Goal: Transaction & Acquisition: Book appointment/travel/reservation

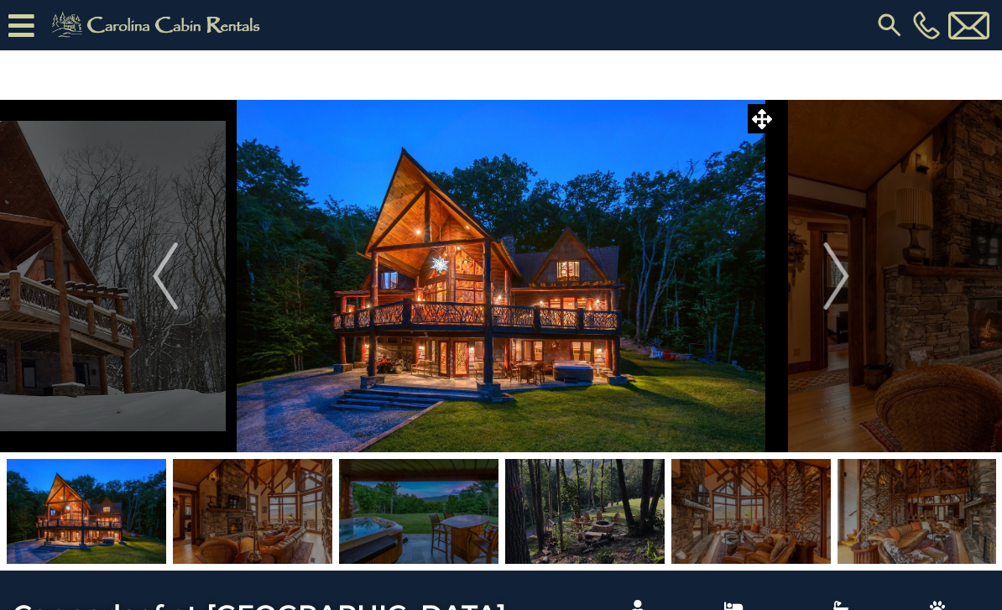
click at [850, 279] on img "Next" at bounding box center [836, 276] width 25 height 67
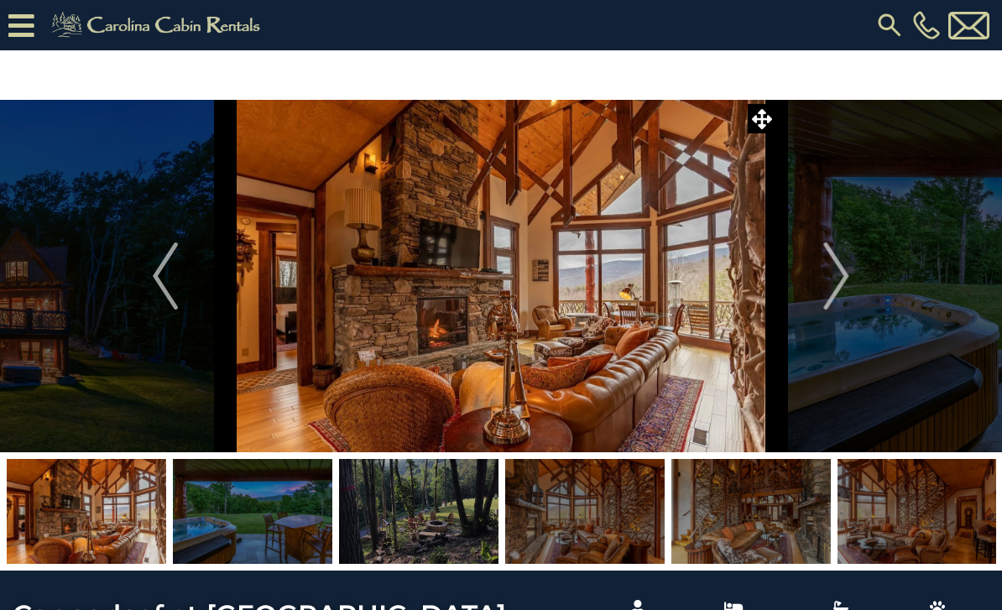
click at [851, 282] on button "Next" at bounding box center [837, 276] width 121 height 353
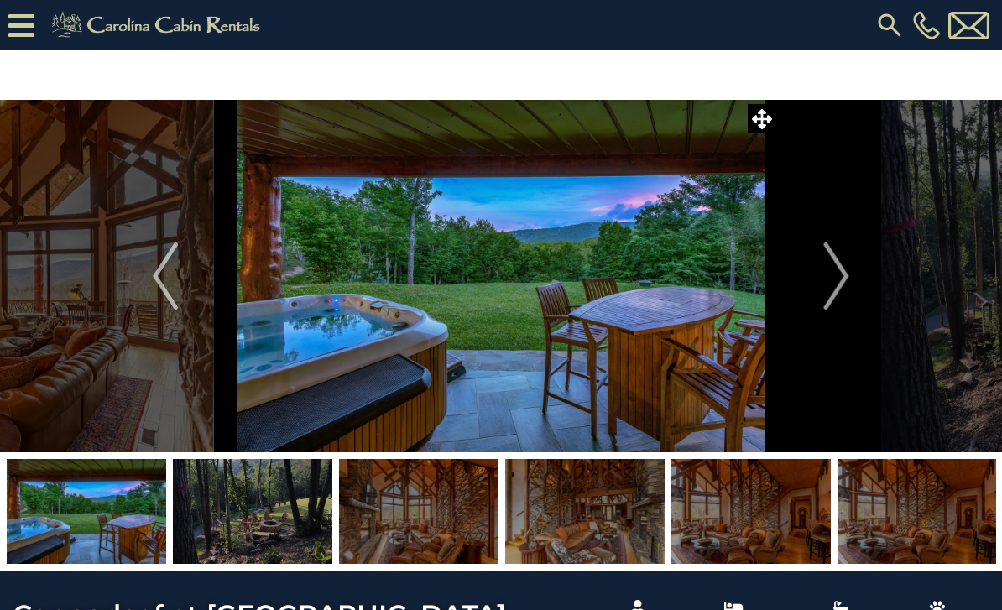
click at [848, 282] on img "Next" at bounding box center [836, 276] width 25 height 67
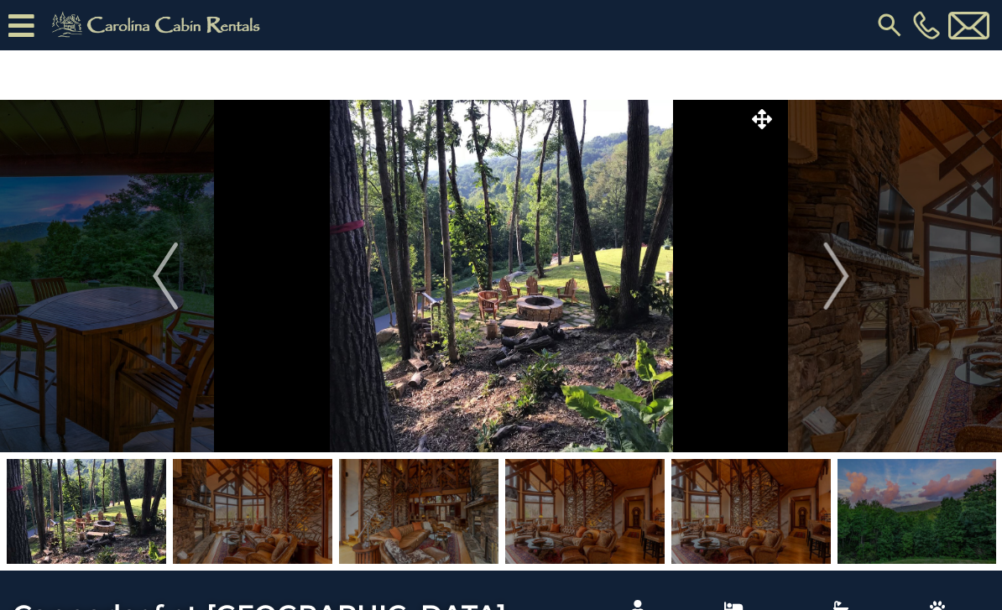
click at [840, 283] on img "Next" at bounding box center [836, 276] width 25 height 67
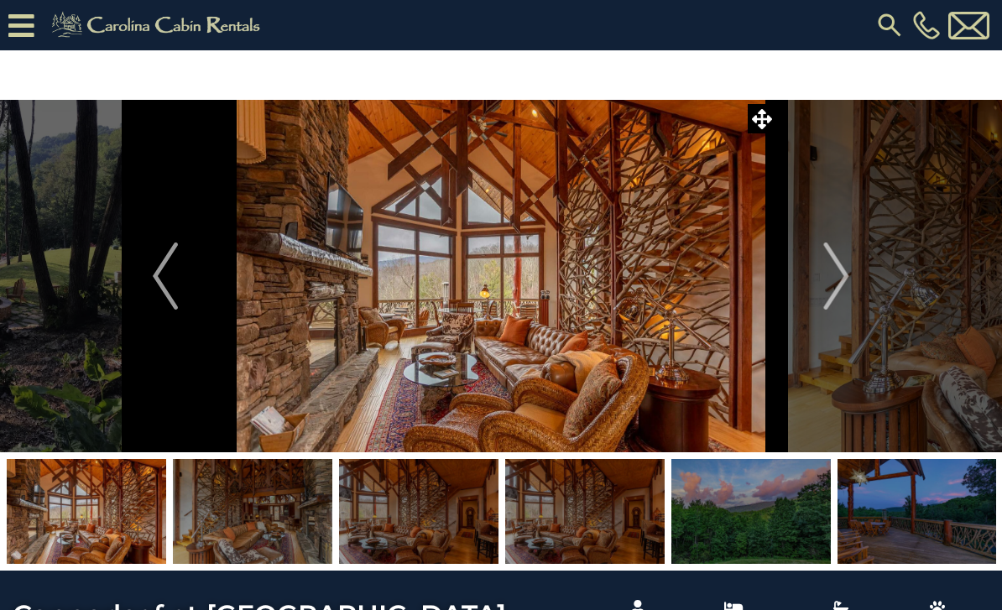
click at [846, 285] on img "Next" at bounding box center [836, 276] width 25 height 67
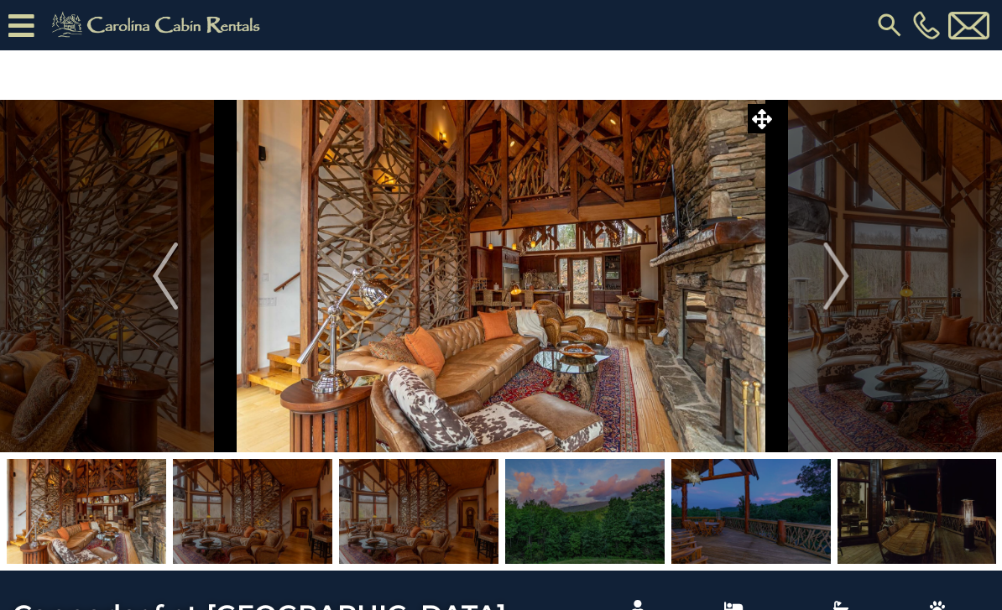
click at [847, 283] on img "Next" at bounding box center [836, 276] width 25 height 67
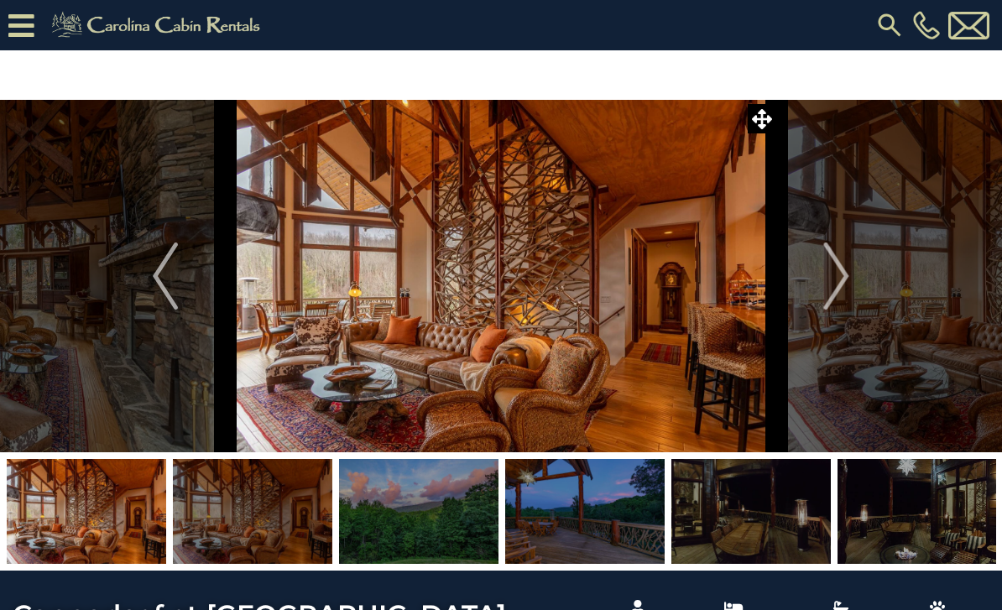
click at [843, 285] on img "Next" at bounding box center [836, 276] width 25 height 67
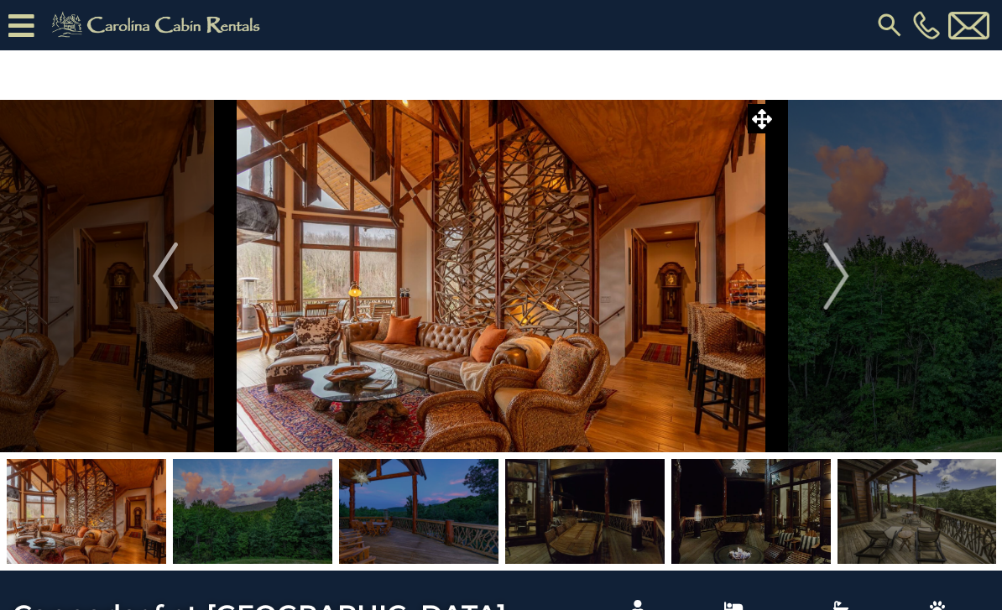
click at [845, 282] on img "Next" at bounding box center [836, 276] width 25 height 67
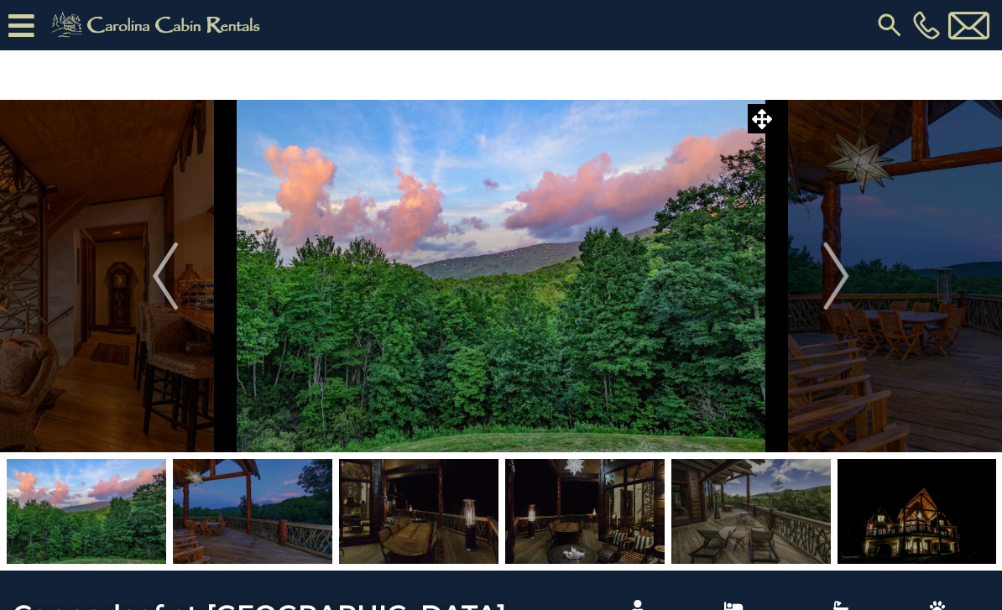
click at [841, 281] on img "Next" at bounding box center [836, 276] width 25 height 67
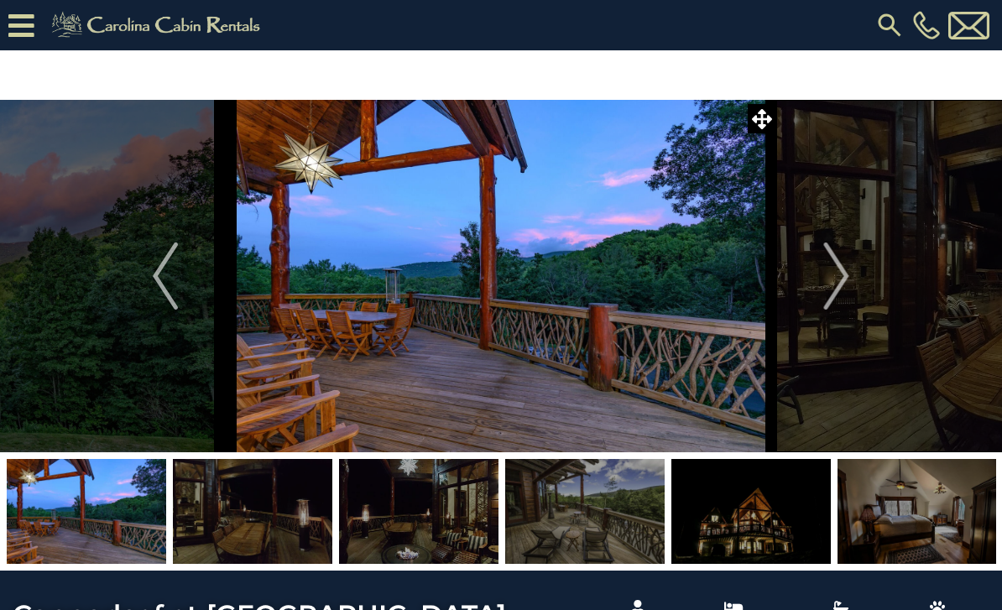
click at [843, 280] on img "Next" at bounding box center [836, 276] width 25 height 67
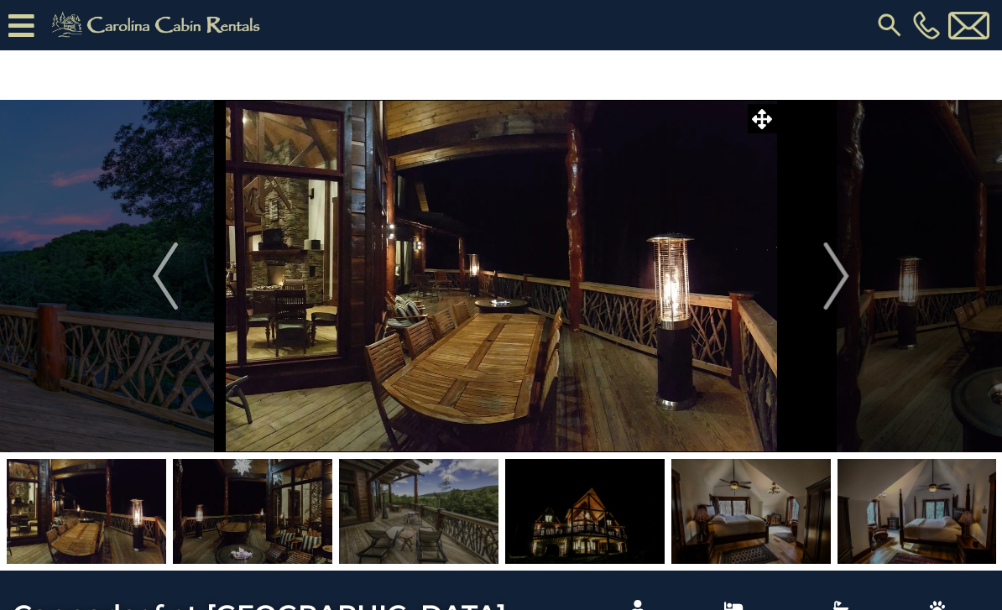
click at [853, 279] on button "Next" at bounding box center [837, 276] width 121 height 353
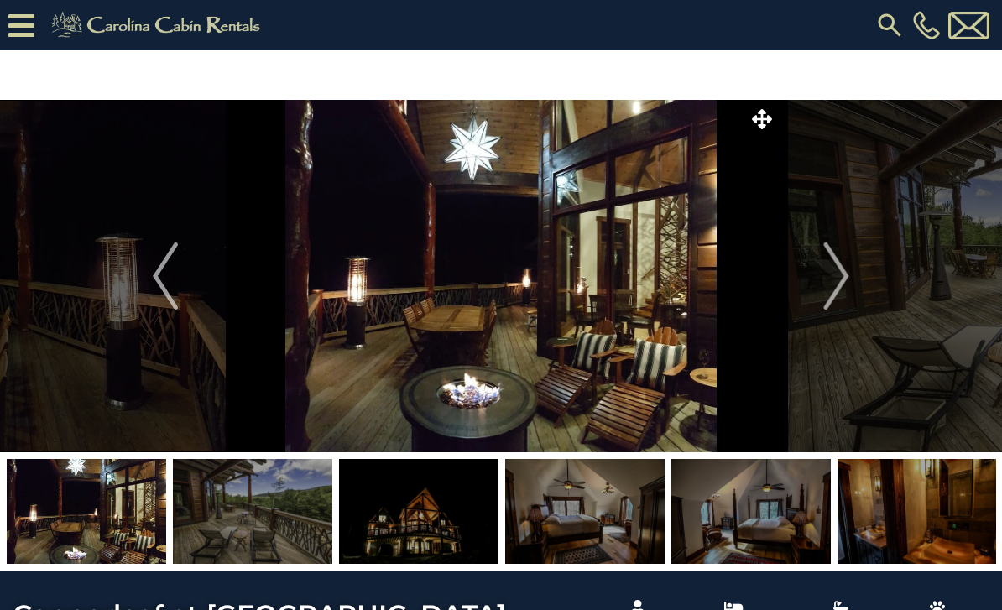
click at [842, 280] on img "Next" at bounding box center [836, 276] width 25 height 67
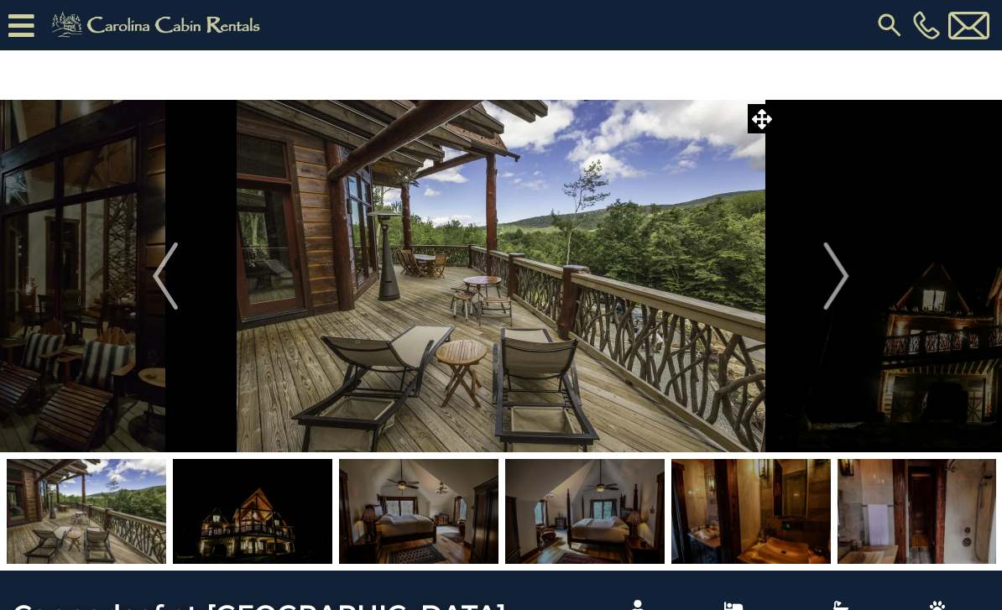
click at [847, 285] on img "Next" at bounding box center [836, 276] width 25 height 67
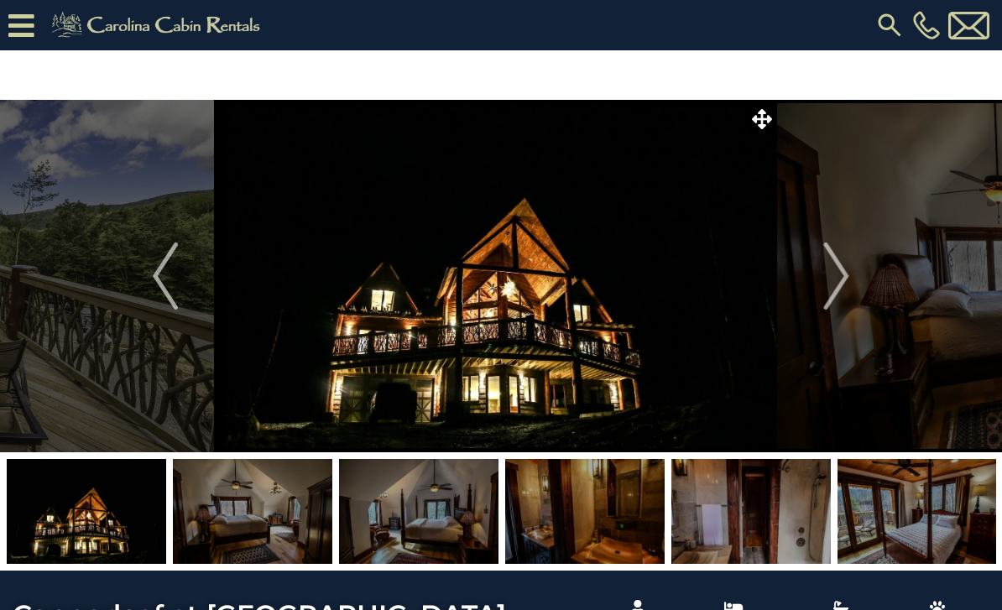
click at [853, 283] on button "Next" at bounding box center [837, 276] width 121 height 353
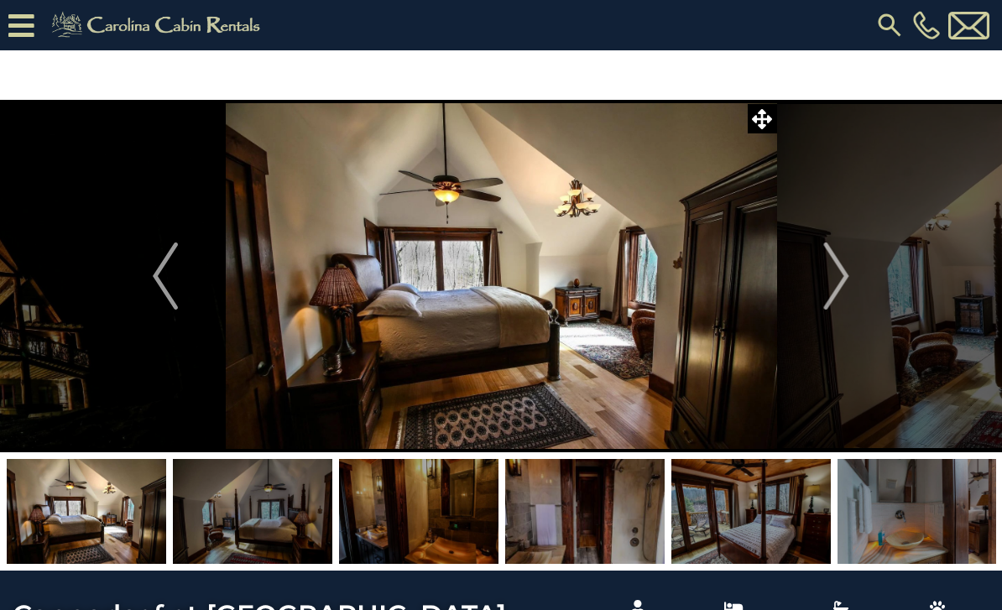
click at [852, 278] on button "Next" at bounding box center [837, 276] width 121 height 353
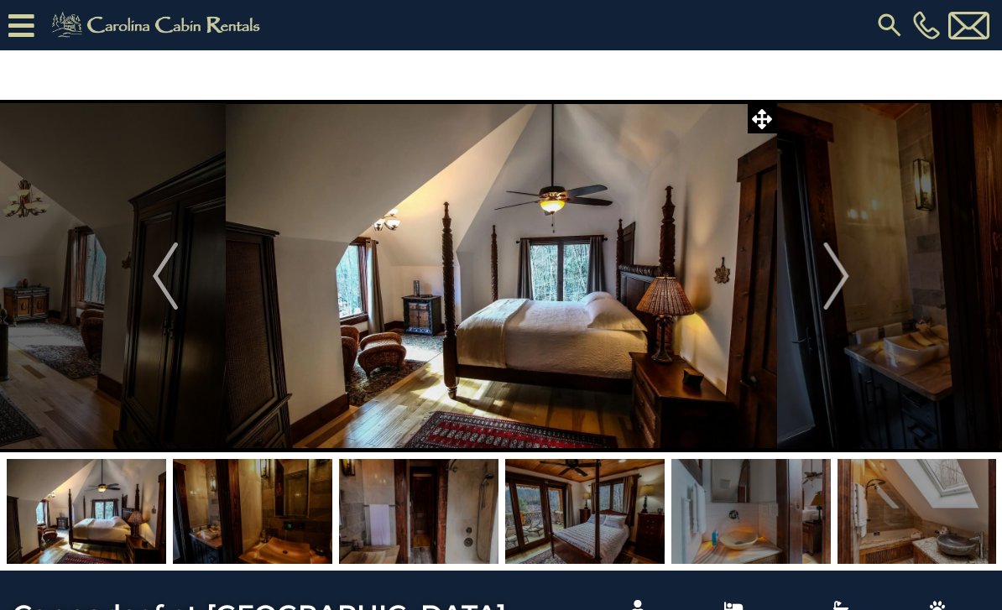
click at [853, 284] on button "Next" at bounding box center [837, 276] width 121 height 353
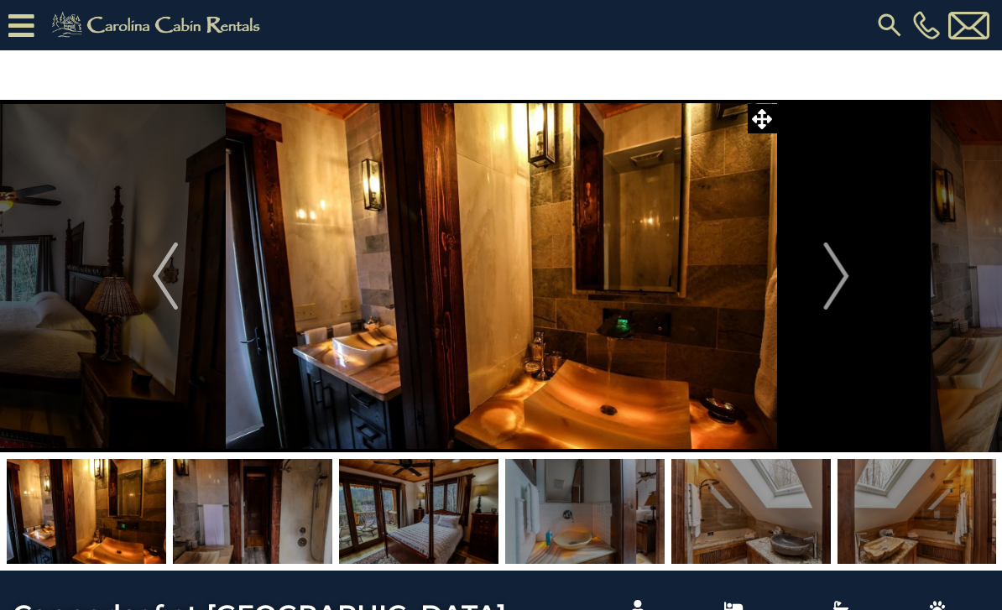
click at [854, 277] on button "Next" at bounding box center [837, 276] width 121 height 353
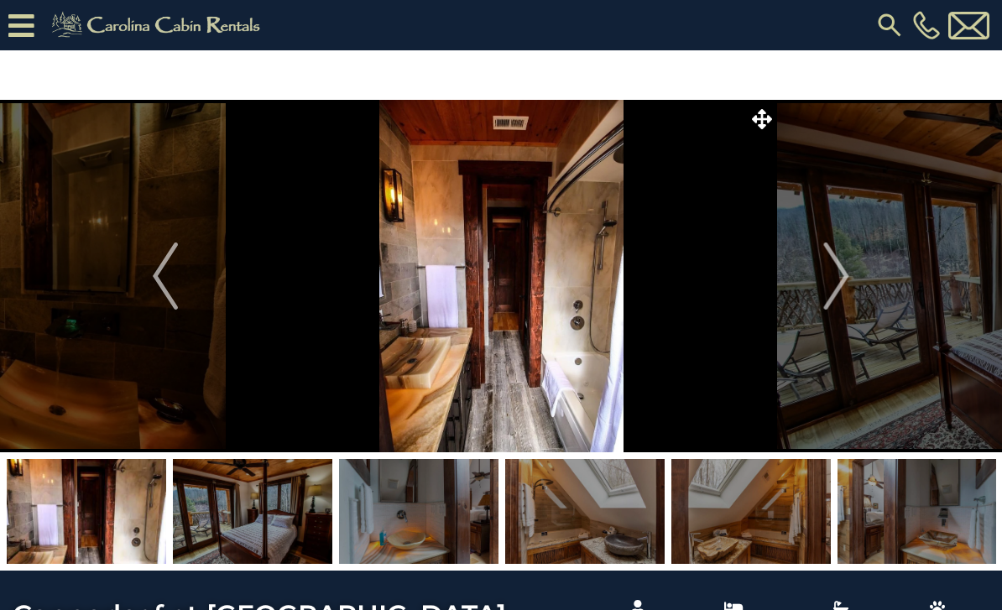
click at [850, 279] on button "Next" at bounding box center [837, 276] width 121 height 353
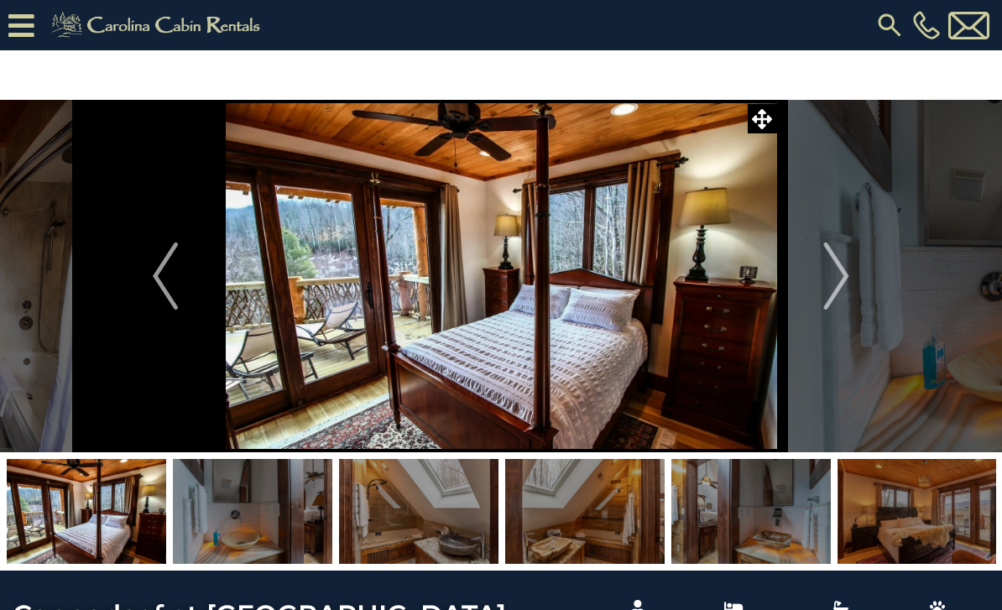
click at [856, 295] on button "Next" at bounding box center [837, 276] width 121 height 353
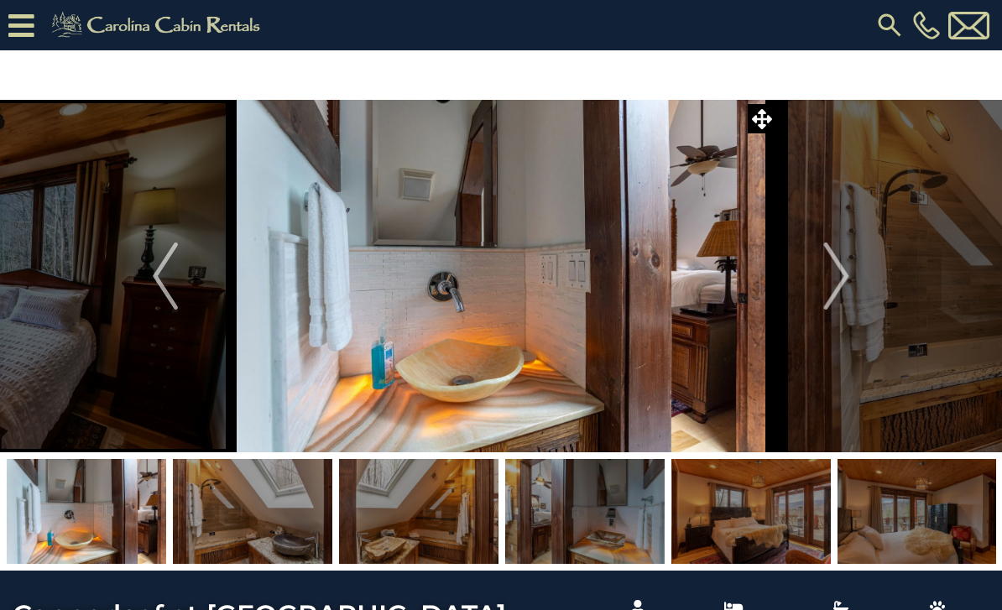
click at [851, 280] on button "Next" at bounding box center [837, 276] width 121 height 353
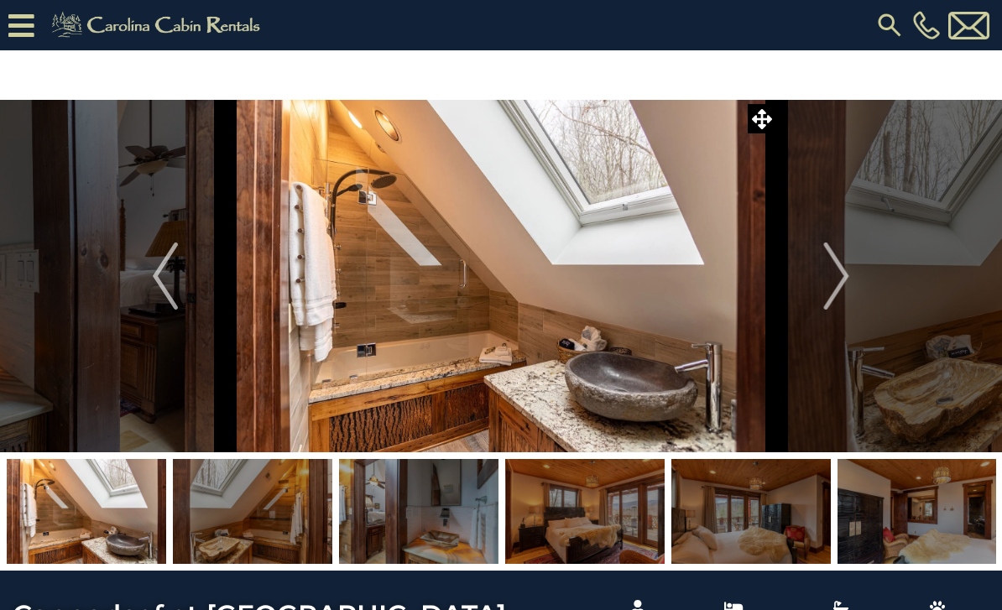
click at [848, 285] on img "Next" at bounding box center [836, 276] width 25 height 67
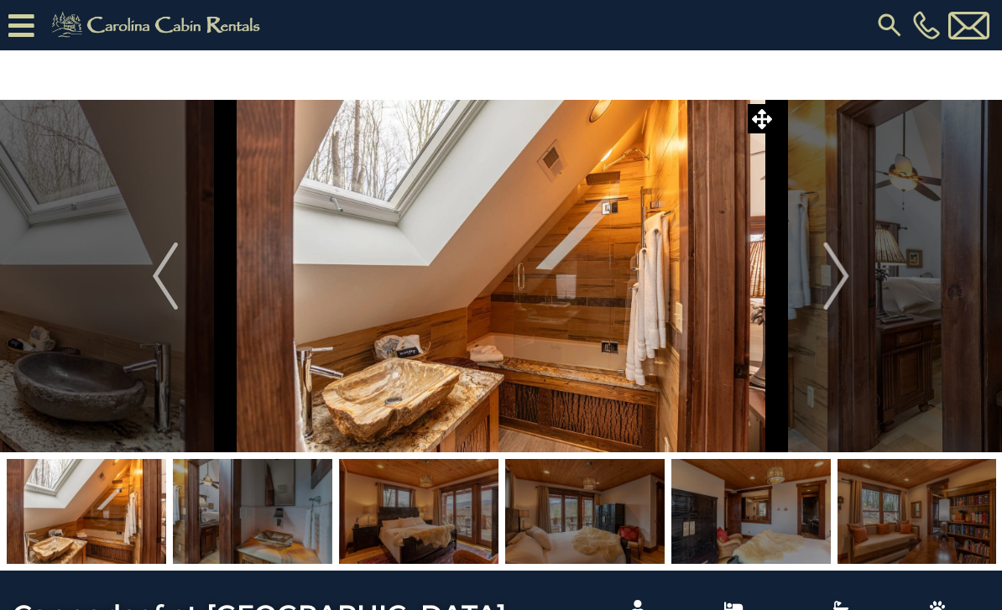
click at [847, 287] on img "Next" at bounding box center [836, 276] width 25 height 67
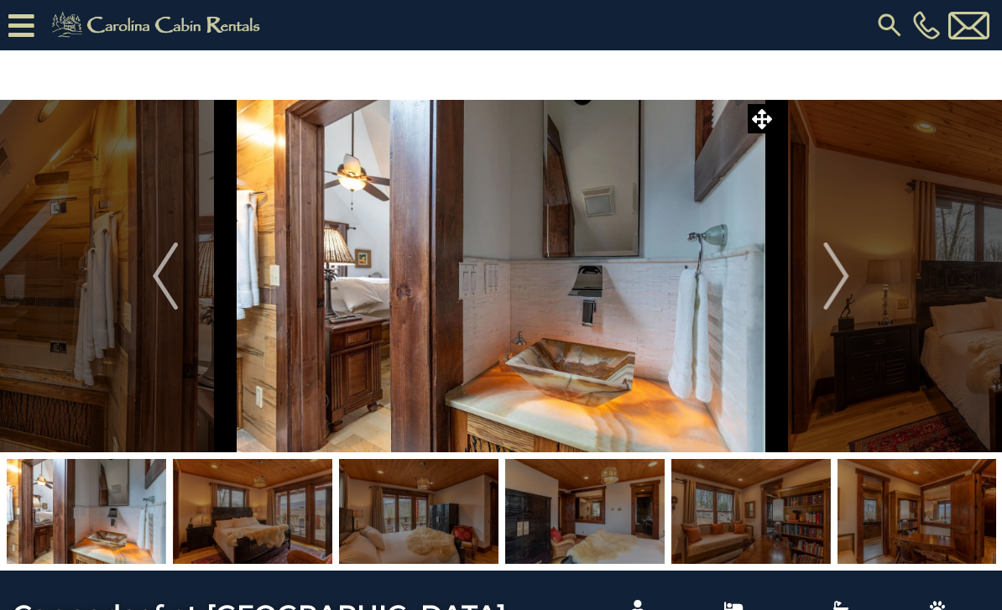
click at [849, 282] on img "Next" at bounding box center [836, 276] width 25 height 67
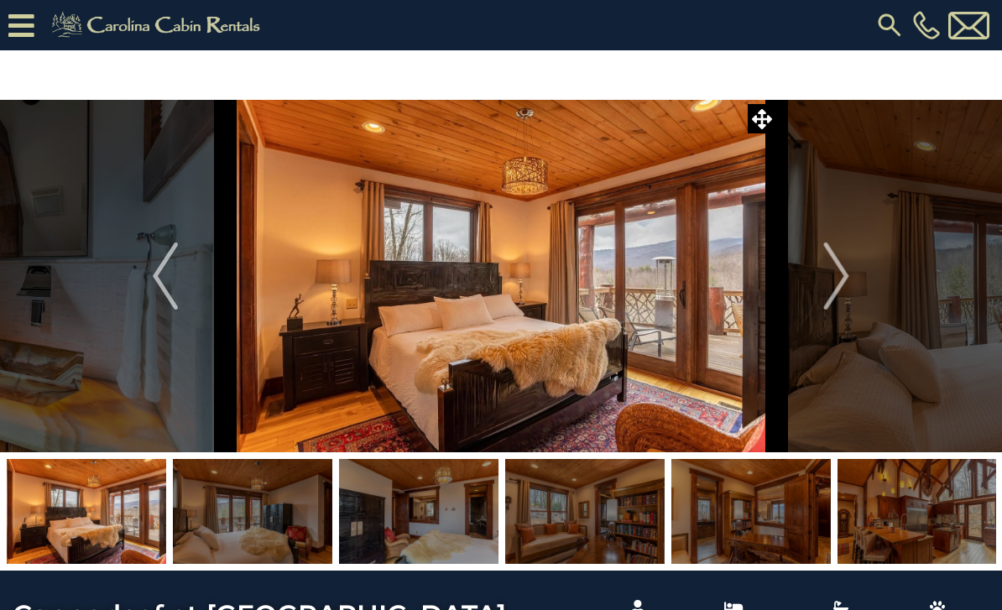
click at [847, 276] on img "Next" at bounding box center [836, 276] width 25 height 67
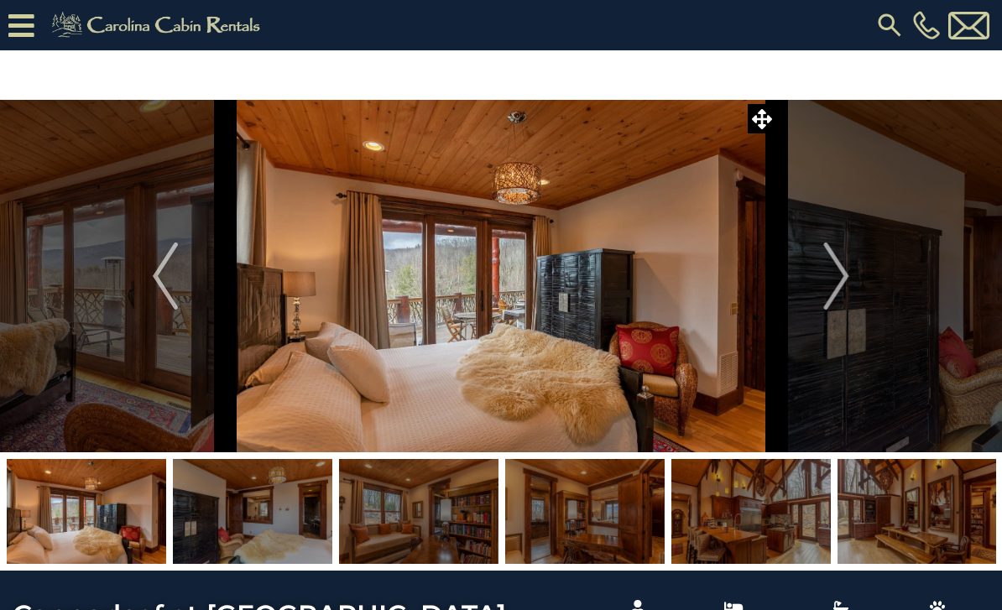
click at [846, 279] on img "Next" at bounding box center [836, 276] width 25 height 67
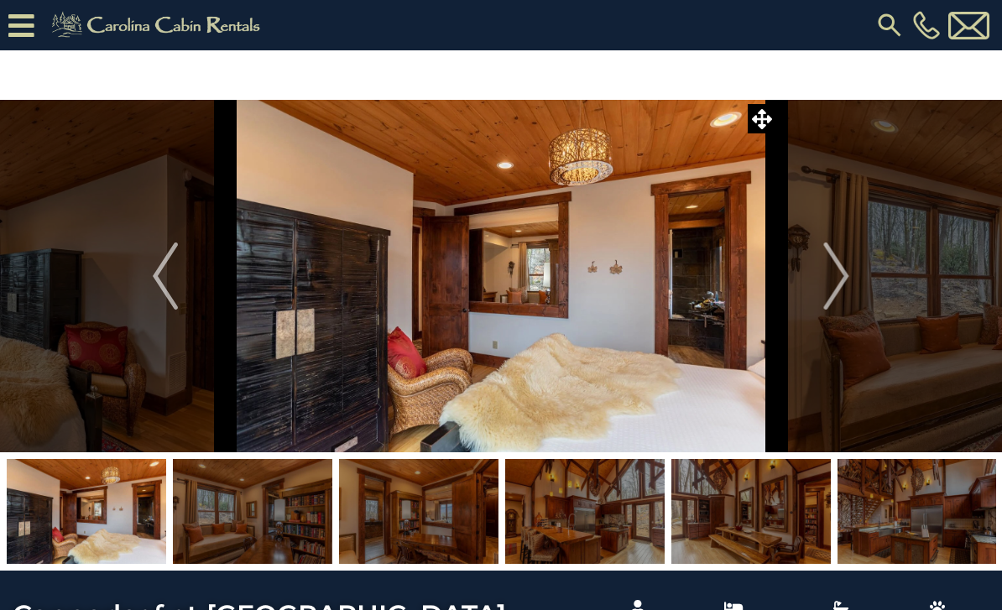
click at [835, 277] on img "Next" at bounding box center [836, 276] width 25 height 67
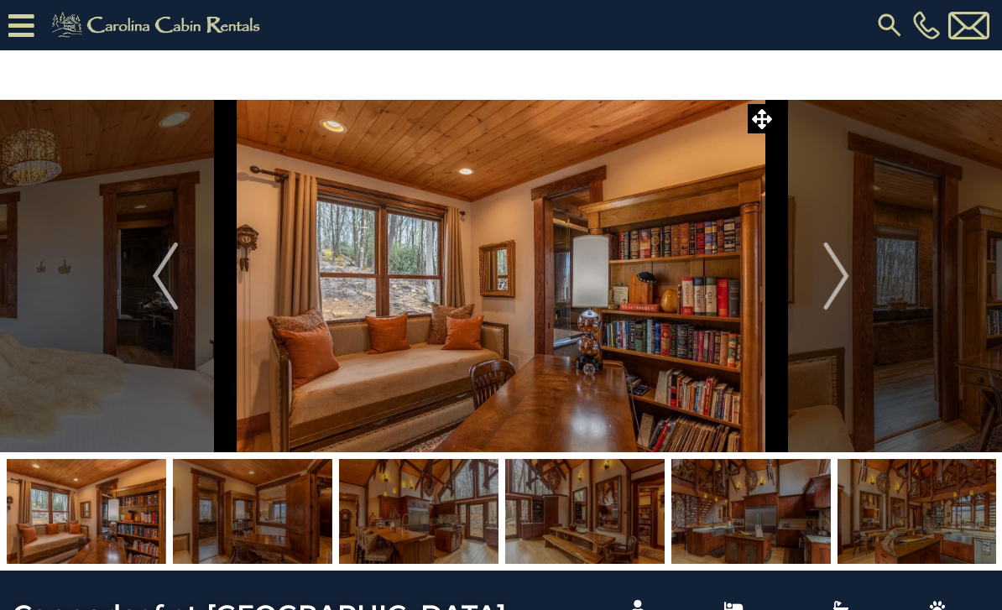
click at [850, 279] on button "Next" at bounding box center [837, 276] width 121 height 353
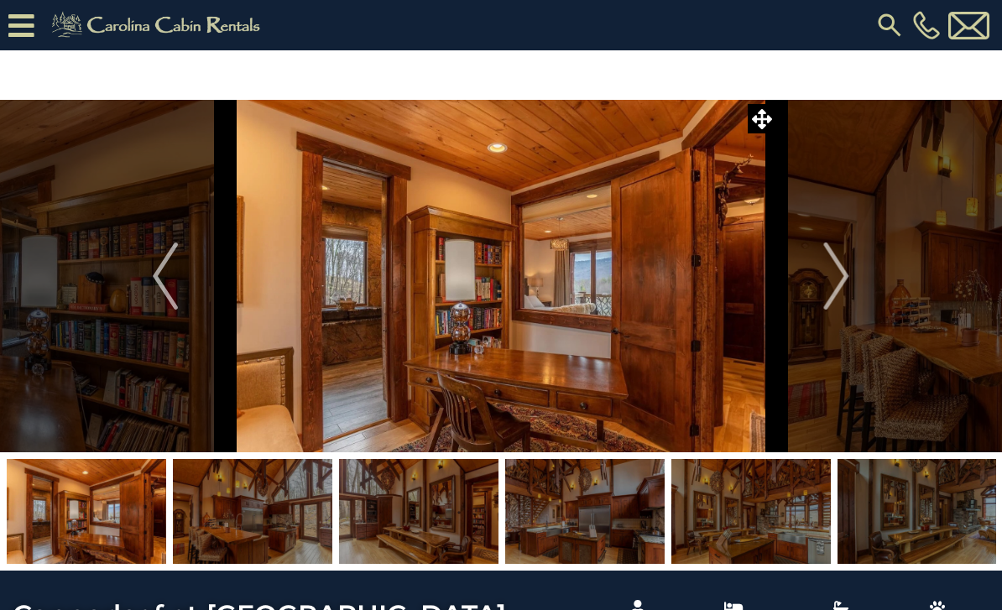
click at [855, 277] on button "Next" at bounding box center [837, 276] width 121 height 353
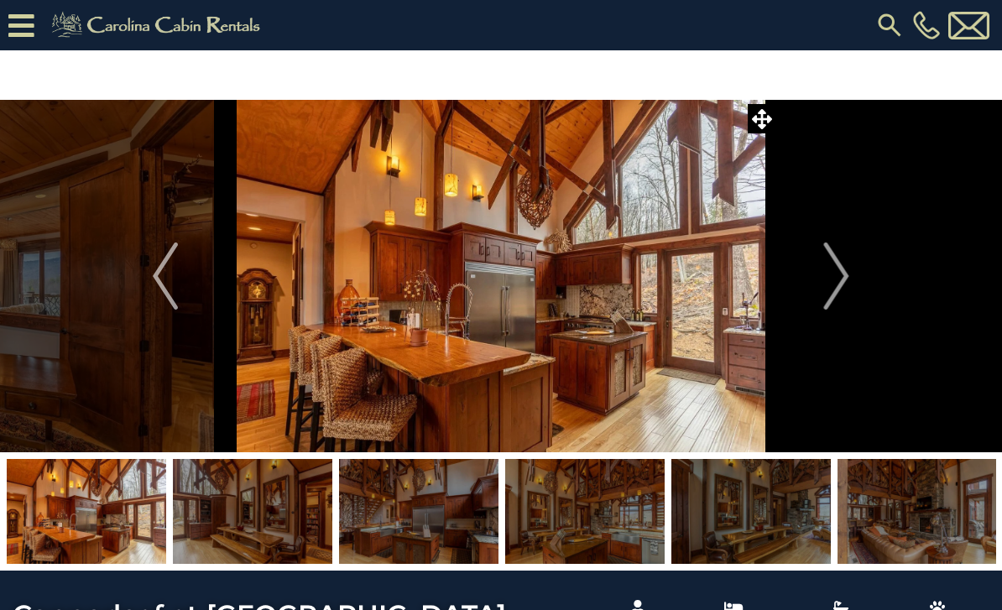
click at [853, 277] on button "Next" at bounding box center [837, 276] width 121 height 353
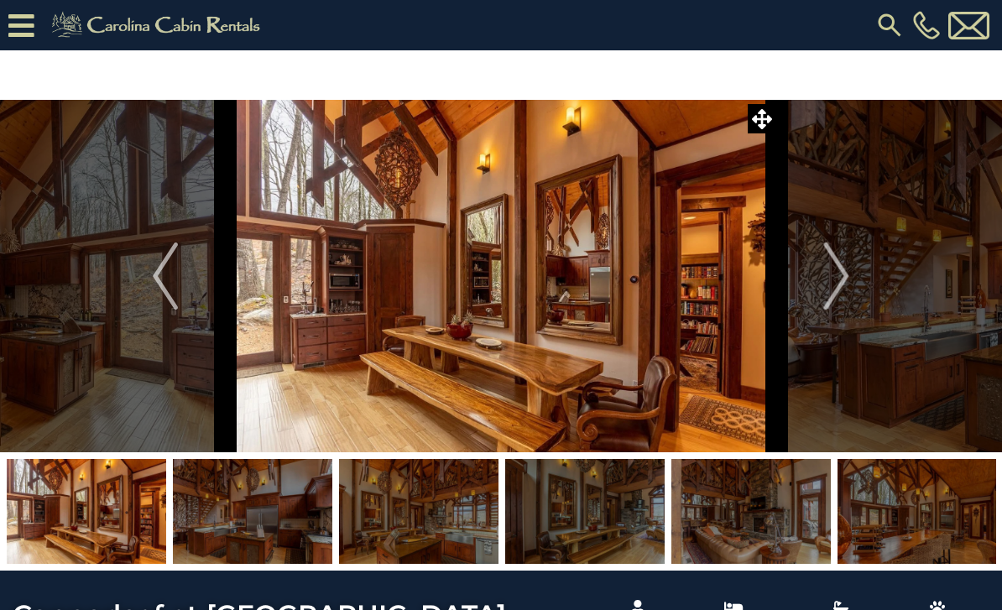
click at [846, 299] on img "Next" at bounding box center [836, 276] width 25 height 67
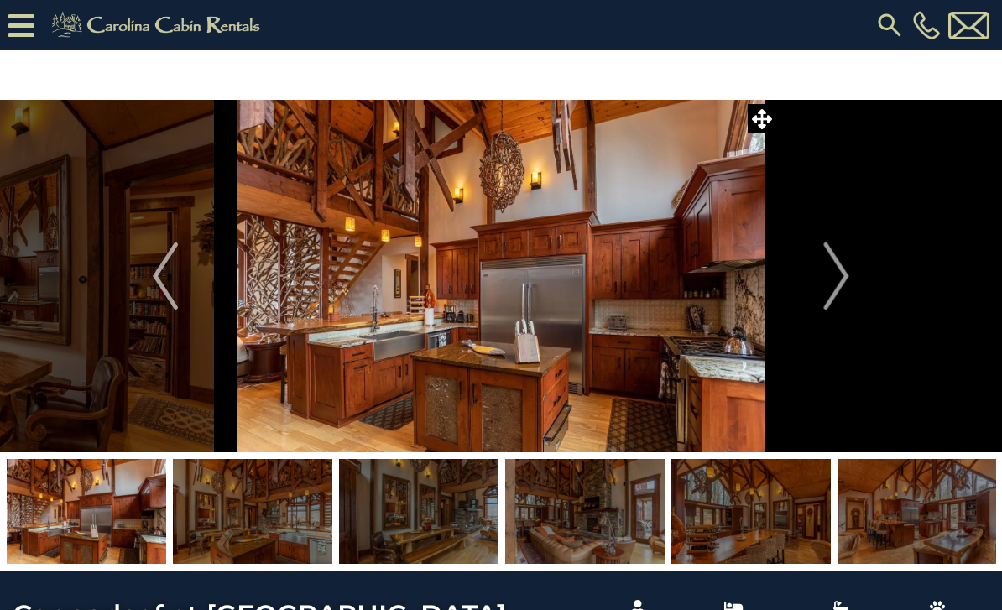
click at [844, 294] on img "Next" at bounding box center [836, 276] width 25 height 67
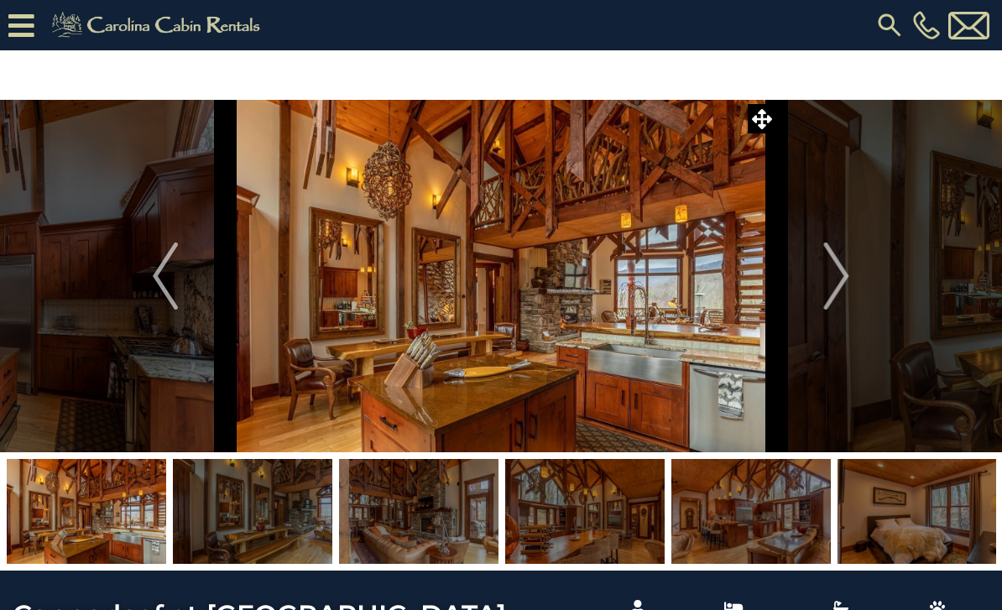
click at [849, 272] on img "Next" at bounding box center [836, 276] width 25 height 67
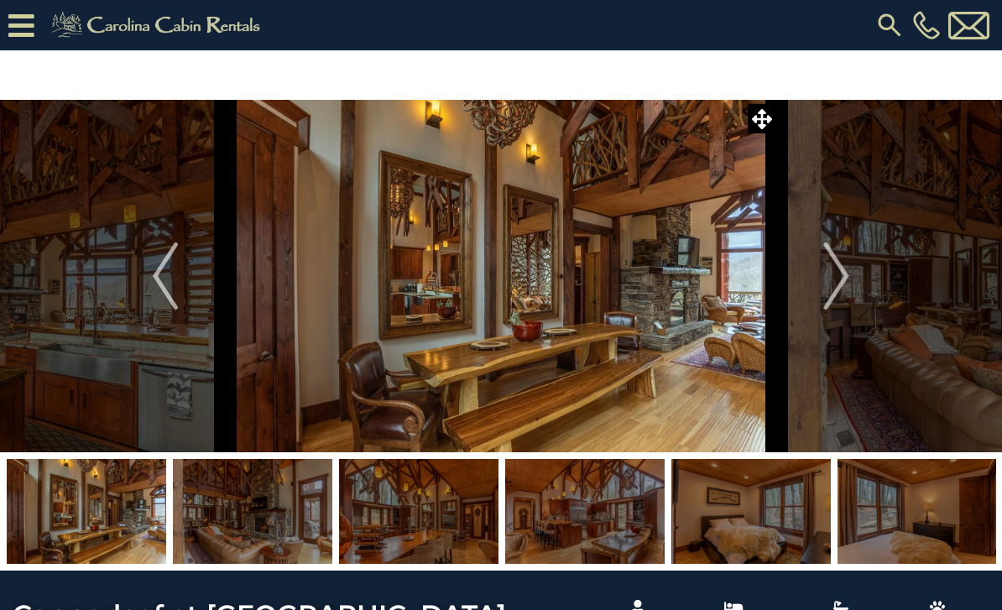
click at [850, 275] on button "Next" at bounding box center [837, 276] width 121 height 353
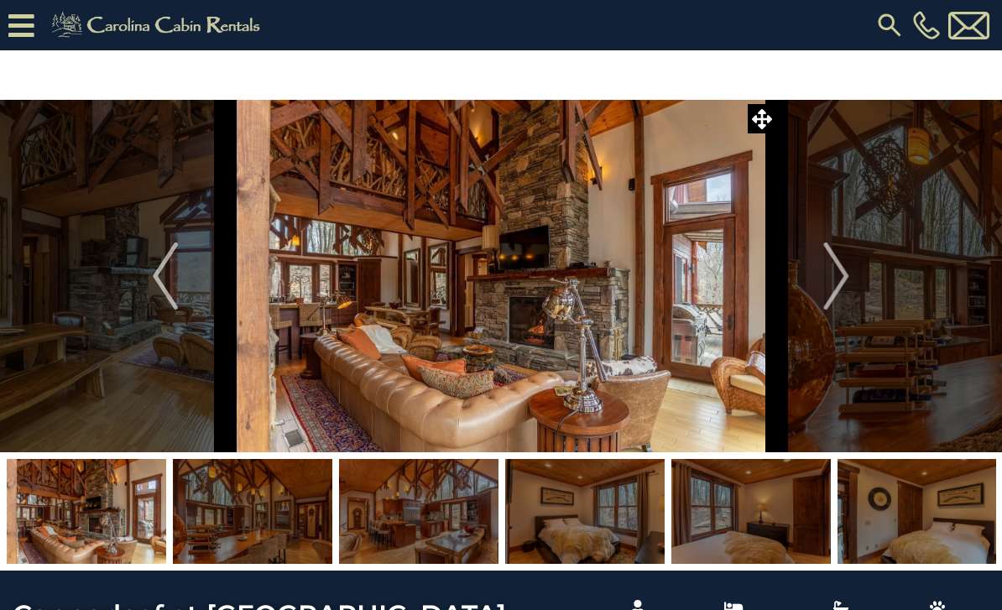
click at [850, 281] on button "Next" at bounding box center [837, 276] width 121 height 353
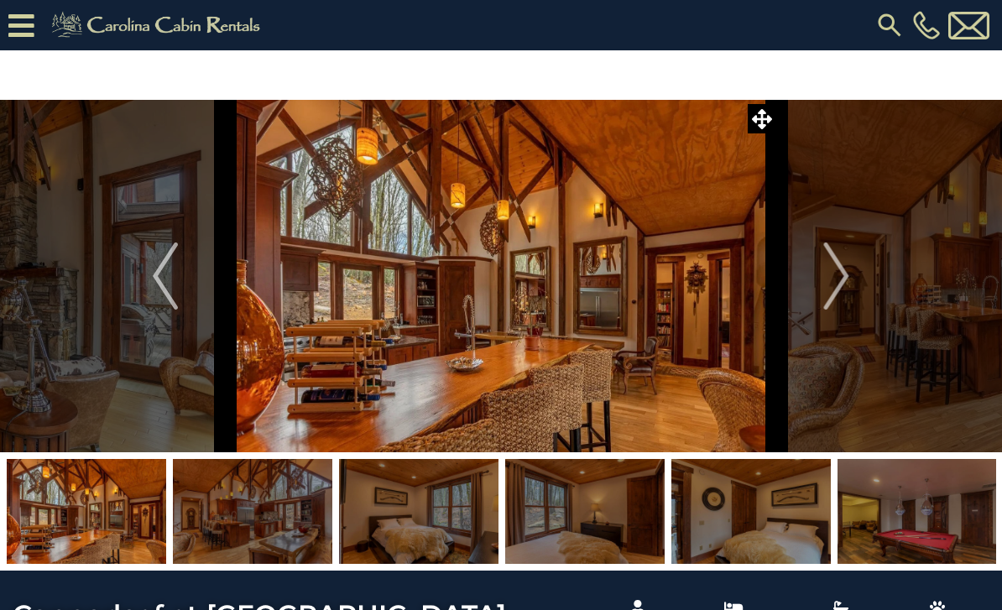
click at [852, 290] on button "Next" at bounding box center [837, 276] width 121 height 353
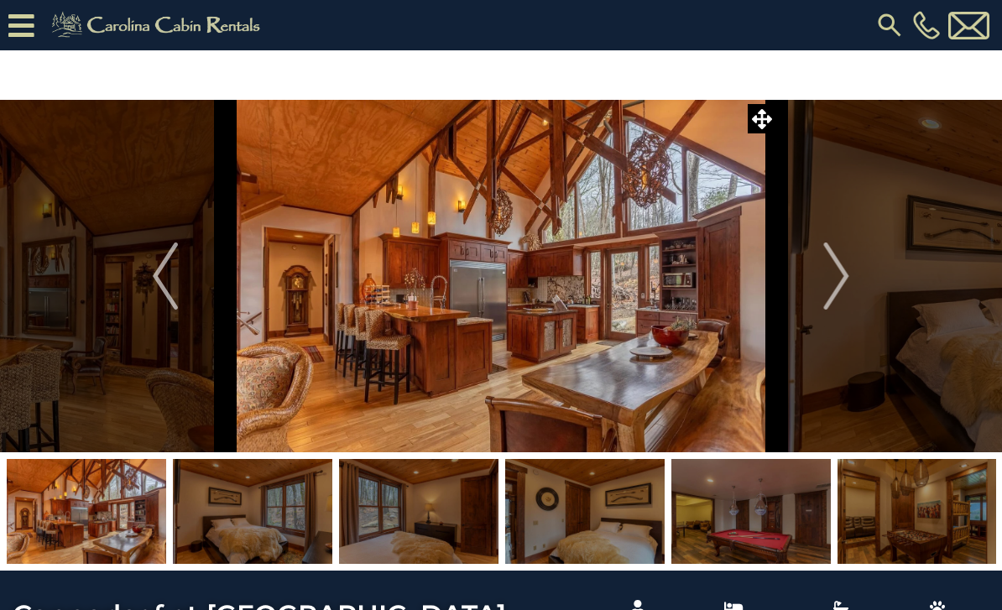
click at [847, 282] on img "Next" at bounding box center [836, 276] width 25 height 67
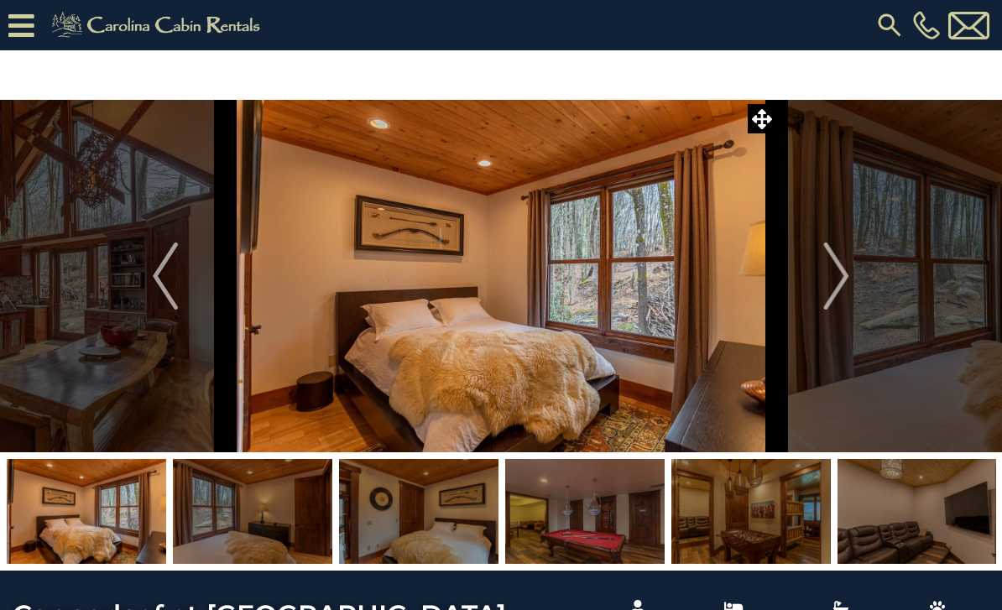
click at [844, 284] on img "Next" at bounding box center [836, 276] width 25 height 67
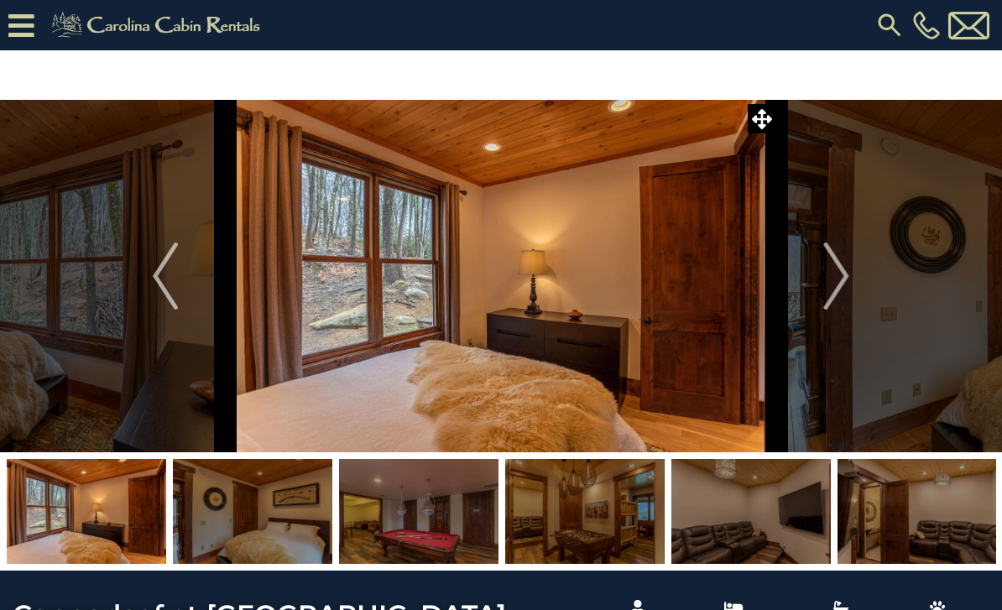
click at [850, 280] on button "Next" at bounding box center [837, 276] width 121 height 353
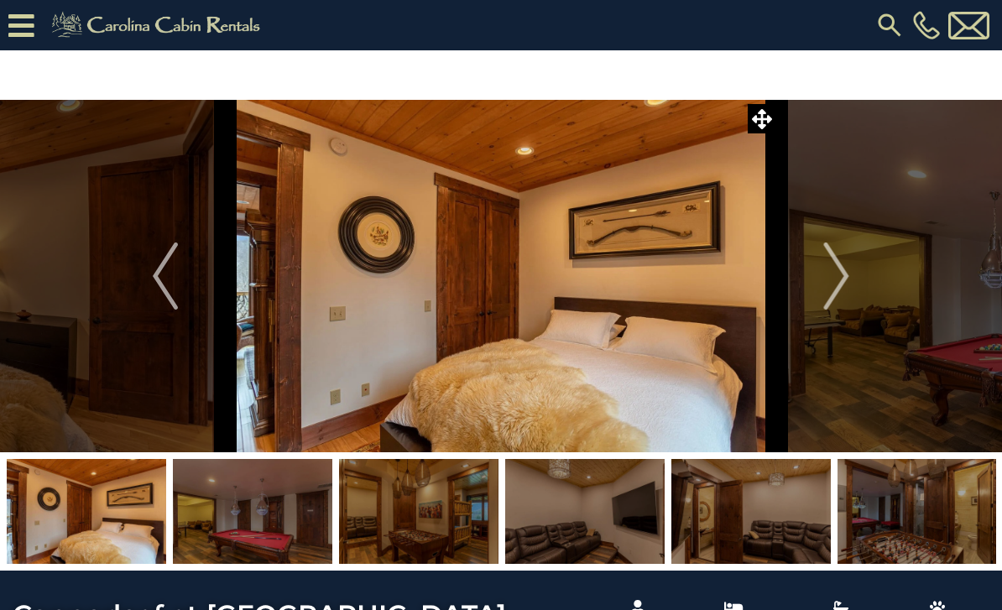
click at [840, 280] on img "Next" at bounding box center [836, 276] width 25 height 67
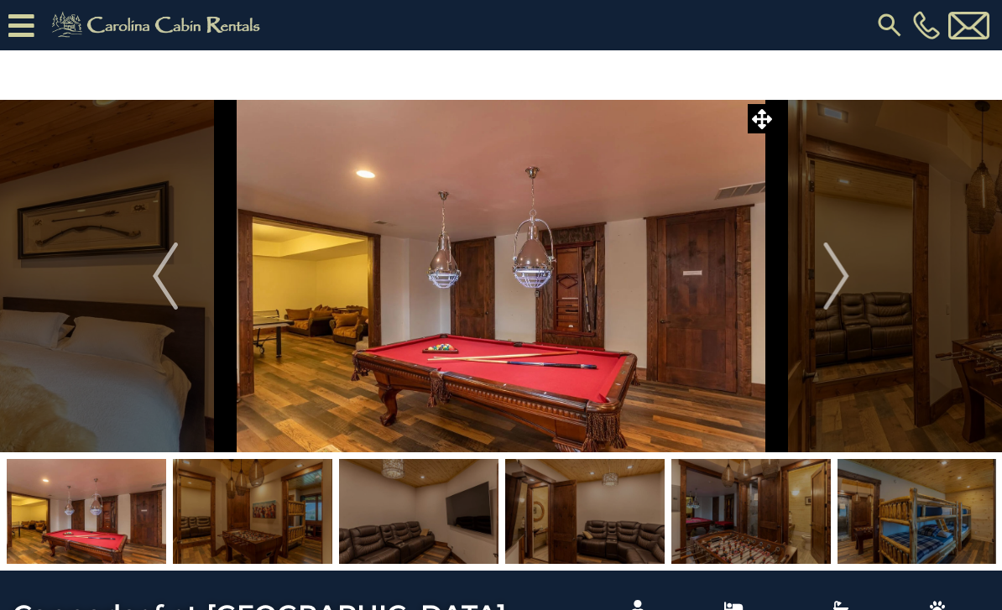
click at [837, 286] on img "Next" at bounding box center [836, 276] width 25 height 67
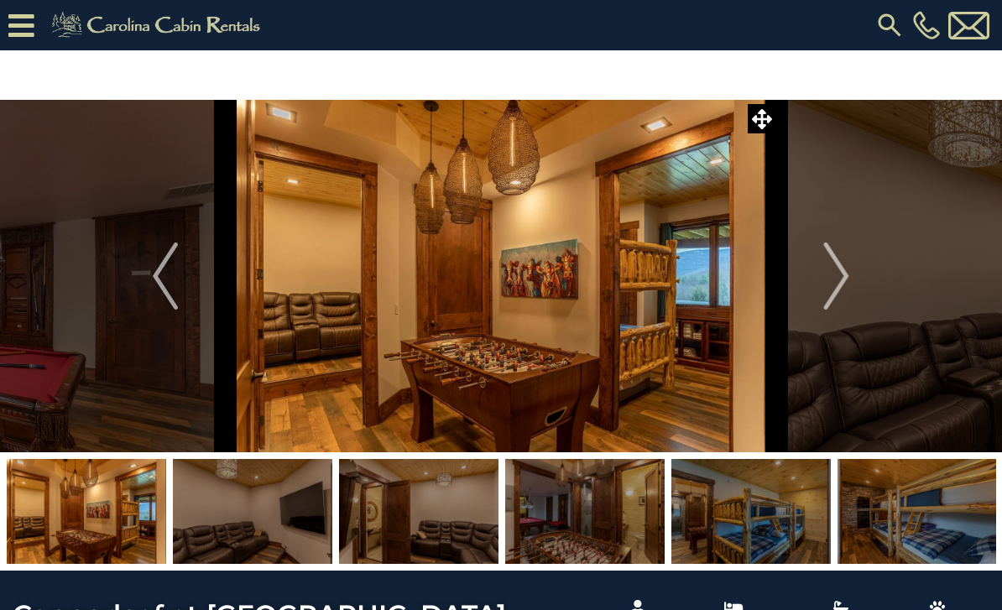
click at [838, 290] on img "Next" at bounding box center [836, 276] width 25 height 67
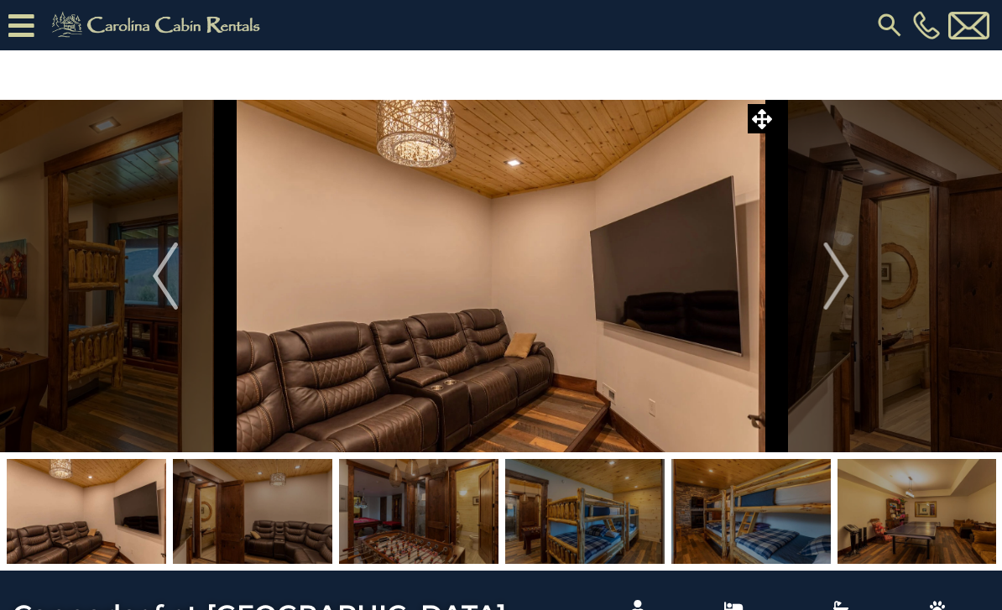
click at [845, 290] on img "Next" at bounding box center [836, 276] width 25 height 67
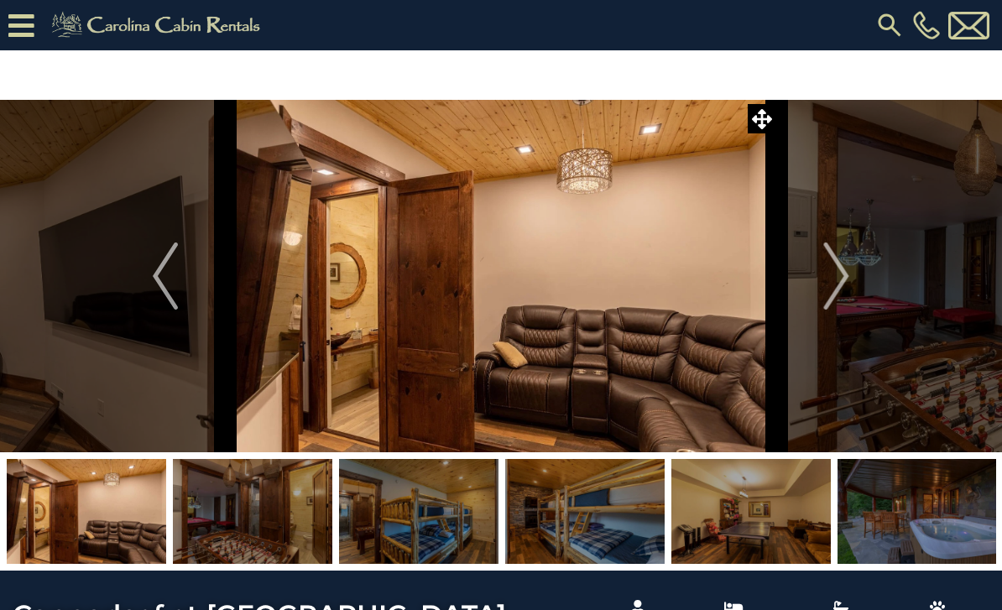
click at [849, 287] on img "Next" at bounding box center [836, 276] width 25 height 67
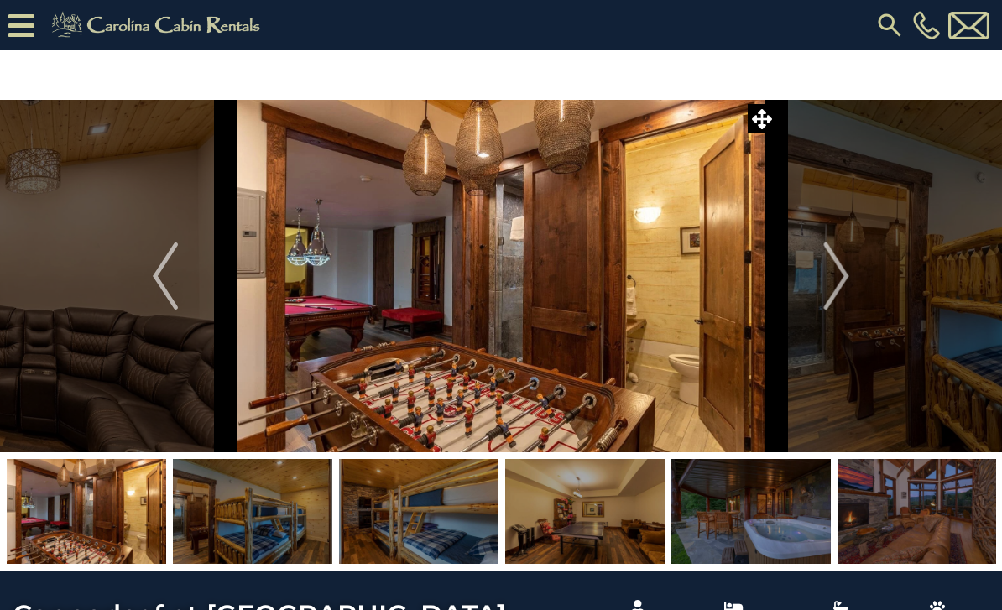
click at [845, 282] on img "Next" at bounding box center [836, 276] width 25 height 67
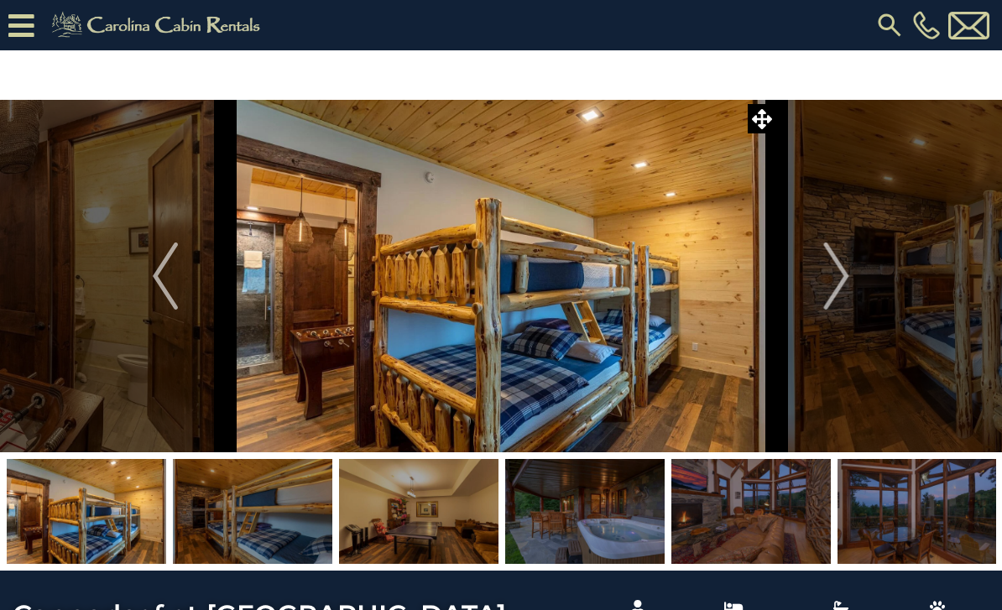
click at [841, 285] on img "Next" at bounding box center [836, 276] width 25 height 67
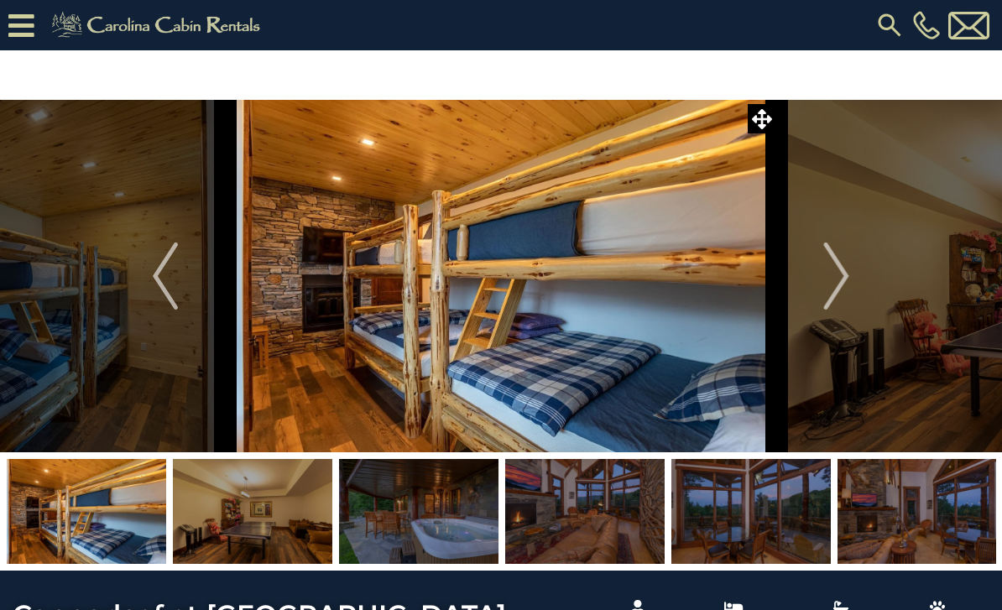
click at [846, 281] on img "Next" at bounding box center [836, 276] width 25 height 67
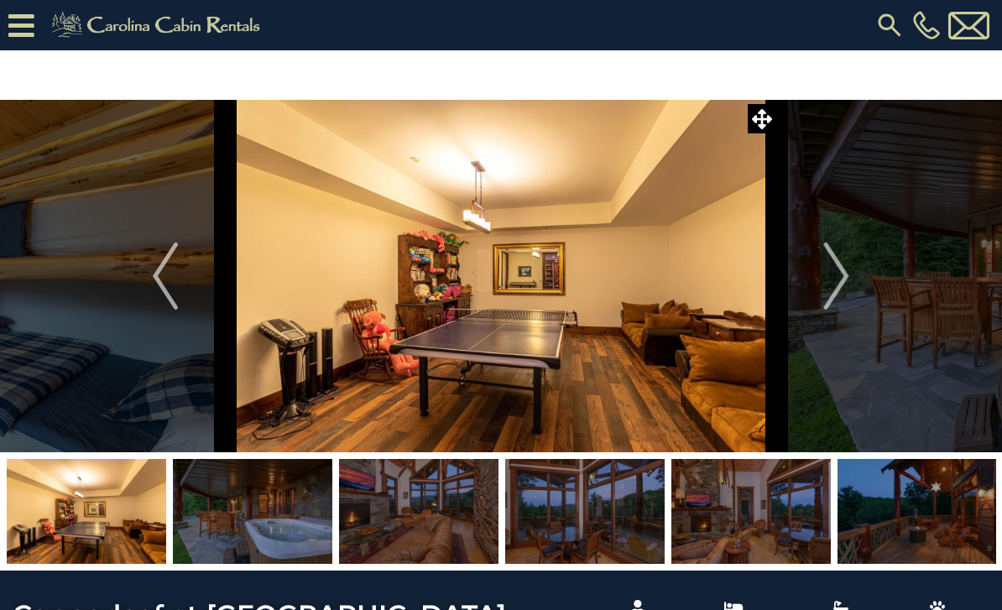
click at [837, 288] on img "Next" at bounding box center [836, 276] width 25 height 67
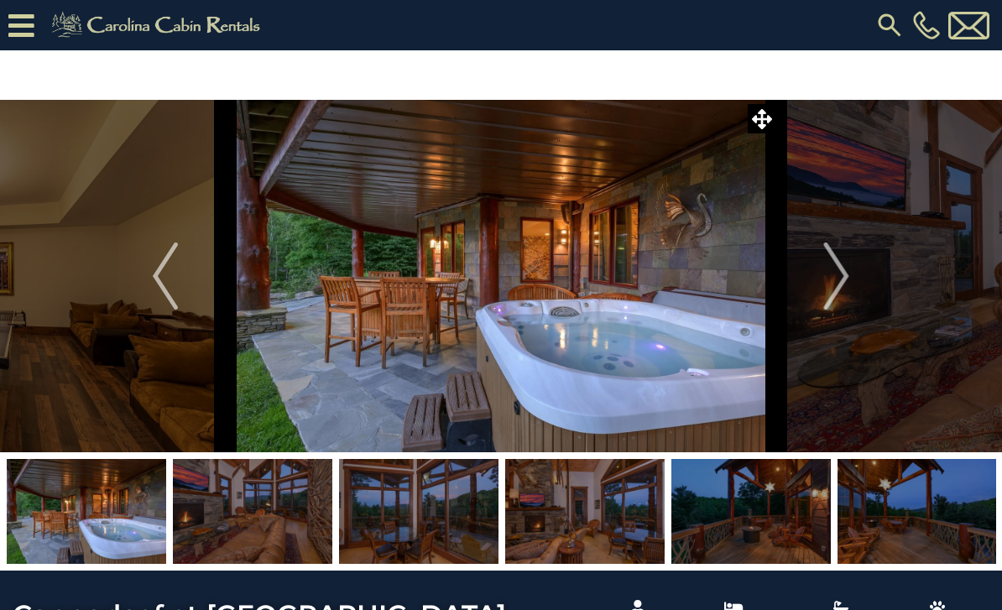
click at [838, 285] on img "Next" at bounding box center [836, 276] width 25 height 67
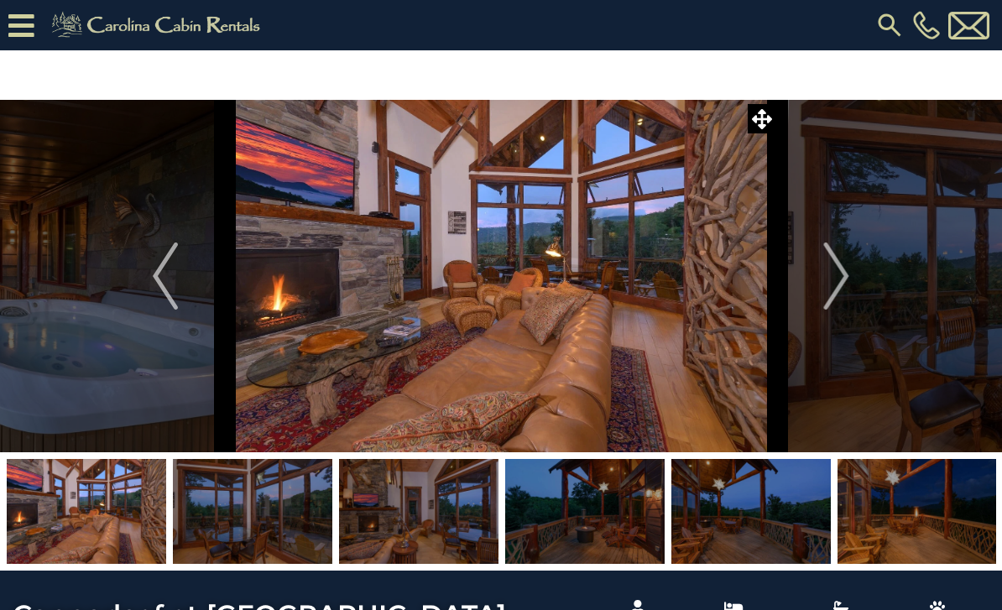
click at [838, 284] on img "Next" at bounding box center [836, 276] width 25 height 67
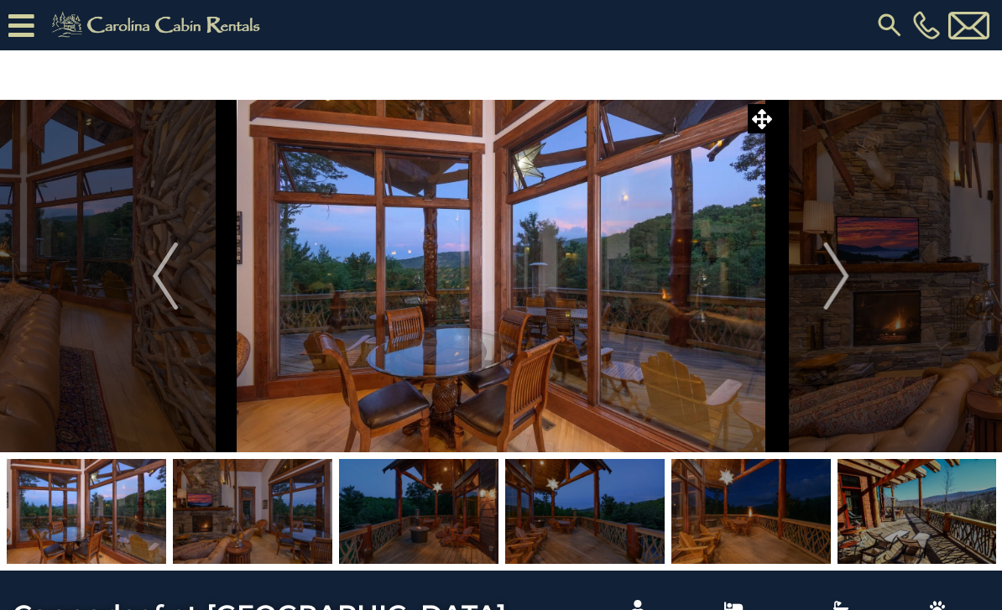
click at [845, 293] on img "Next" at bounding box center [836, 276] width 25 height 67
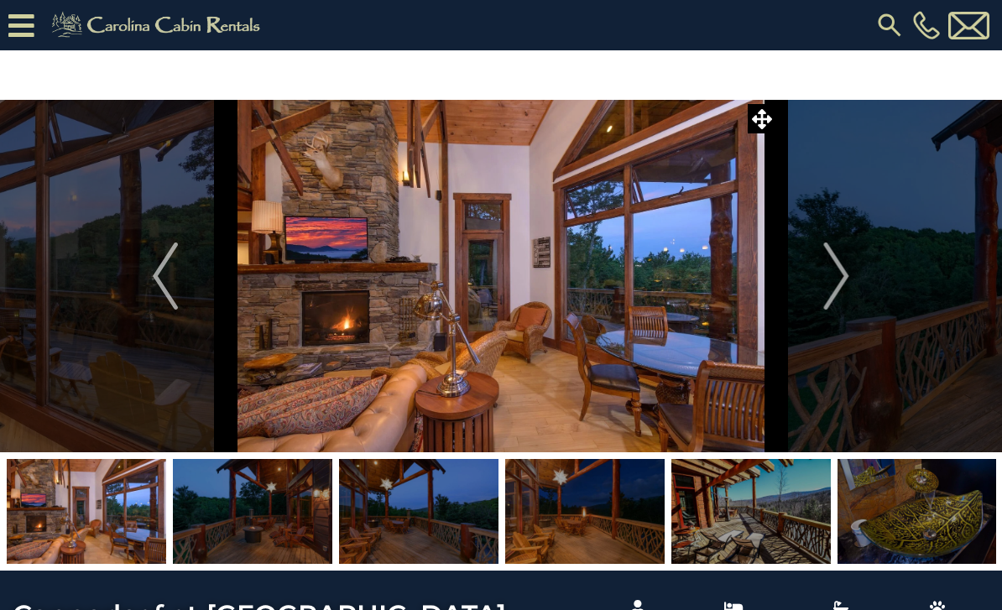
click at [839, 282] on img "Next" at bounding box center [836, 276] width 25 height 67
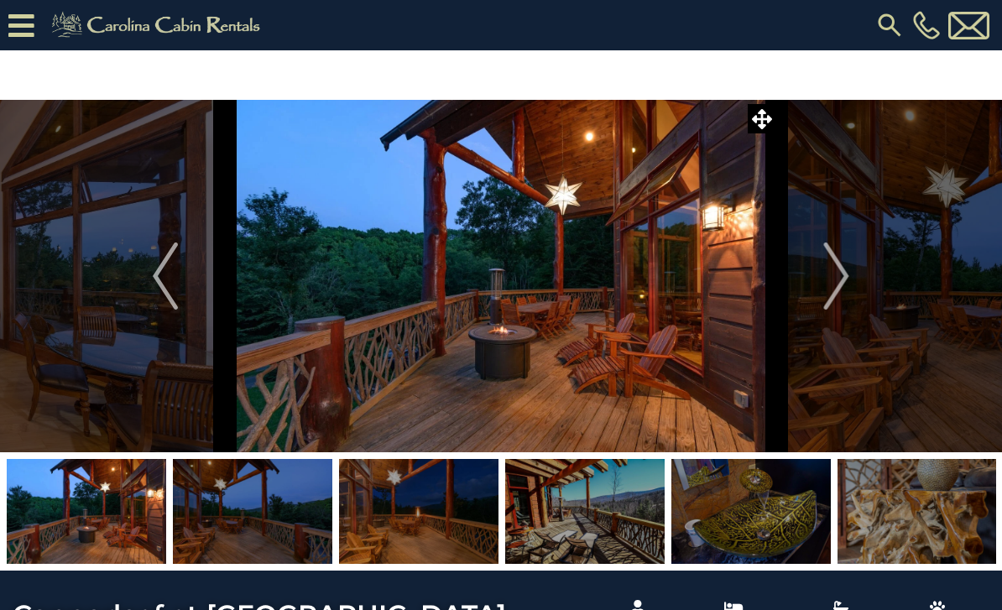
click at [835, 277] on img "Next" at bounding box center [836, 276] width 25 height 67
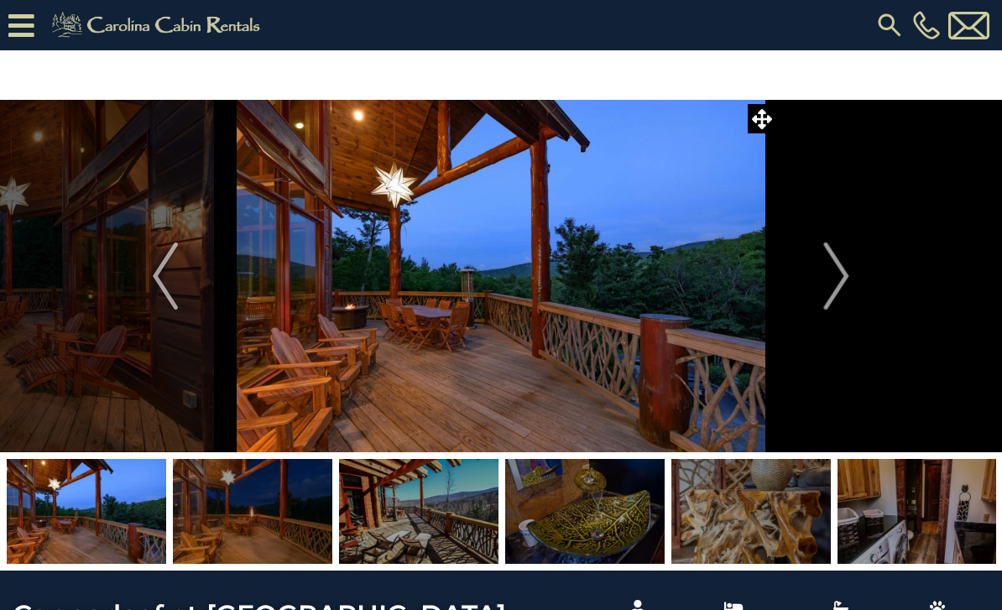
click at [833, 287] on img "Next" at bounding box center [836, 276] width 25 height 67
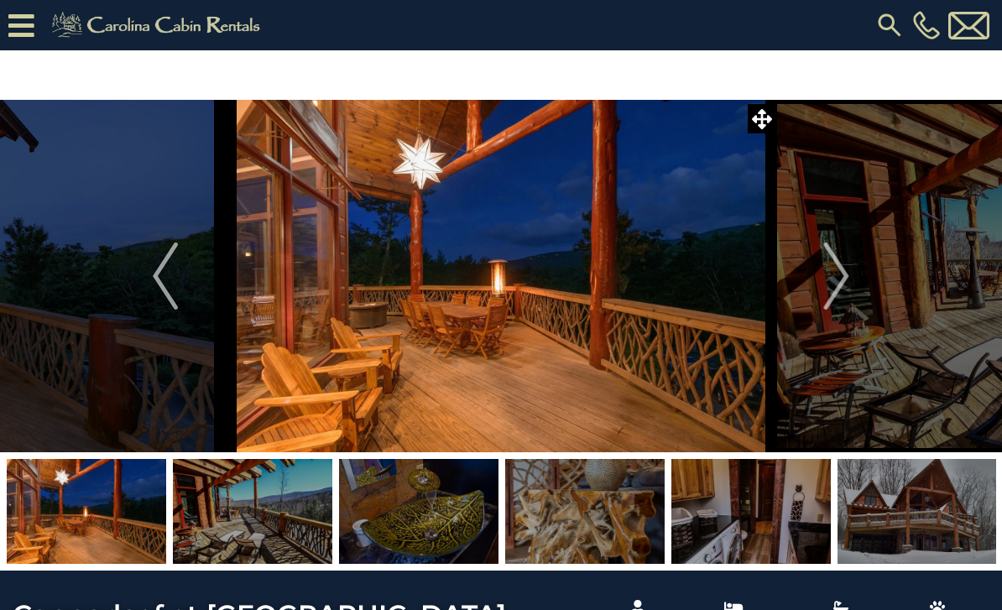
click at [835, 287] on img "Next" at bounding box center [836, 276] width 25 height 67
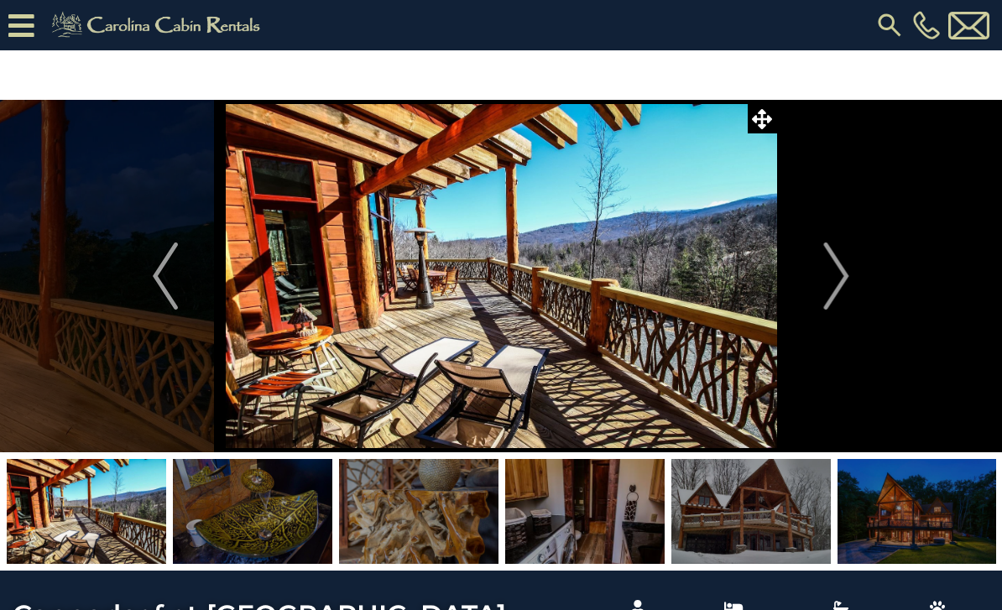
click at [831, 281] on img "Next" at bounding box center [836, 276] width 25 height 67
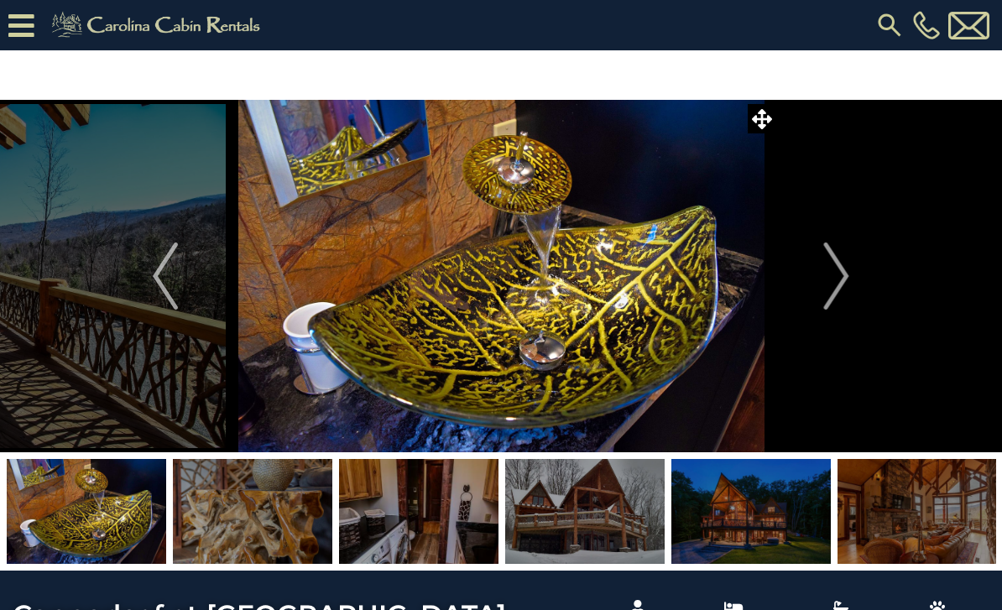
click at [842, 285] on img "Next" at bounding box center [836, 276] width 25 height 67
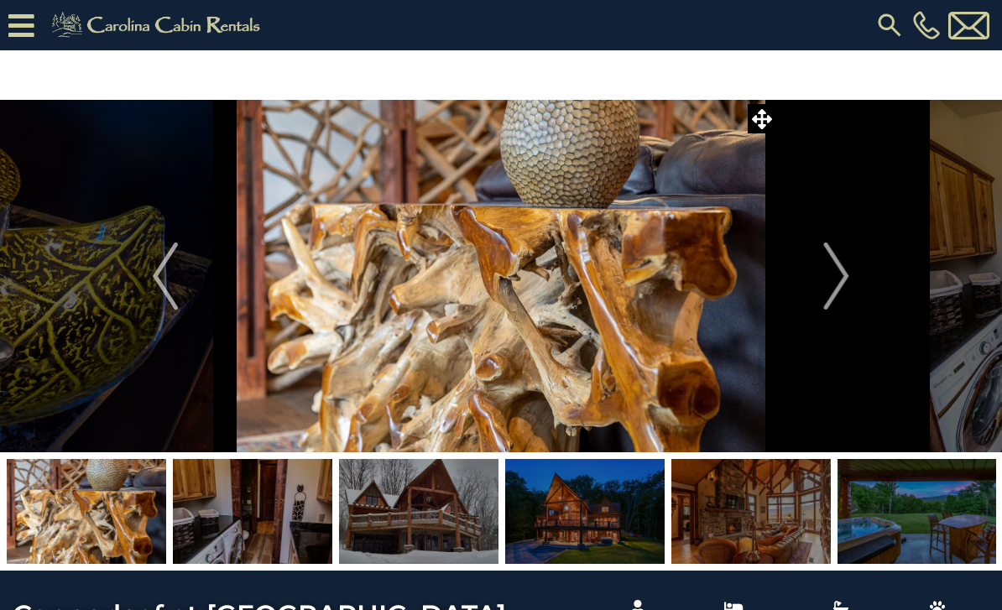
click at [838, 288] on img "Next" at bounding box center [836, 276] width 25 height 67
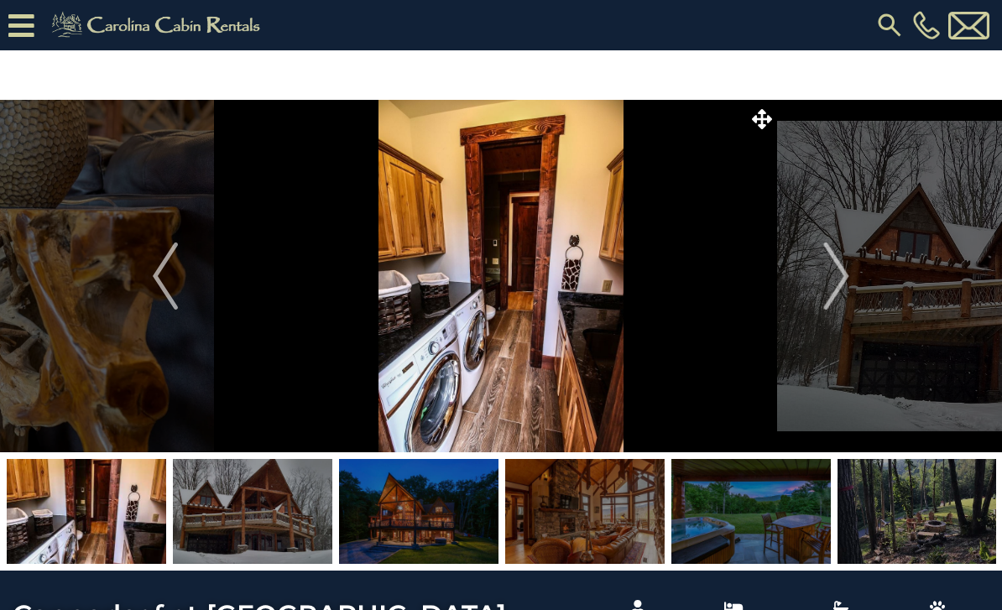
click at [834, 292] on img "Next" at bounding box center [836, 276] width 25 height 67
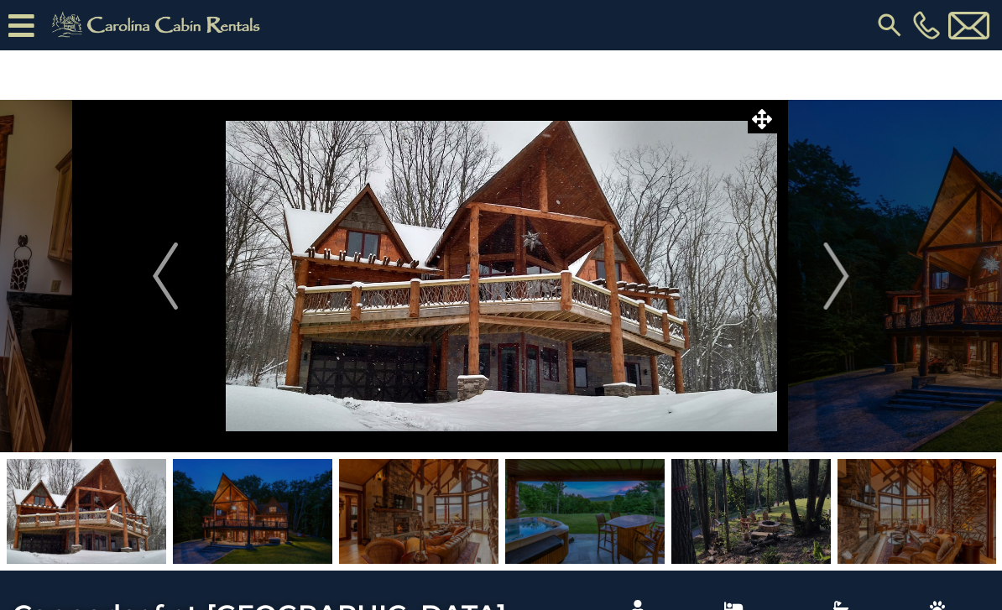
click at [841, 293] on img "Next" at bounding box center [836, 276] width 25 height 67
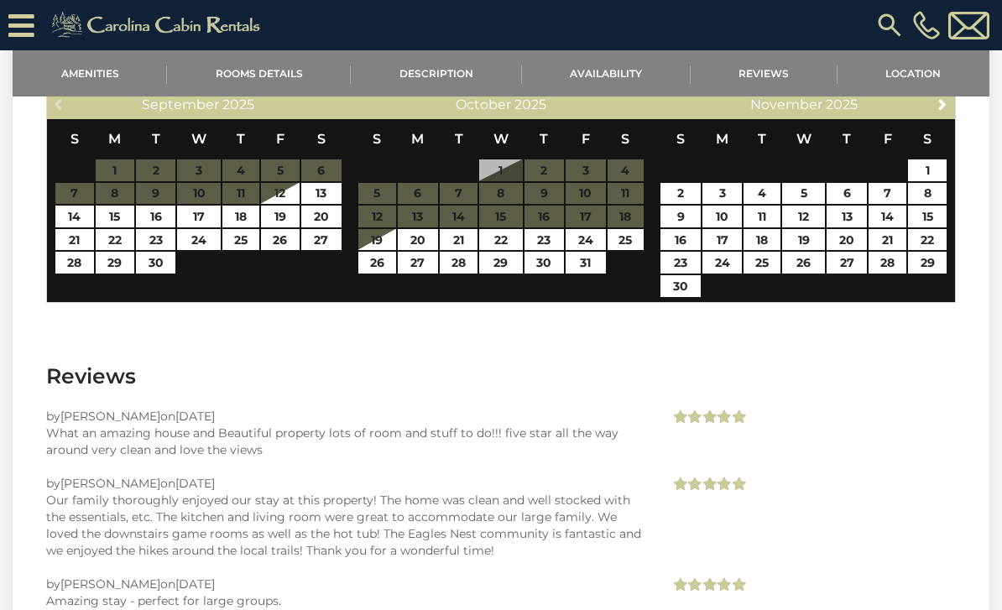
scroll to position [4465, 0]
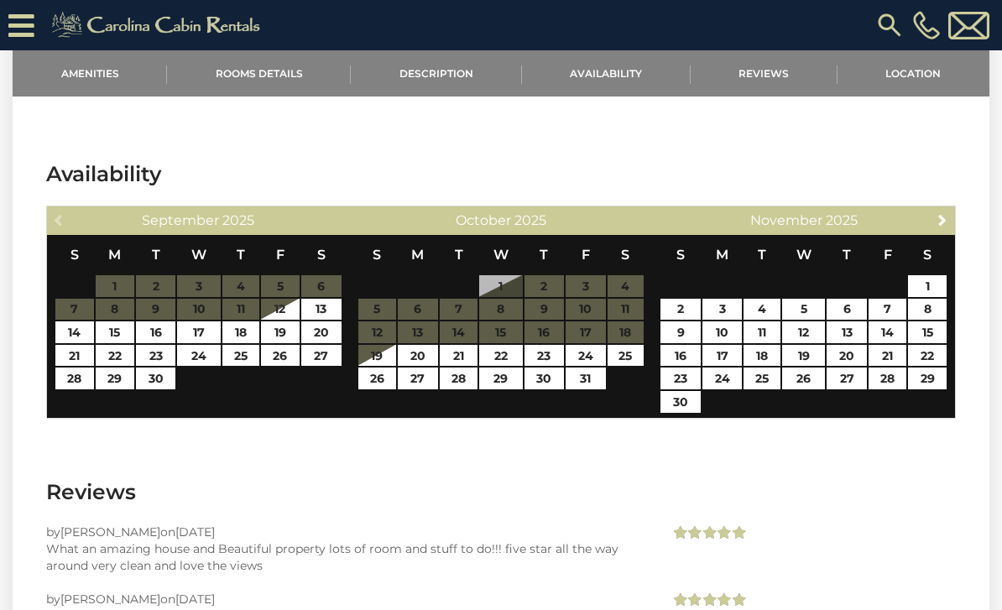
click at [947, 213] on span "Next" at bounding box center [942, 219] width 13 height 13
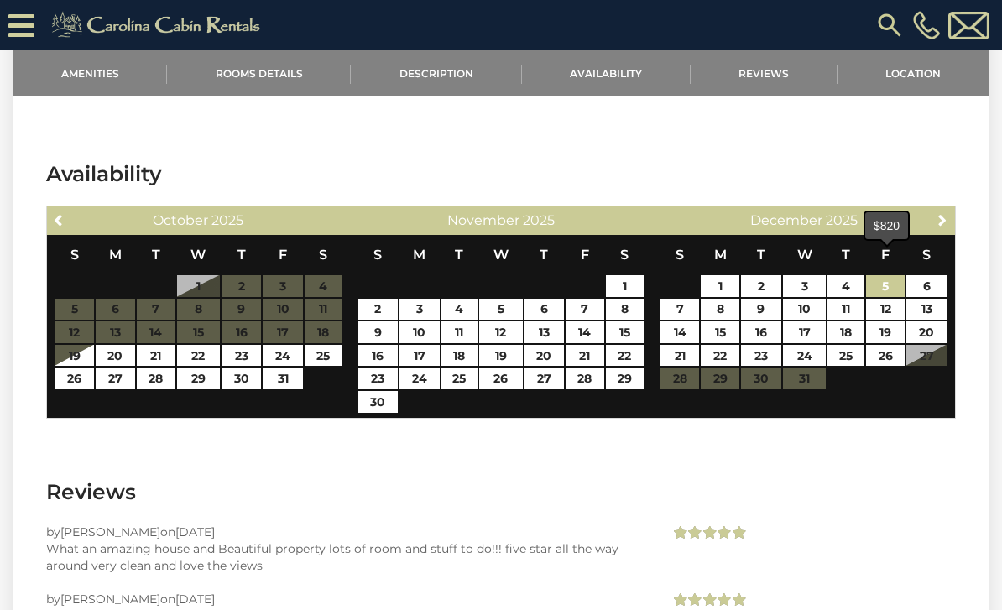
click at [894, 275] on link "5" at bounding box center [885, 286] width 39 height 22
type input "**********"
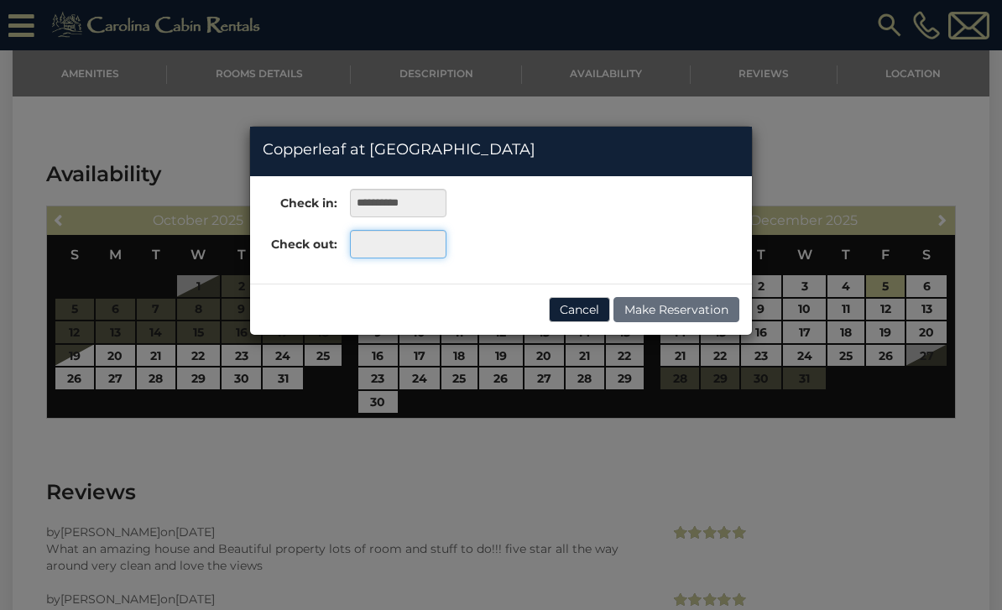
click at [424, 250] on input "text" at bounding box center [398, 244] width 97 height 29
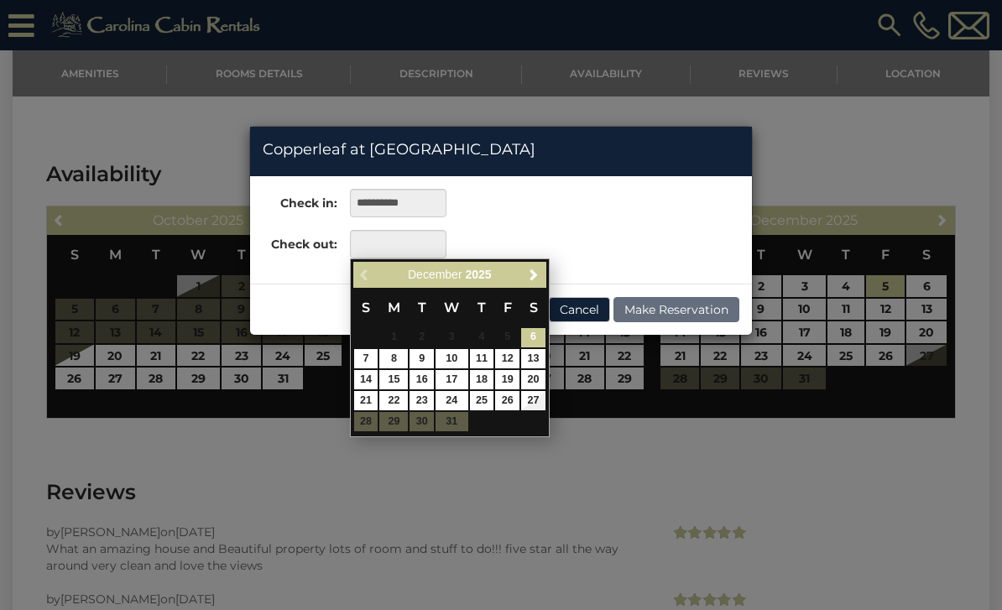
click at [428, 355] on link "9" at bounding box center [422, 358] width 24 height 19
type input "**********"
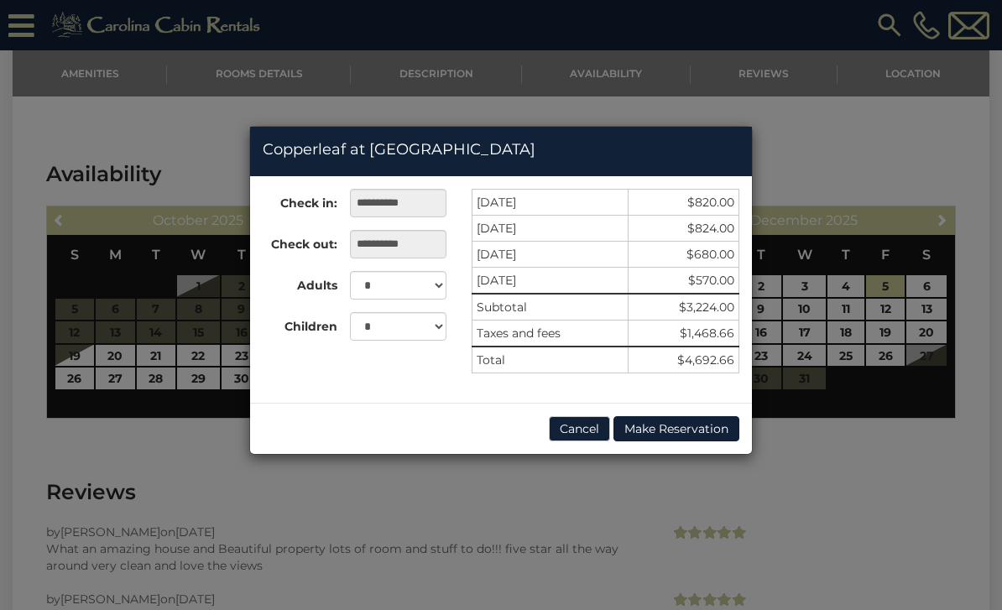
click at [861, 412] on div "**********" at bounding box center [501, 305] width 1002 height 610
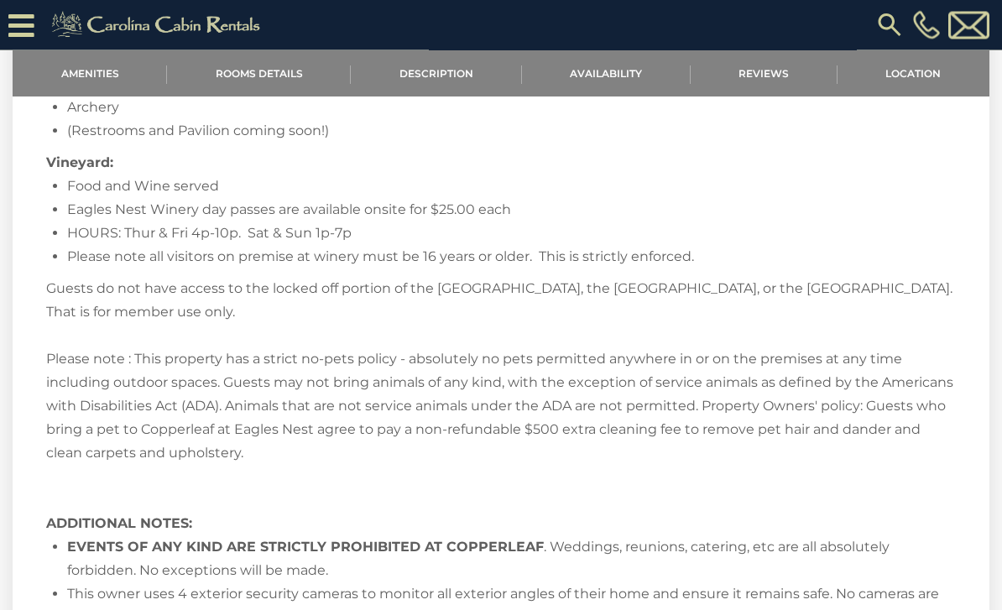
scroll to position [3448, 0]
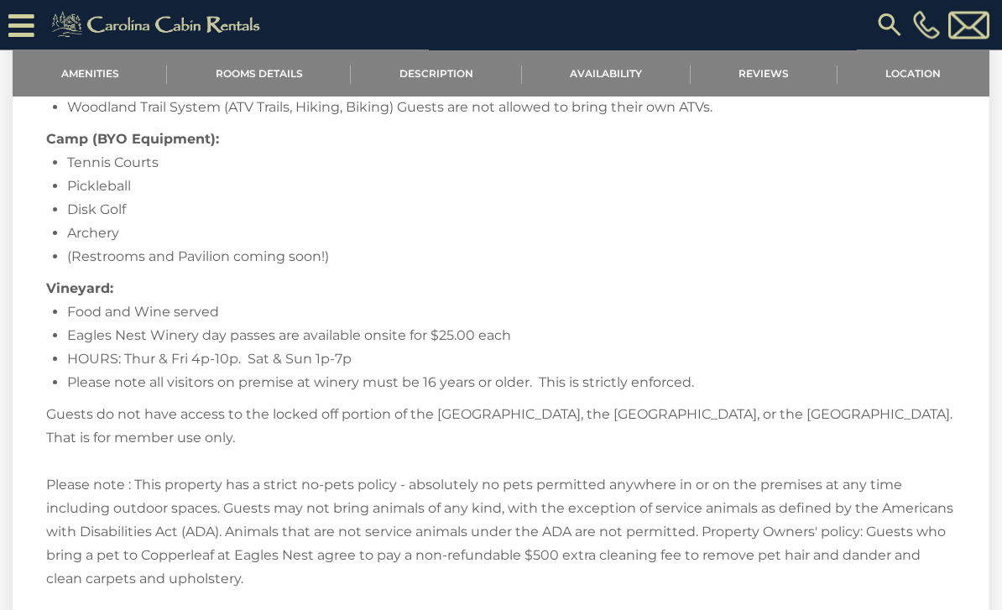
click at [924, 301] on li "Food and Wine served" at bounding box center [511, 313] width 889 height 24
click at [456, 60] on link "Description" at bounding box center [436, 73] width 170 height 46
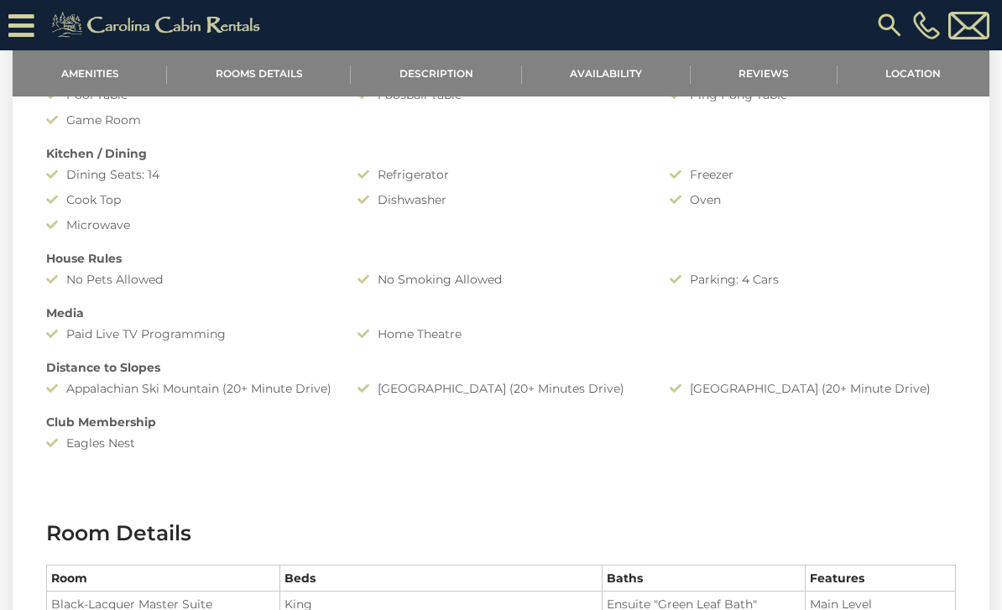
scroll to position [845, 0]
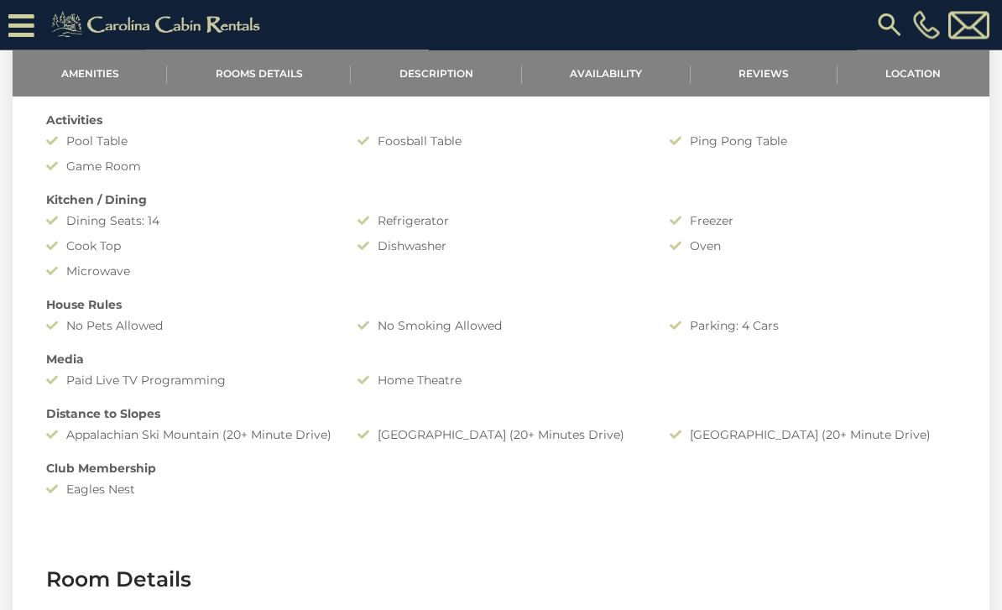
click at [949, 222] on div "Freezer" at bounding box center [812, 221] width 311 height 17
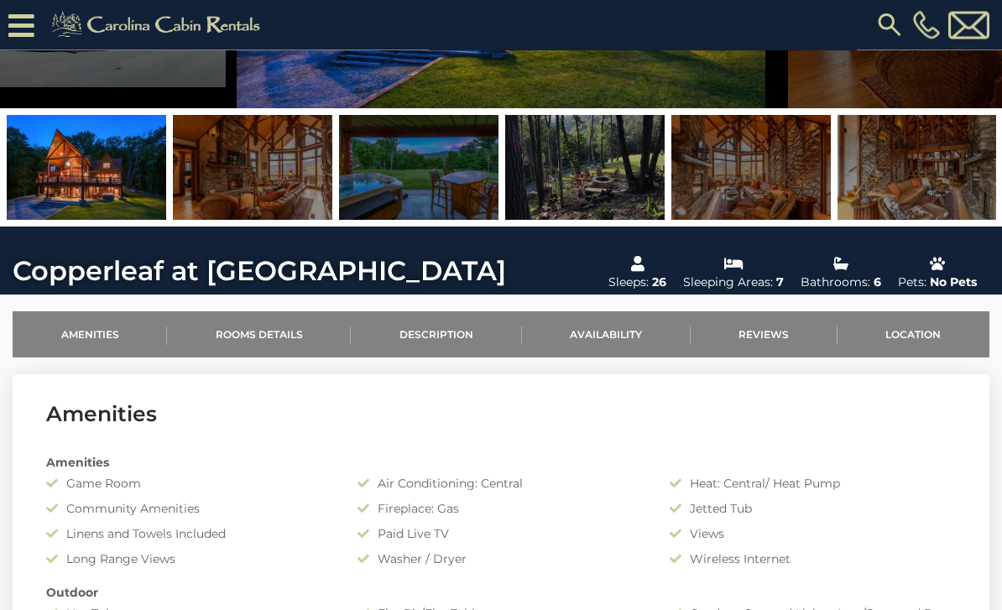
scroll to position [254, 0]
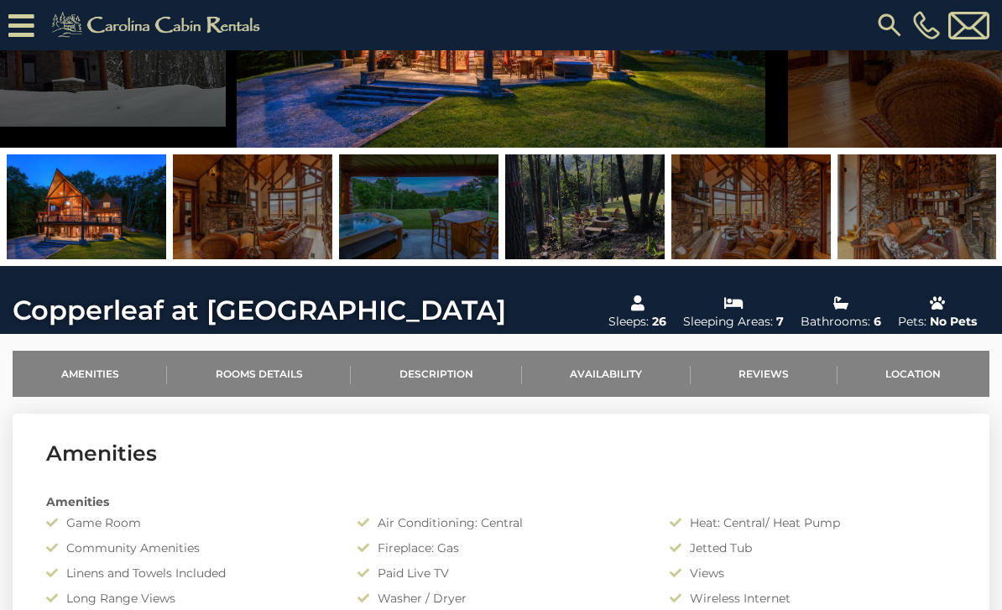
click at [913, 367] on link "Location" at bounding box center [914, 374] width 152 height 46
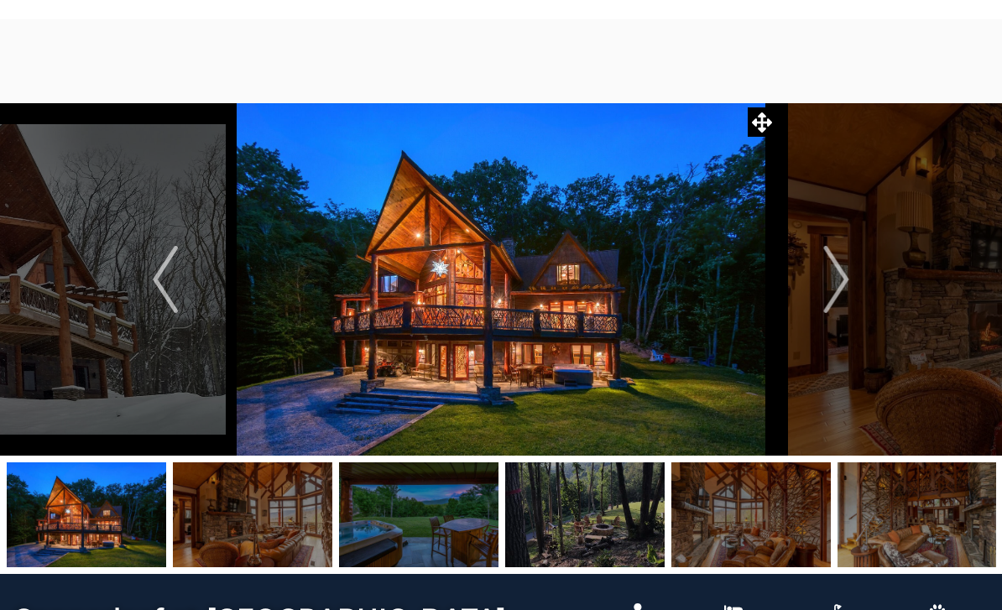
scroll to position [0, 0]
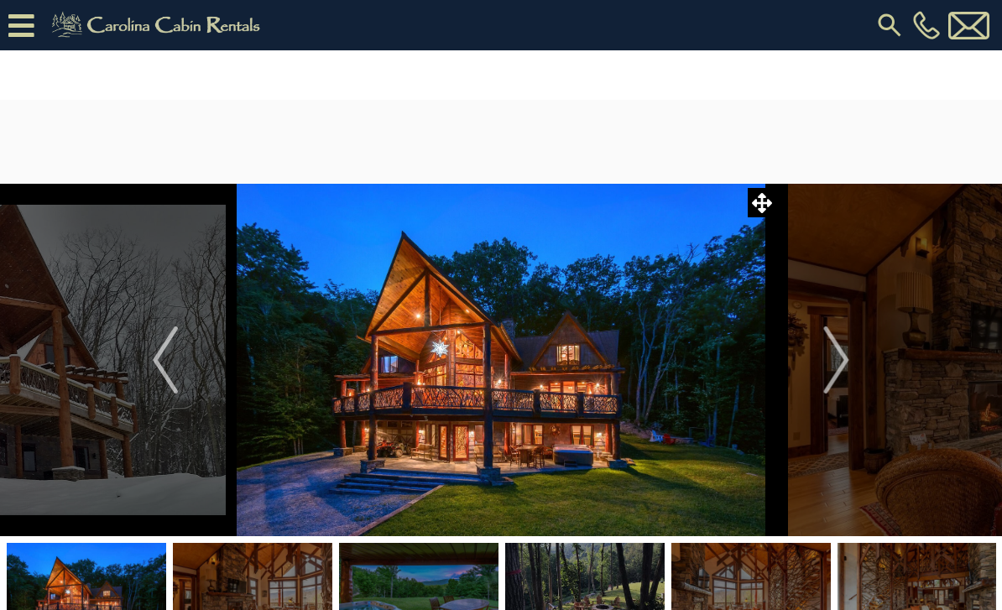
click at [839, 364] on img "Next" at bounding box center [836, 360] width 25 height 67
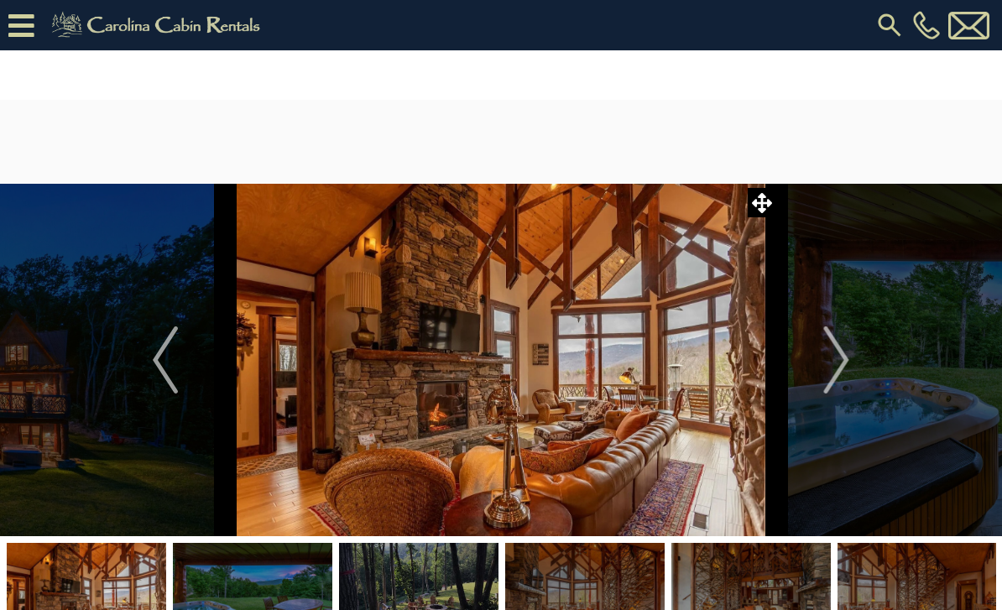
click at [832, 358] on img "Next" at bounding box center [836, 360] width 25 height 67
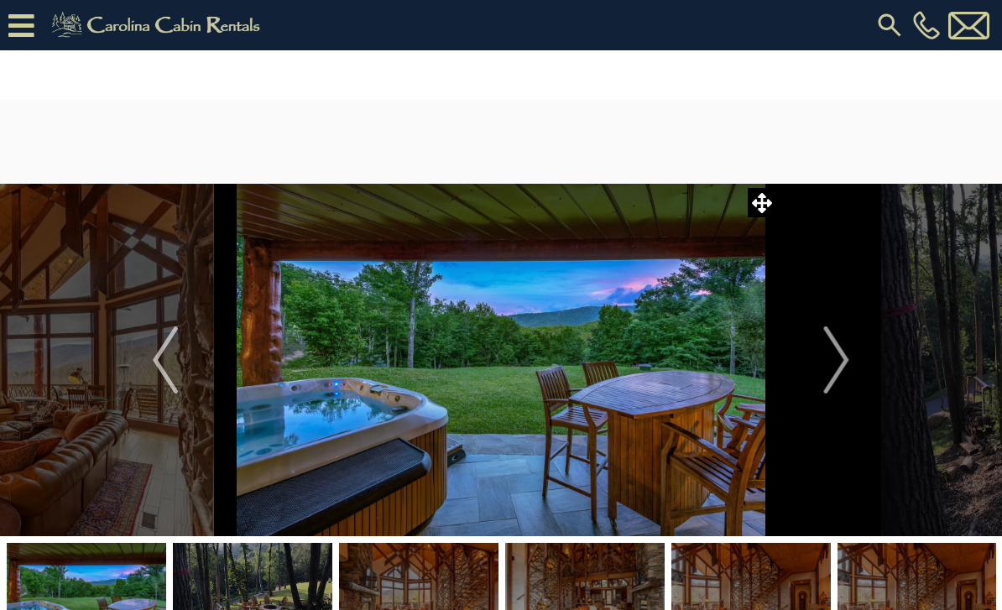
click at [839, 365] on img "Next" at bounding box center [836, 360] width 25 height 67
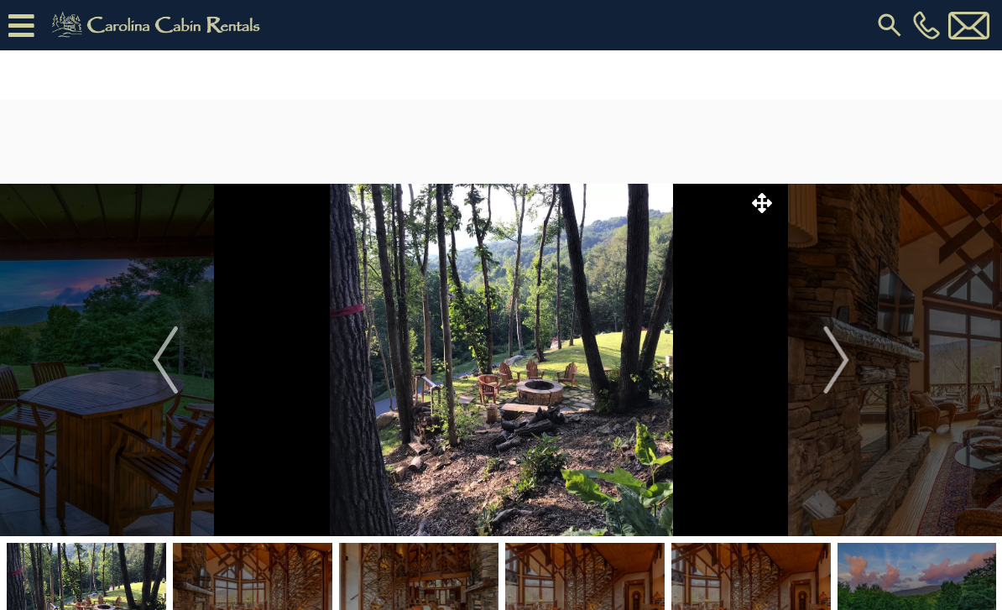
click at [849, 370] on img "Next" at bounding box center [836, 360] width 25 height 67
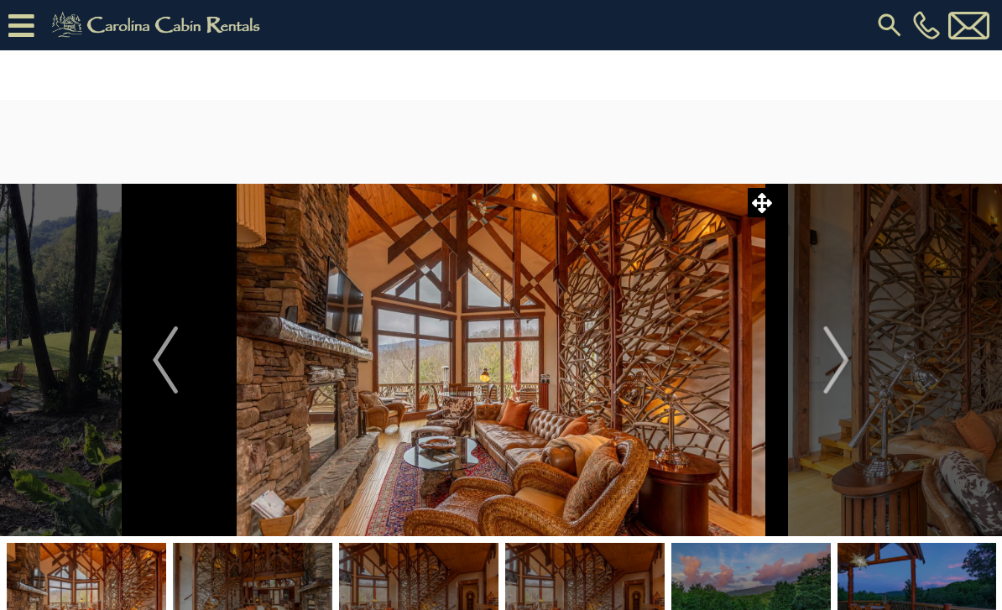
click at [842, 364] on img "Next" at bounding box center [836, 360] width 25 height 67
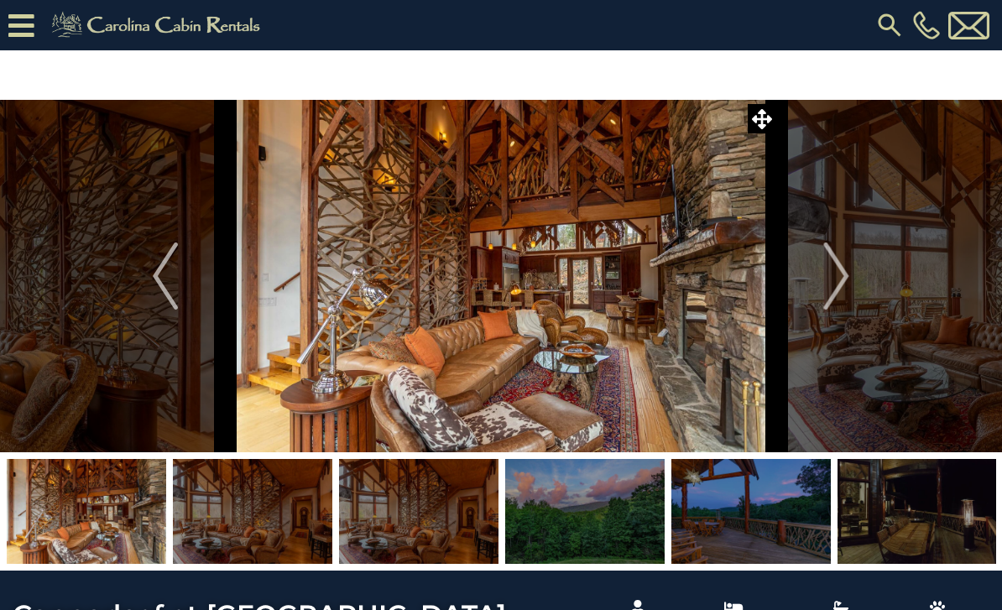
click at [848, 283] on img "Next" at bounding box center [836, 276] width 25 height 67
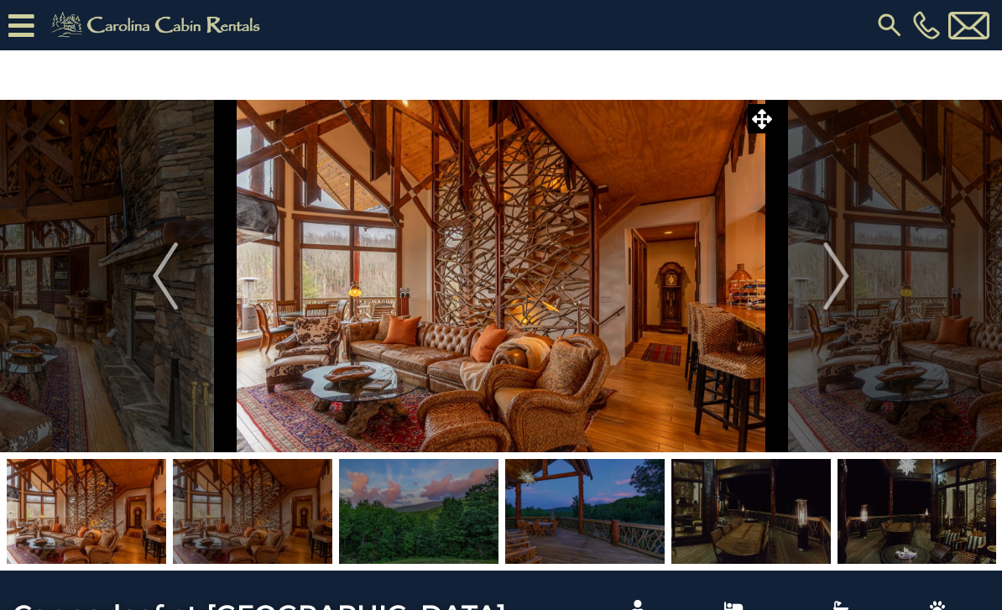
click at [850, 280] on button "Next" at bounding box center [837, 276] width 121 height 353
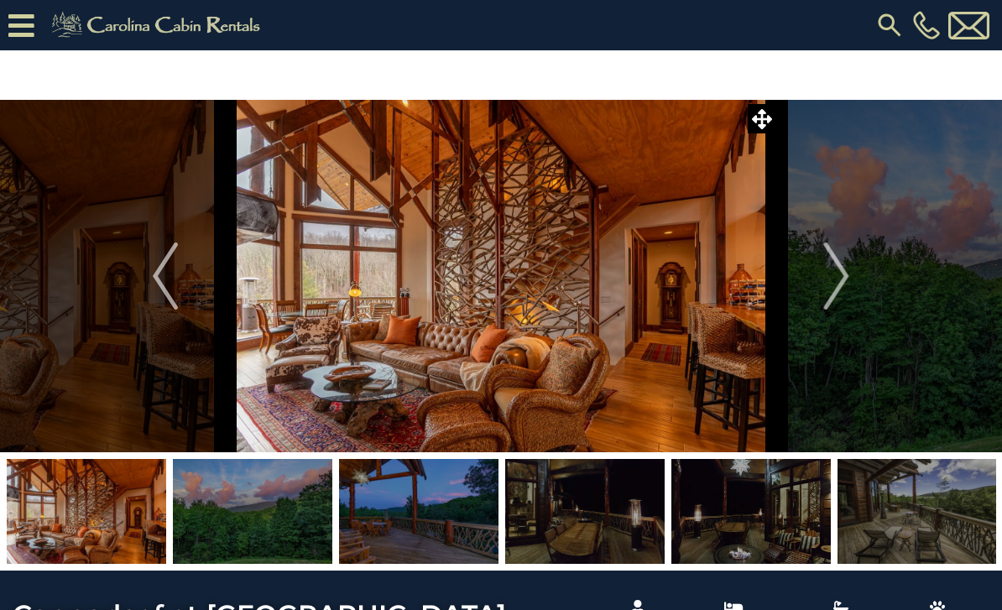
click at [850, 276] on button "Next" at bounding box center [837, 276] width 121 height 353
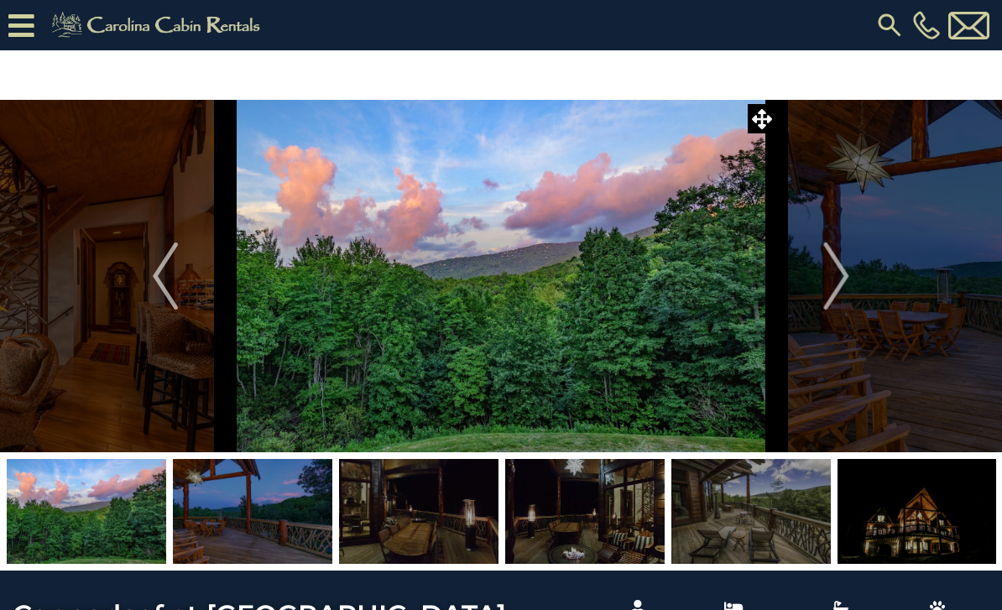
click at [850, 285] on img "Next" at bounding box center [836, 276] width 25 height 67
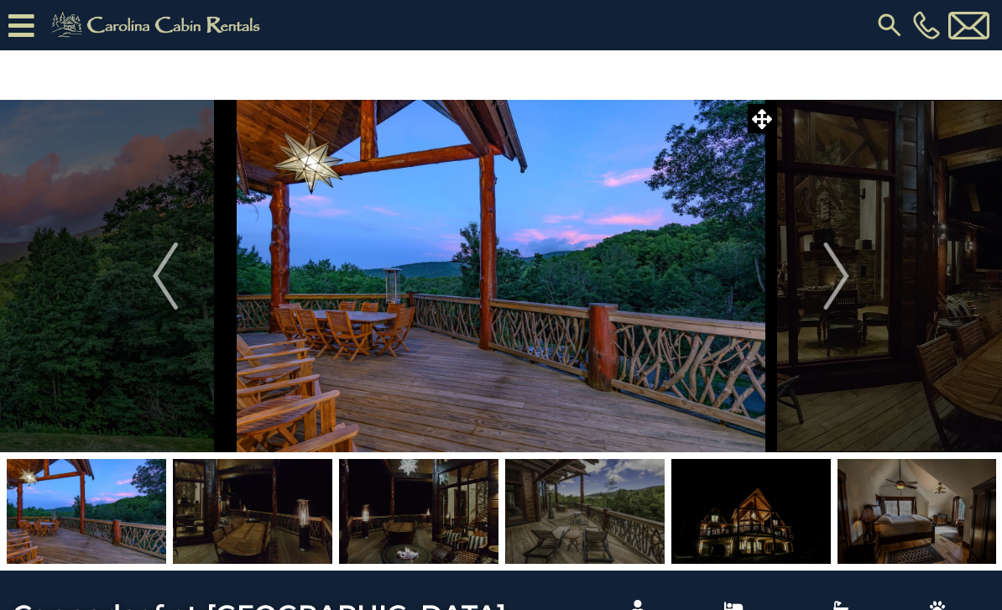
click at [850, 285] on button "Next" at bounding box center [837, 276] width 121 height 353
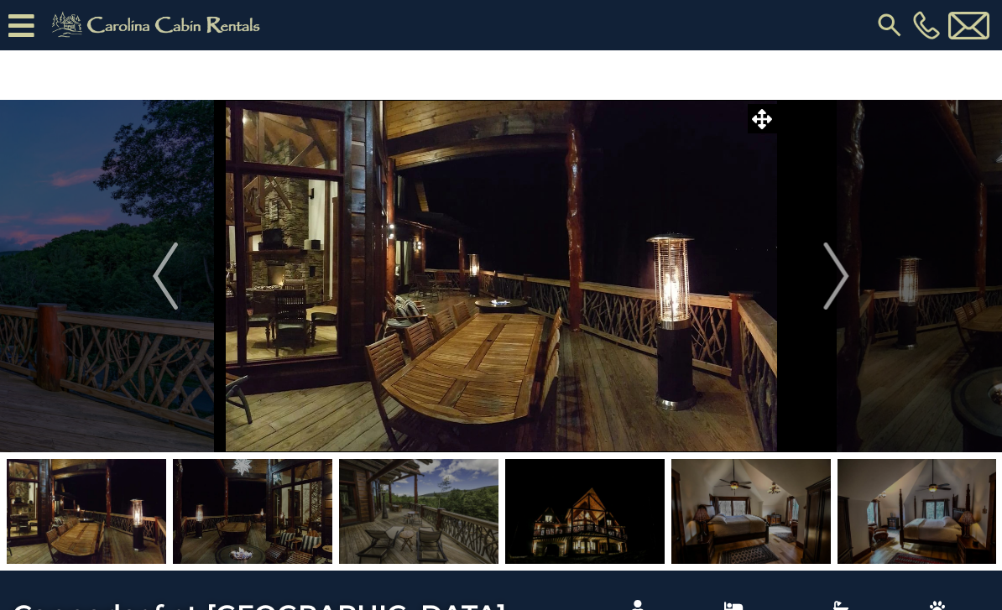
click at [851, 283] on button "Next" at bounding box center [837, 276] width 121 height 353
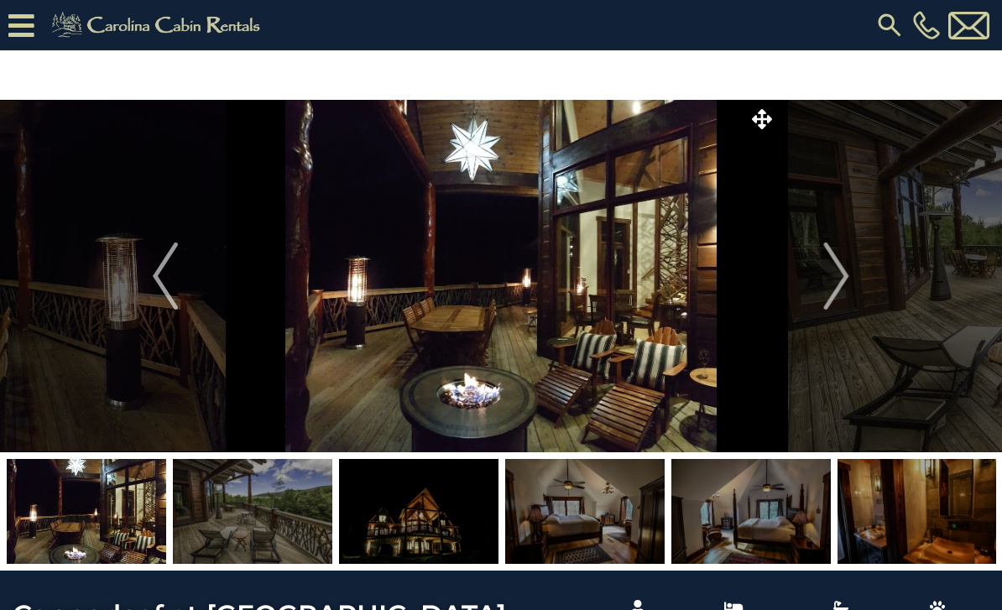
click at [849, 283] on img "Next" at bounding box center [836, 276] width 25 height 67
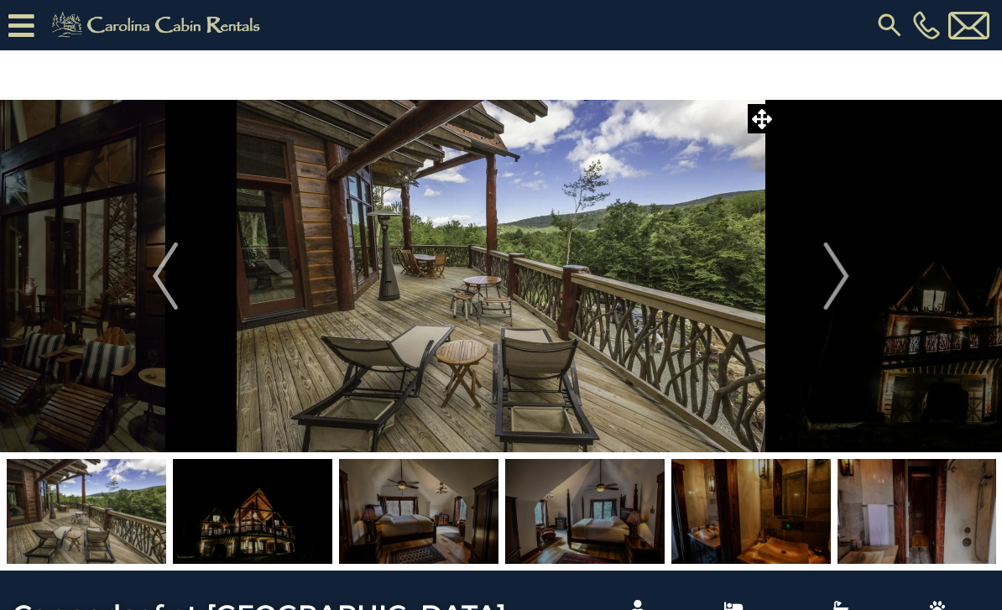
click at [841, 291] on img "Next" at bounding box center [836, 276] width 25 height 67
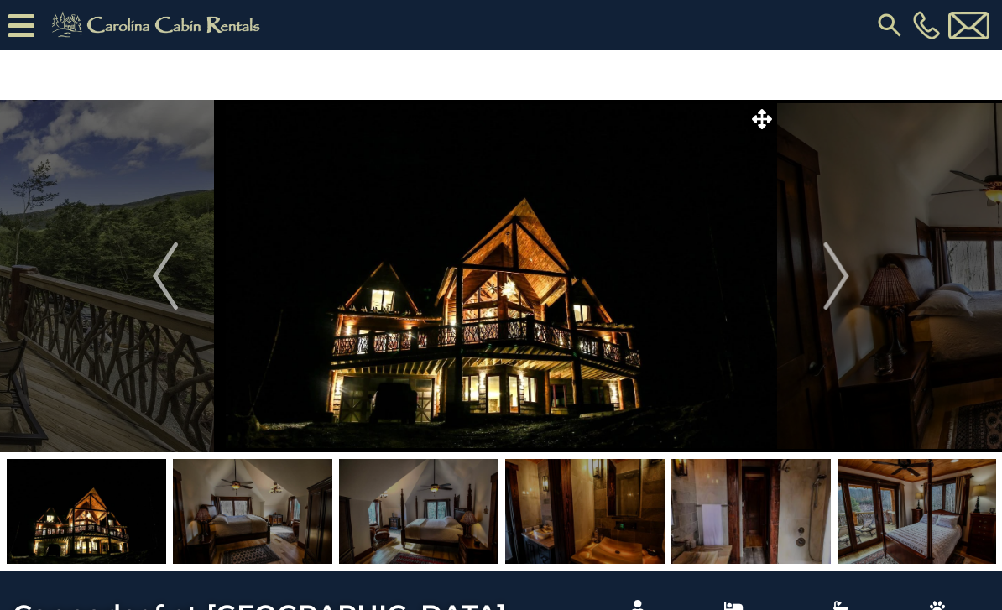
click at [846, 289] on img "Next" at bounding box center [836, 276] width 25 height 67
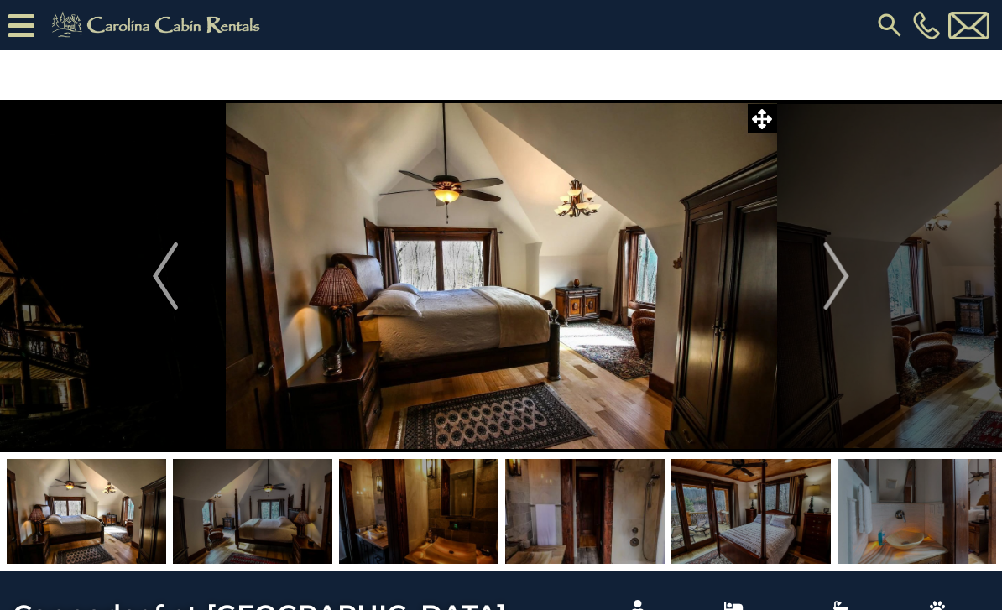
click at [845, 295] on img "Next" at bounding box center [836, 276] width 25 height 67
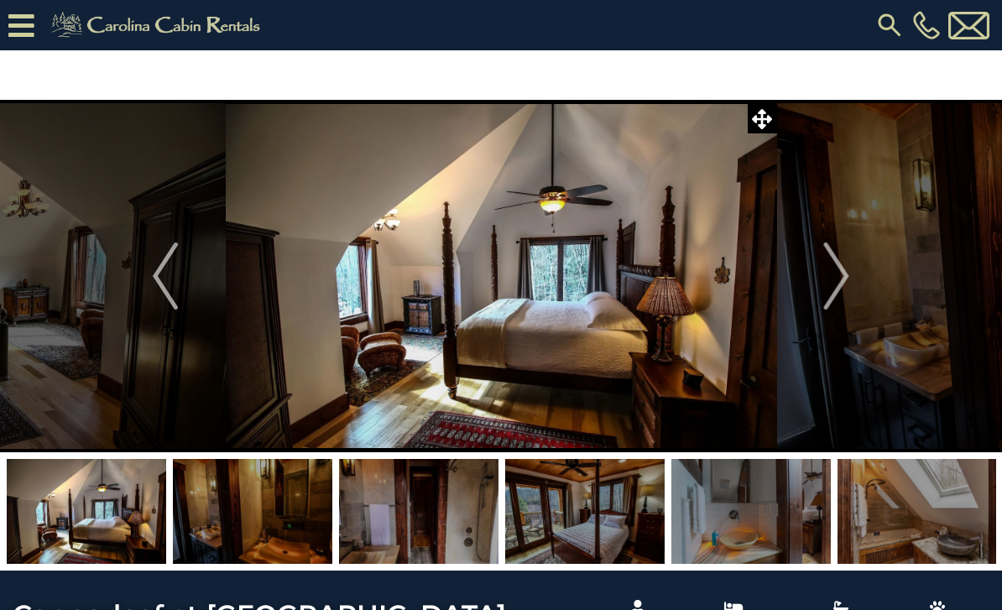
click at [844, 291] on img "Next" at bounding box center [836, 276] width 25 height 67
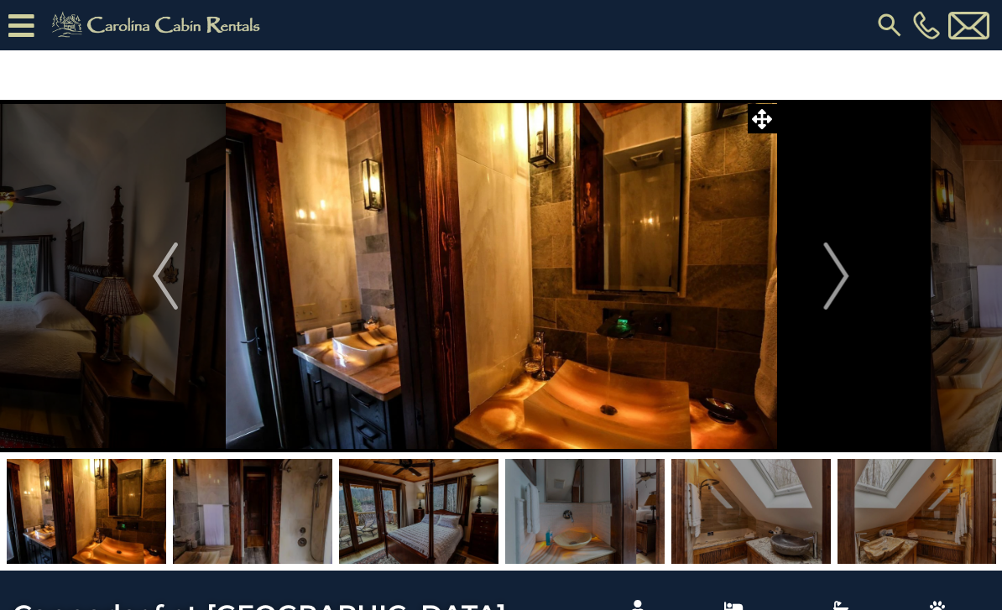
click at [843, 289] on img "Next" at bounding box center [836, 276] width 25 height 67
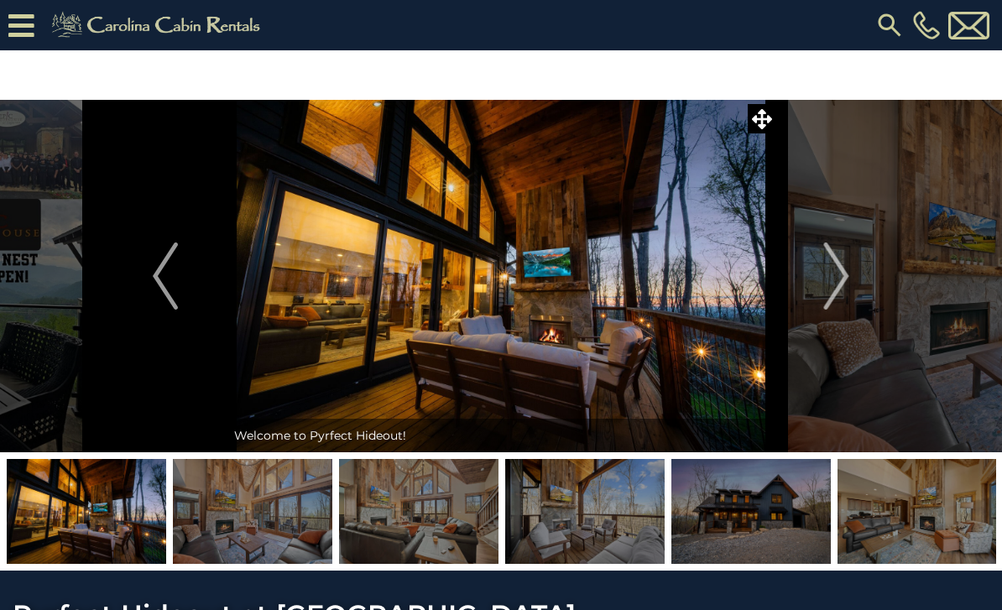
click at [848, 284] on img "Next" at bounding box center [836, 276] width 25 height 67
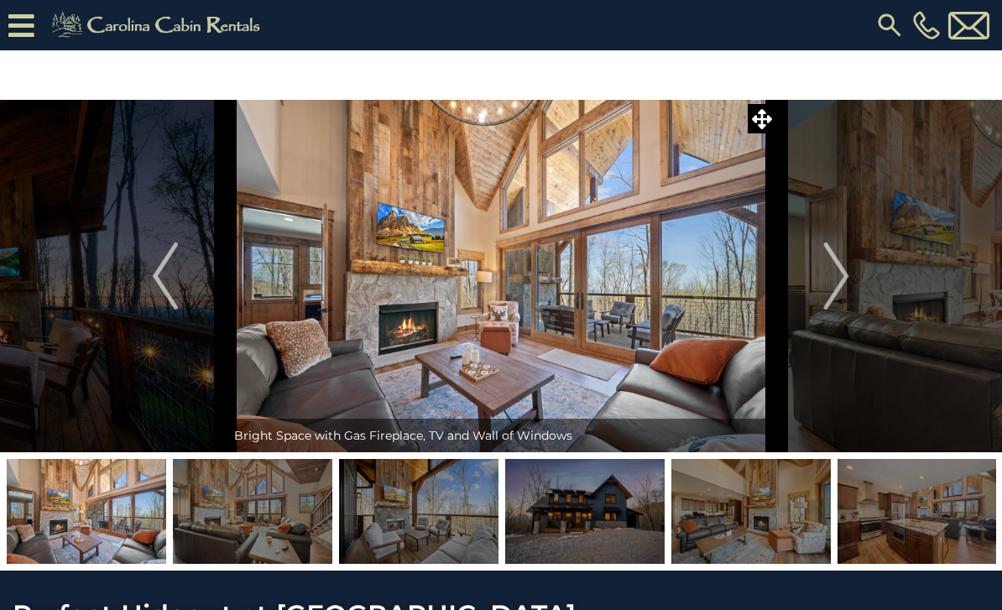
click at [844, 285] on img "Next" at bounding box center [836, 276] width 25 height 67
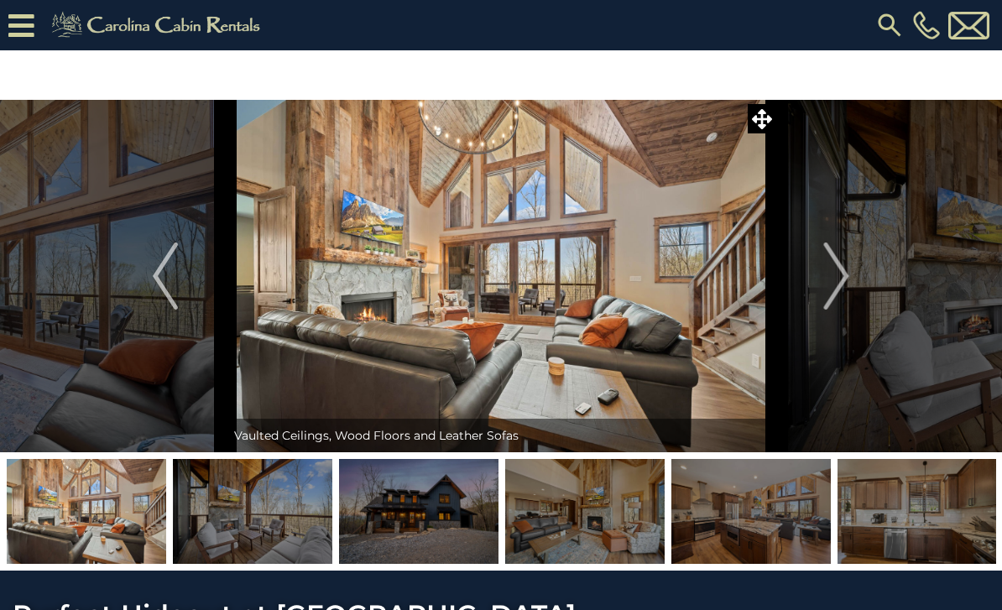
click at [850, 280] on button "Next" at bounding box center [837, 276] width 121 height 353
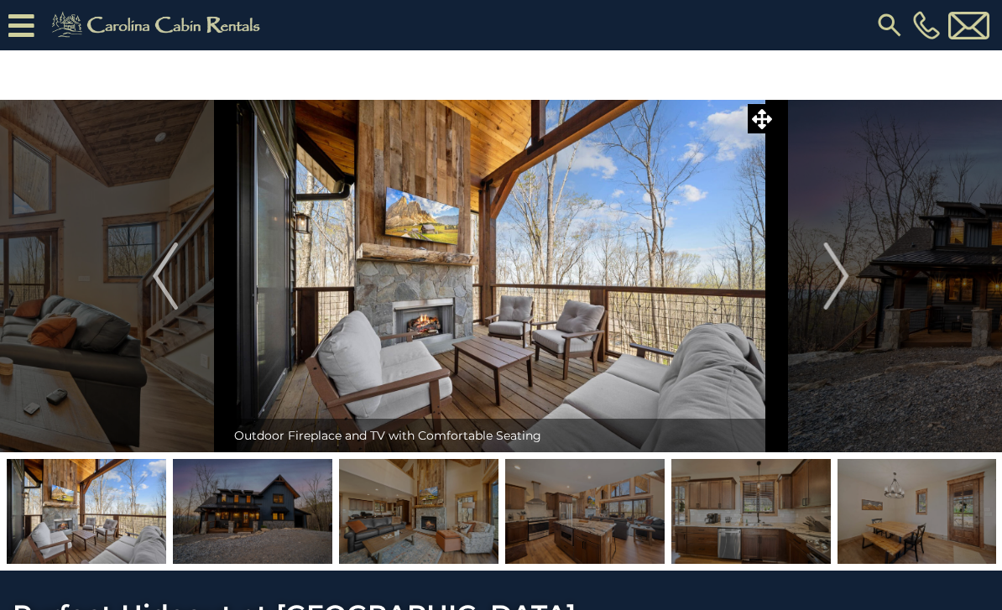
click at [850, 283] on button "Next" at bounding box center [837, 276] width 121 height 353
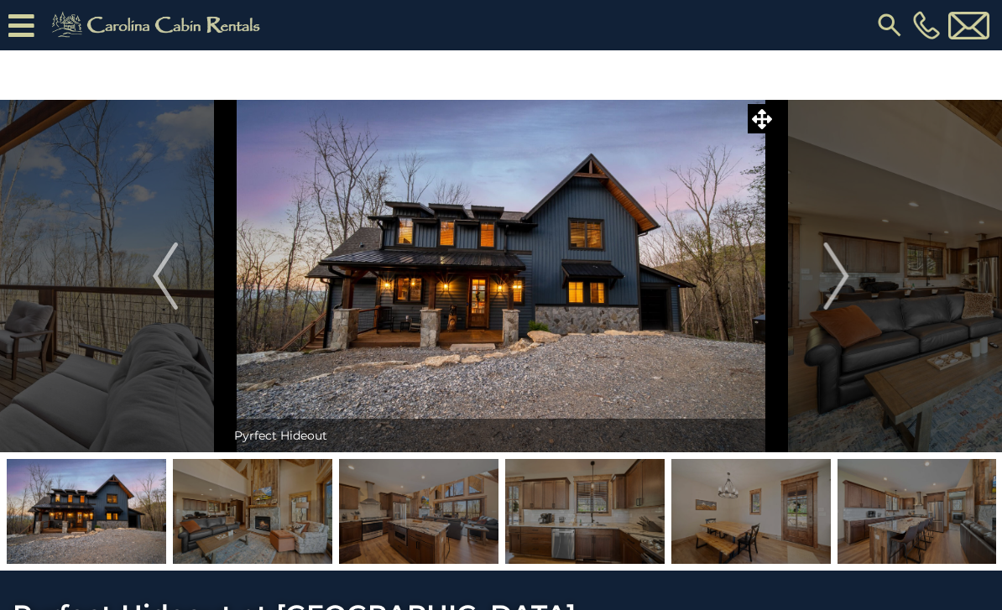
click at [850, 275] on button "Next" at bounding box center [837, 276] width 121 height 353
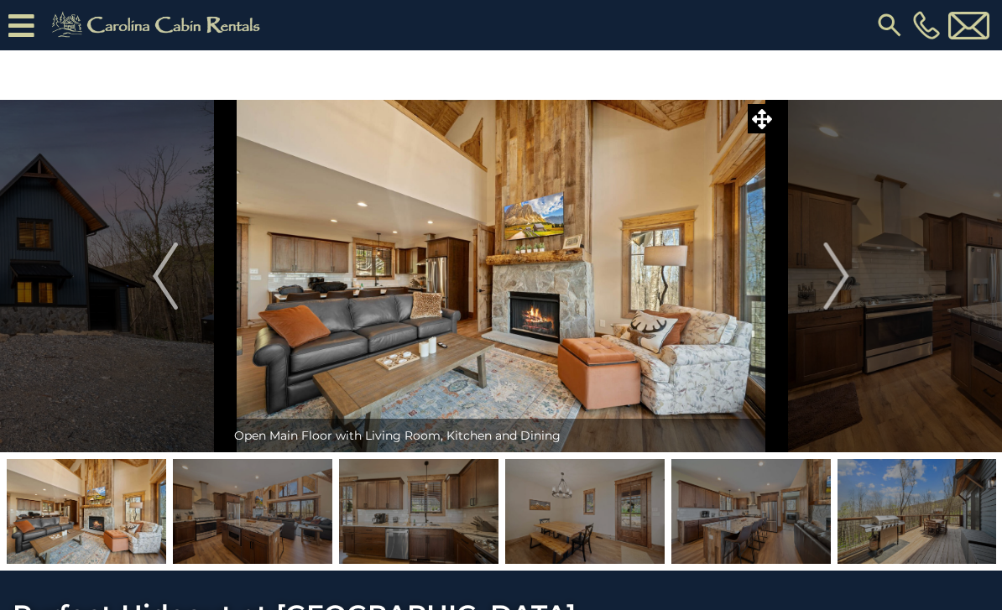
click at [853, 273] on button "Next" at bounding box center [837, 276] width 121 height 353
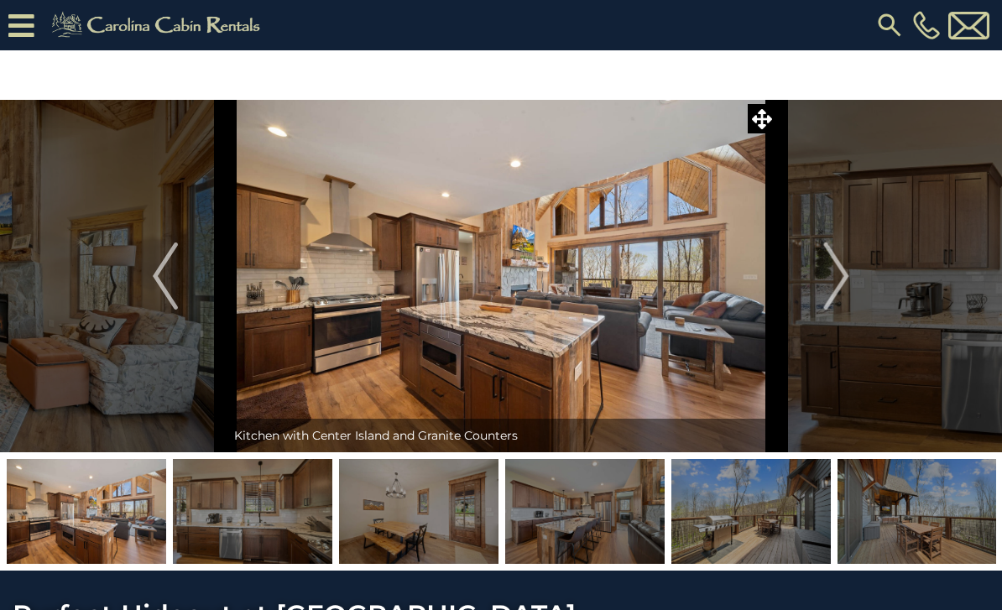
click at [858, 271] on button "Next" at bounding box center [837, 276] width 121 height 353
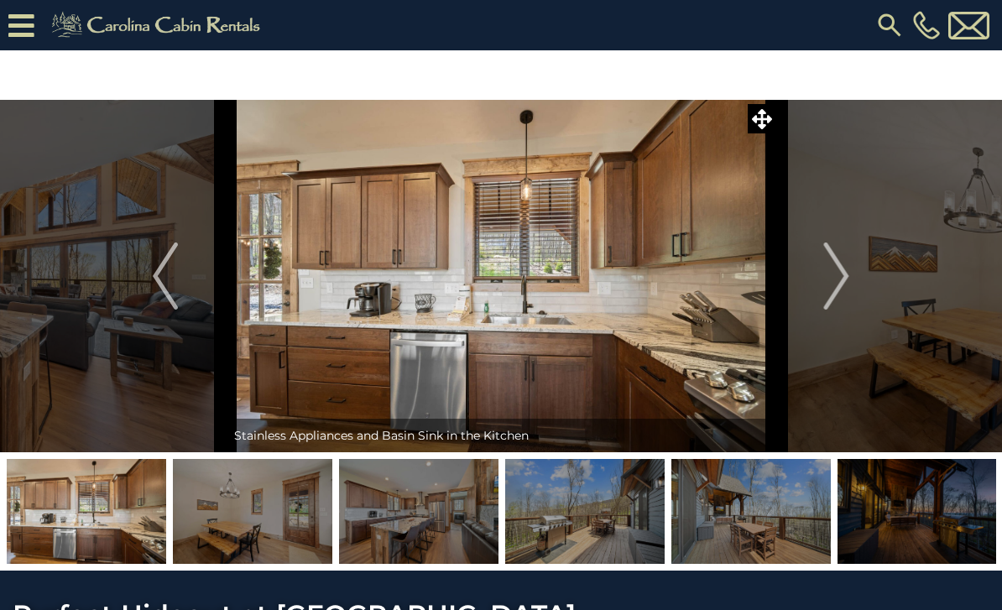
click at [846, 275] on img "Next" at bounding box center [836, 276] width 25 height 67
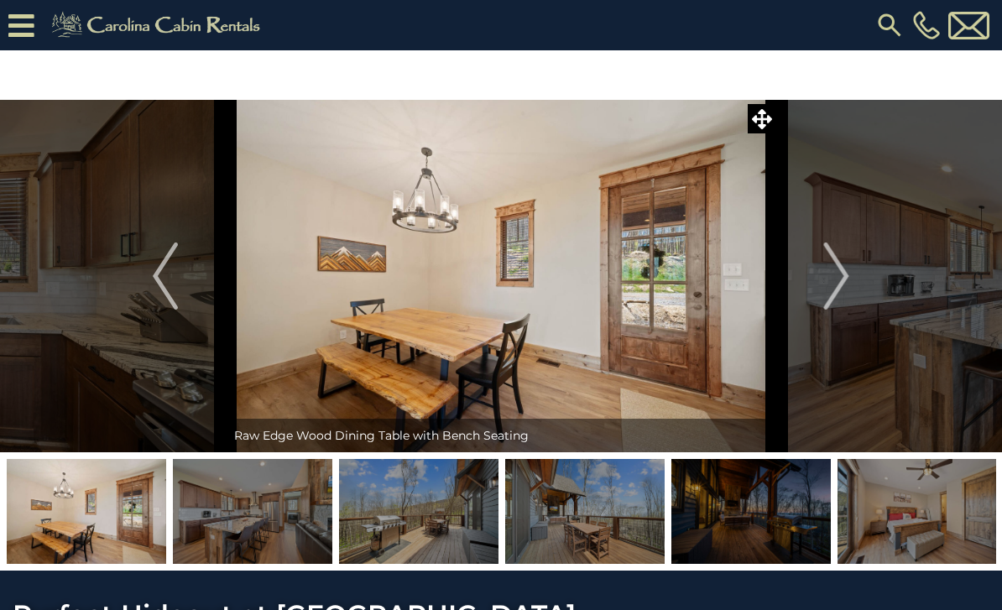
click at [856, 269] on button "Next" at bounding box center [837, 276] width 121 height 353
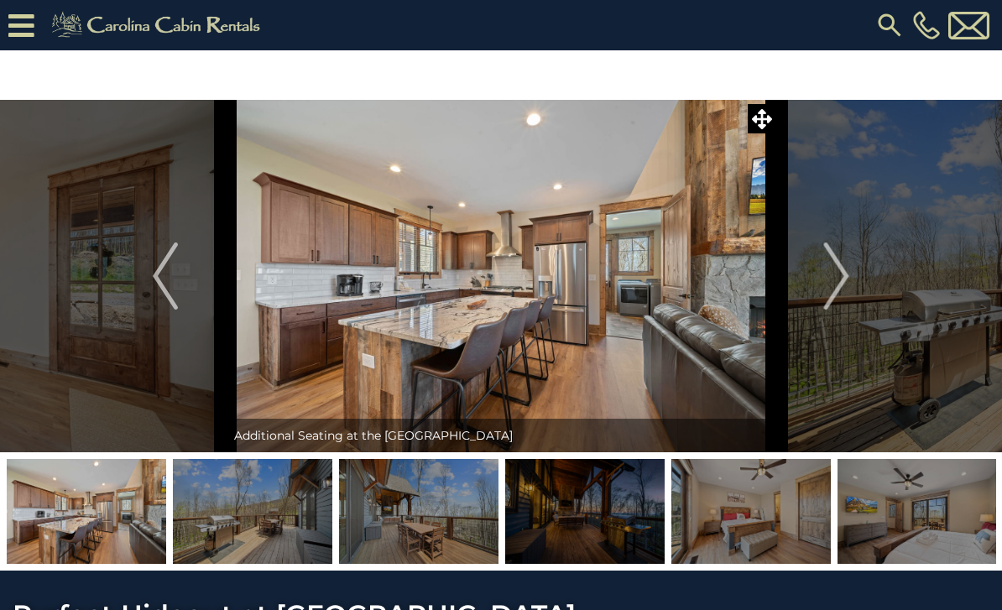
click at [846, 278] on img "Next" at bounding box center [836, 276] width 25 height 67
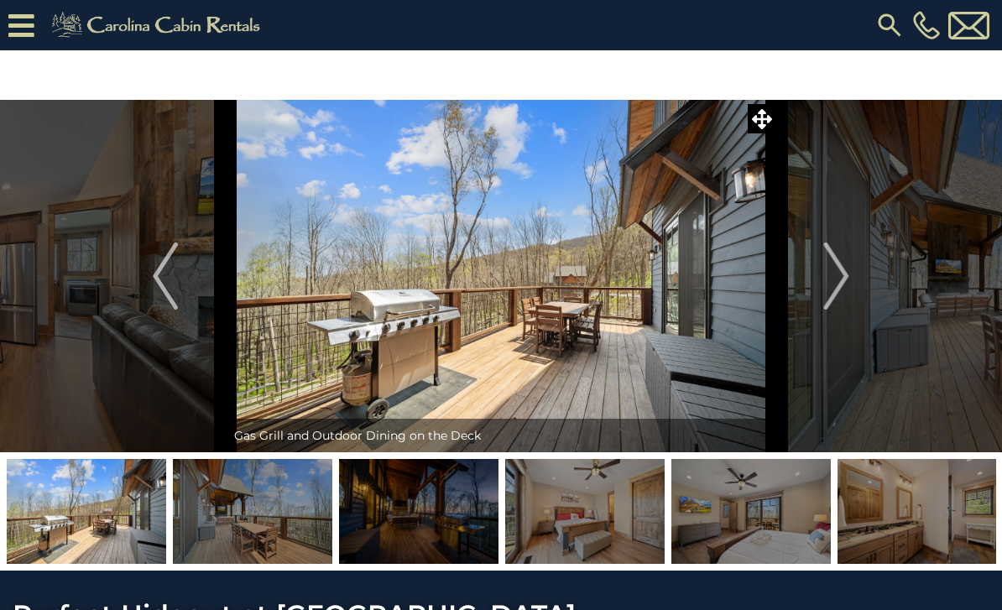
click at [848, 278] on img "Next" at bounding box center [836, 276] width 25 height 67
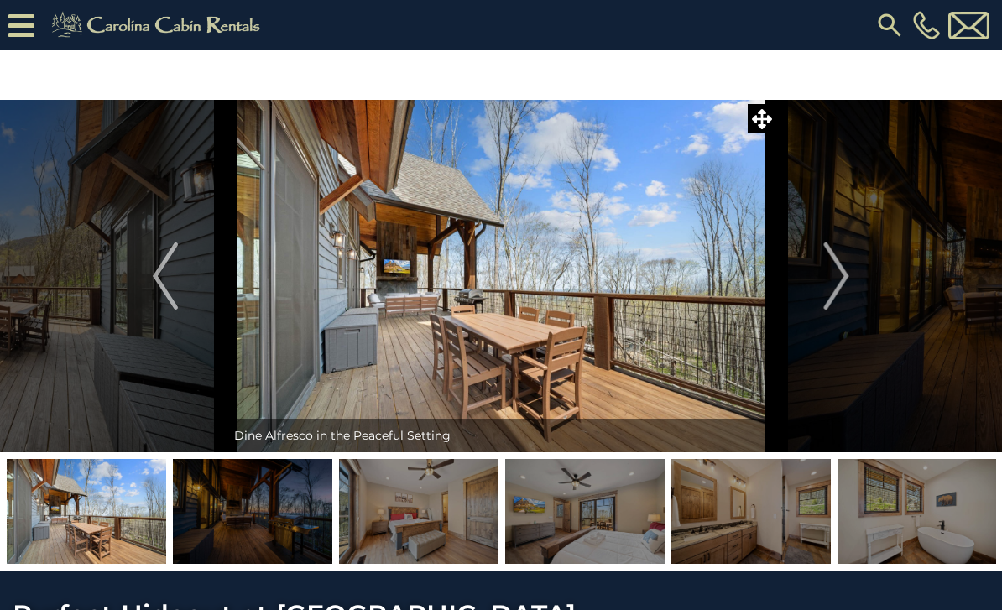
click at [848, 282] on img "Next" at bounding box center [836, 276] width 25 height 67
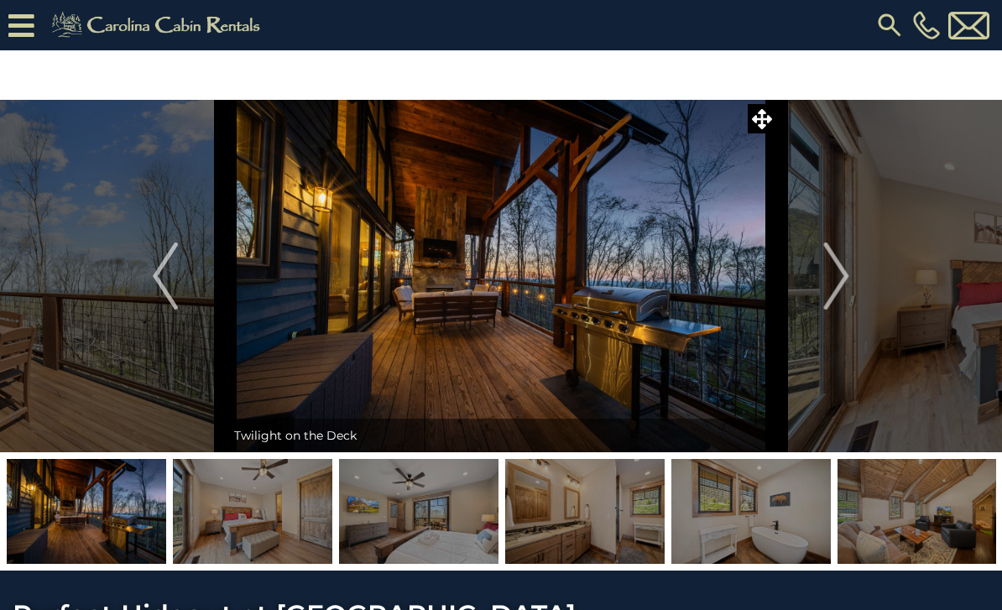
click at [850, 285] on button "Next" at bounding box center [837, 276] width 121 height 353
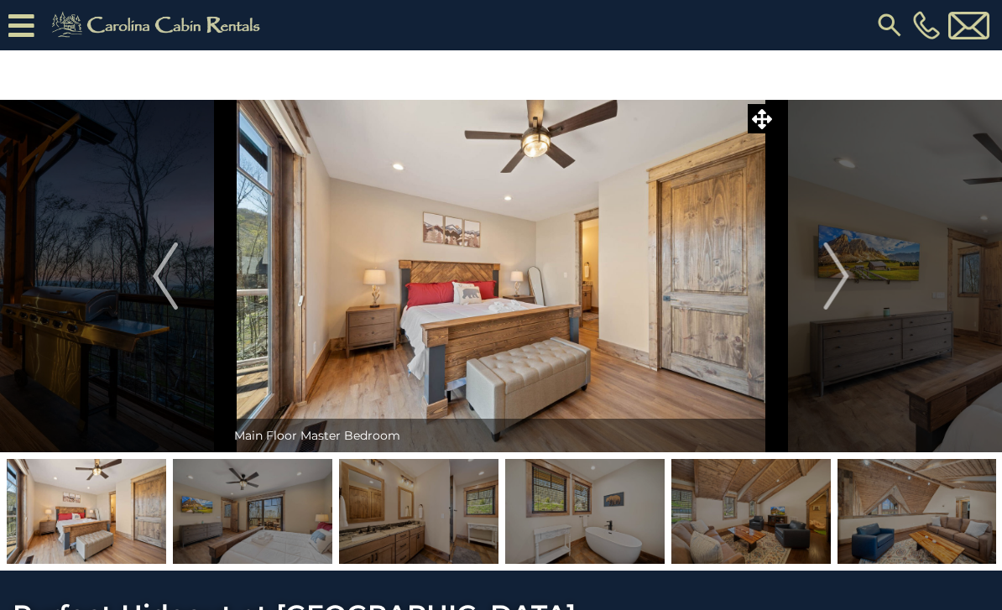
click at [847, 278] on img "Next" at bounding box center [836, 276] width 25 height 67
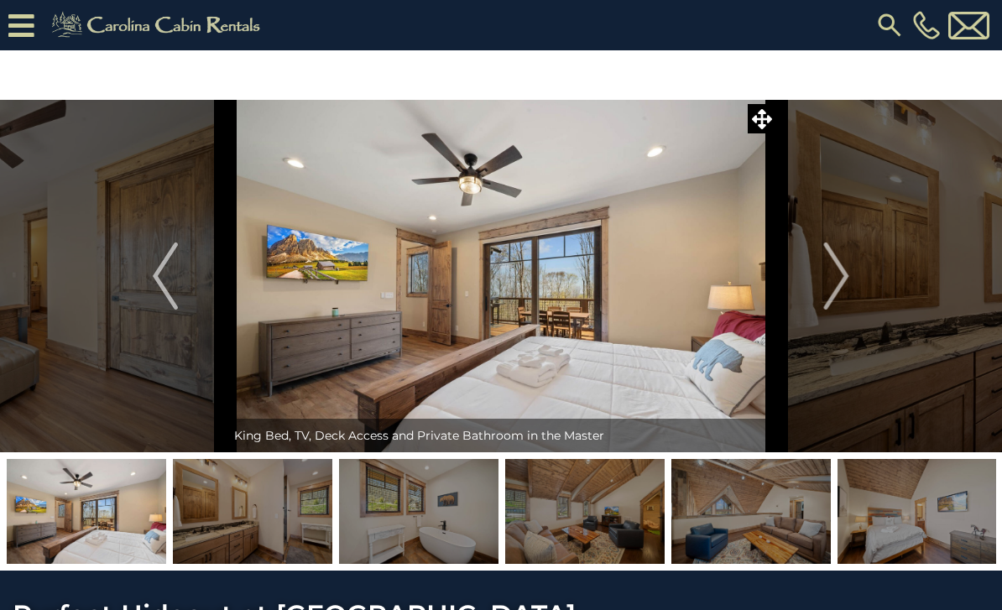
click at [844, 281] on img "Next" at bounding box center [836, 276] width 25 height 67
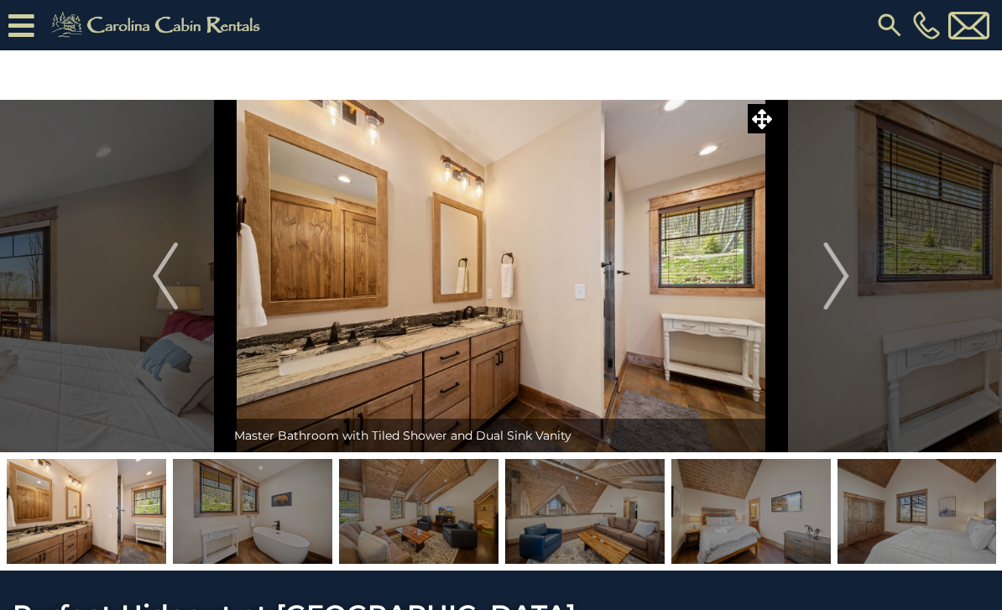
click at [845, 273] on img "Next" at bounding box center [836, 276] width 25 height 67
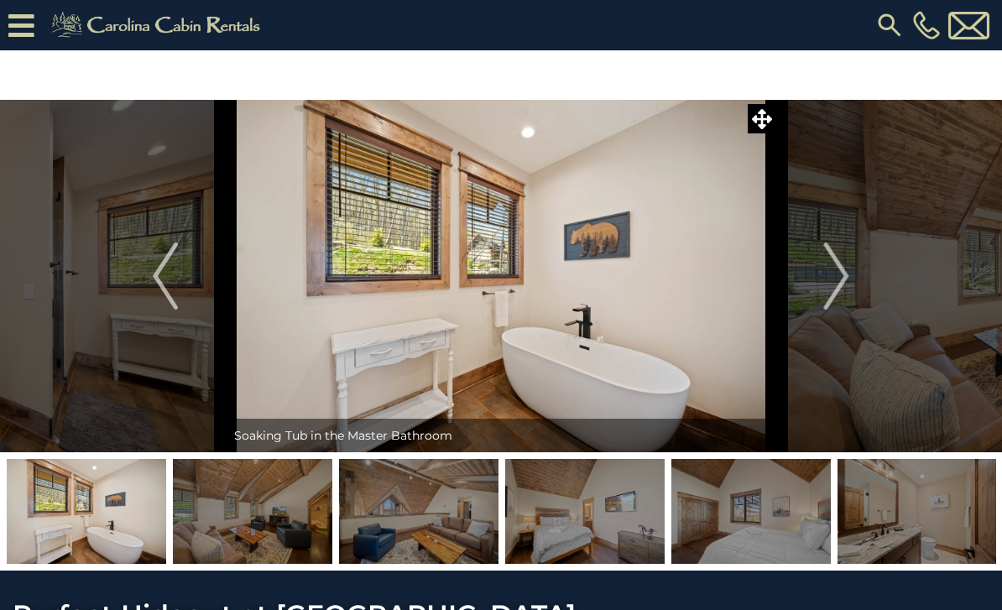
click at [829, 265] on img "Next" at bounding box center [836, 276] width 25 height 67
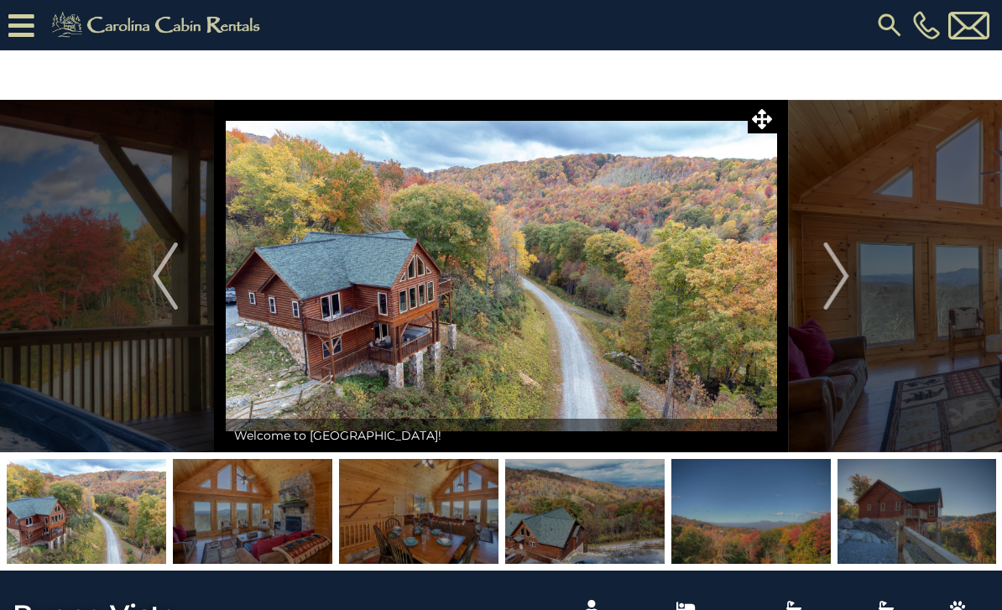
click at [841, 275] on img "Next" at bounding box center [836, 276] width 25 height 67
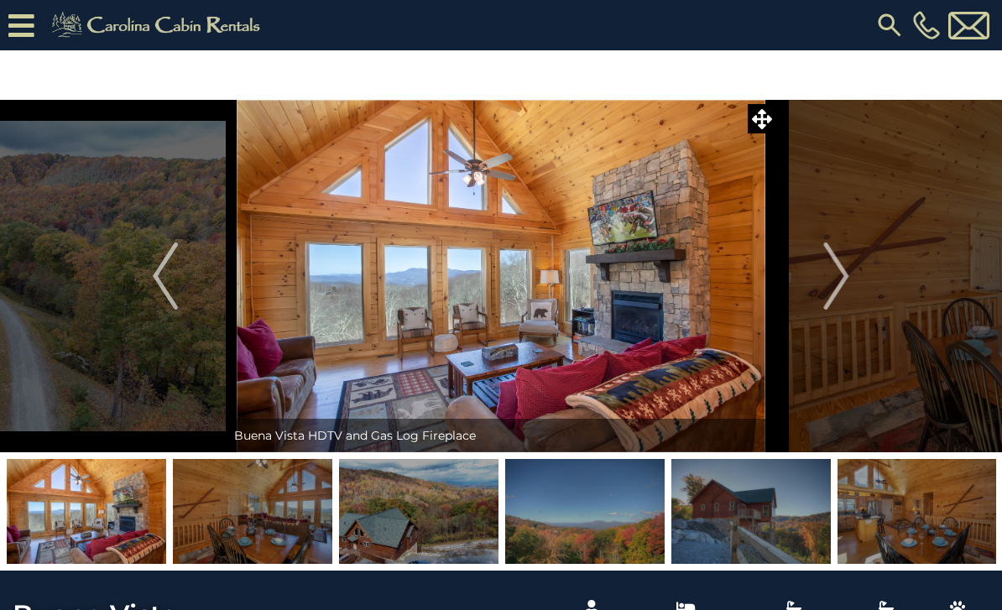
click at [845, 283] on img "Next" at bounding box center [836, 276] width 25 height 67
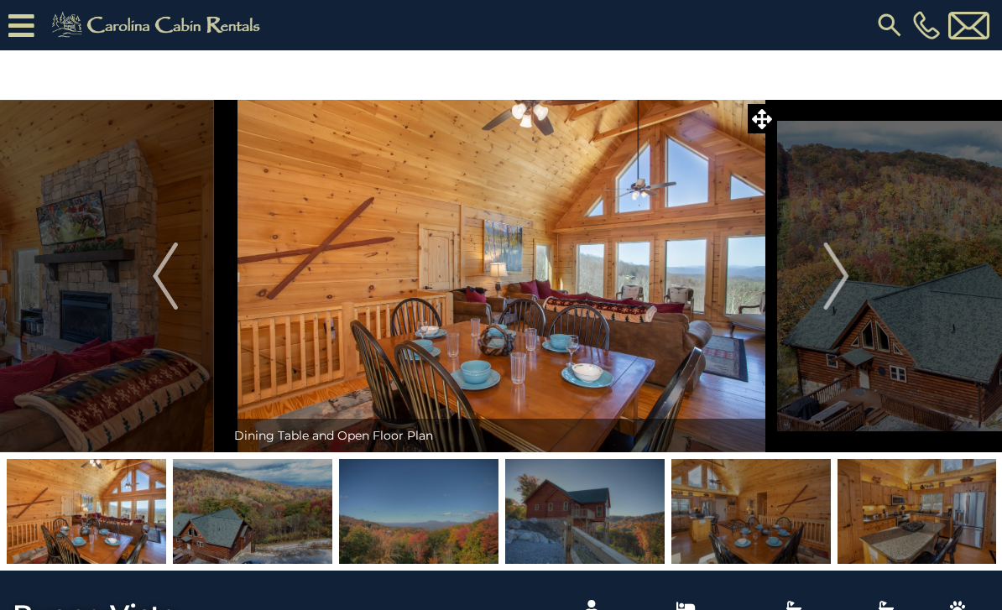
click at [841, 282] on img "Next" at bounding box center [836, 276] width 25 height 67
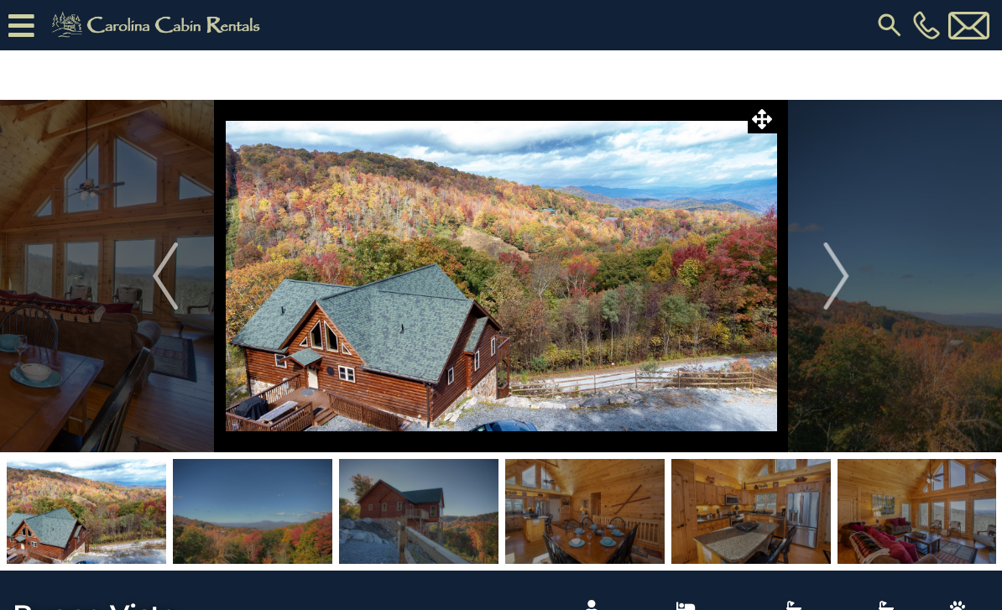
click at [842, 275] on img "Next" at bounding box center [836, 276] width 25 height 67
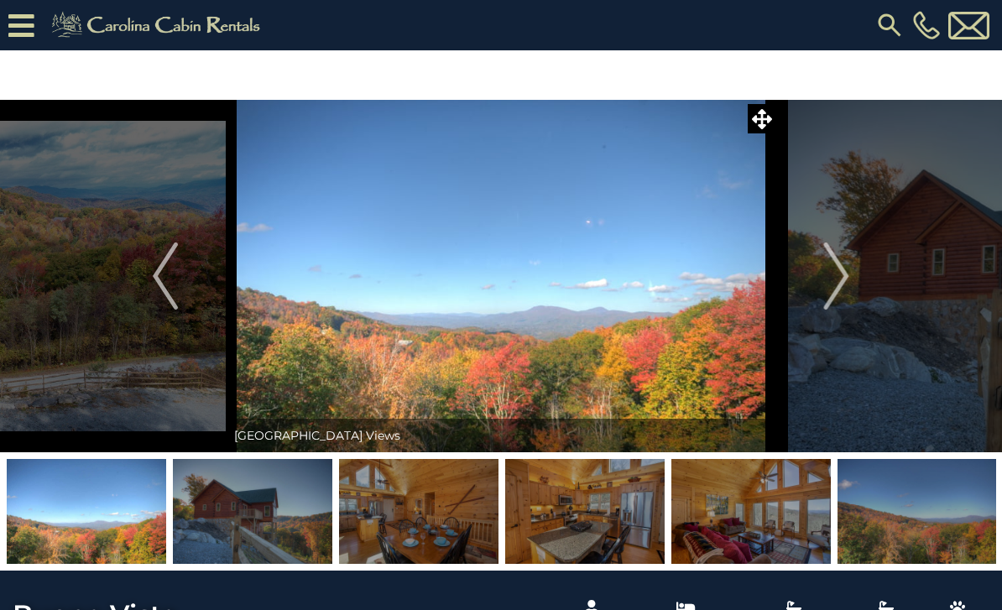
click at [843, 273] on img "Next" at bounding box center [836, 276] width 25 height 67
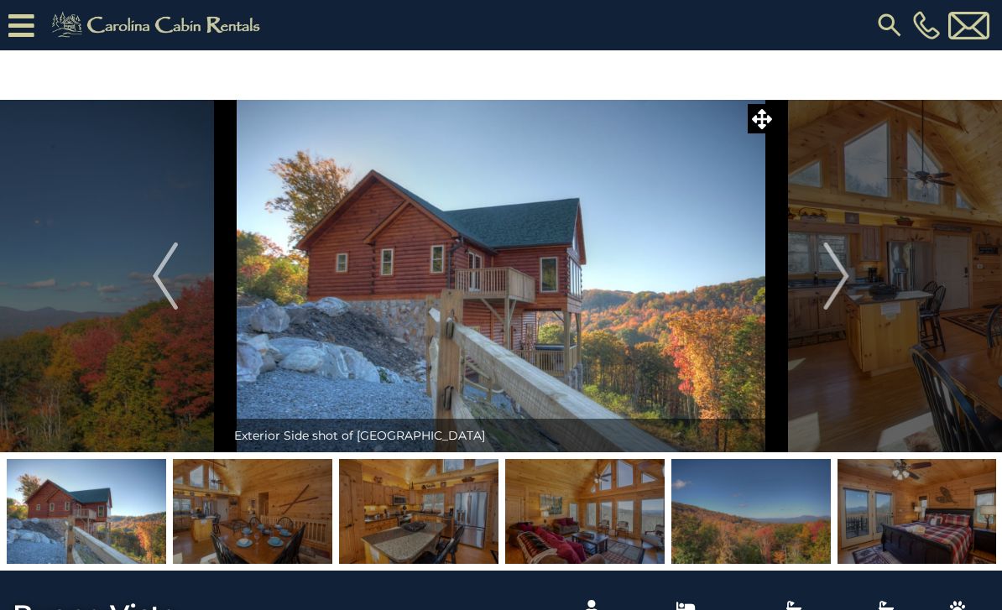
click at [840, 279] on img "Next" at bounding box center [836, 276] width 25 height 67
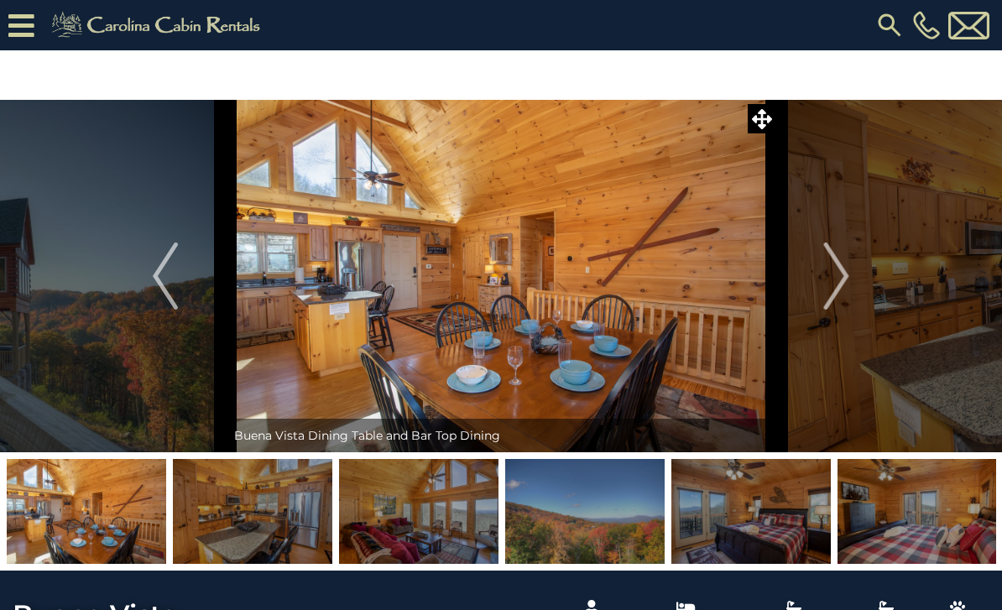
click at [847, 277] on img "Next" at bounding box center [836, 276] width 25 height 67
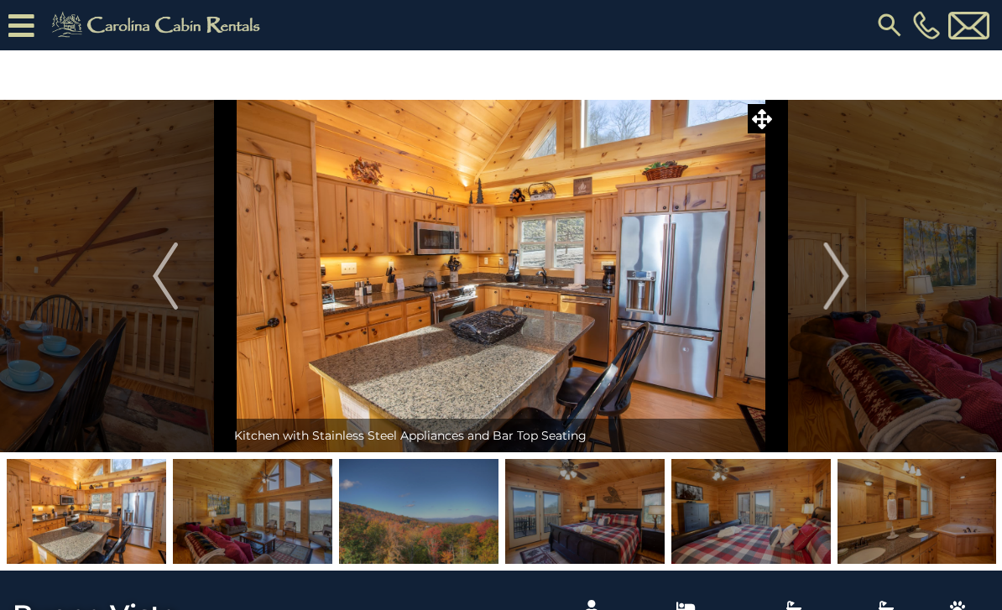
click at [844, 280] on img "Next" at bounding box center [836, 276] width 25 height 67
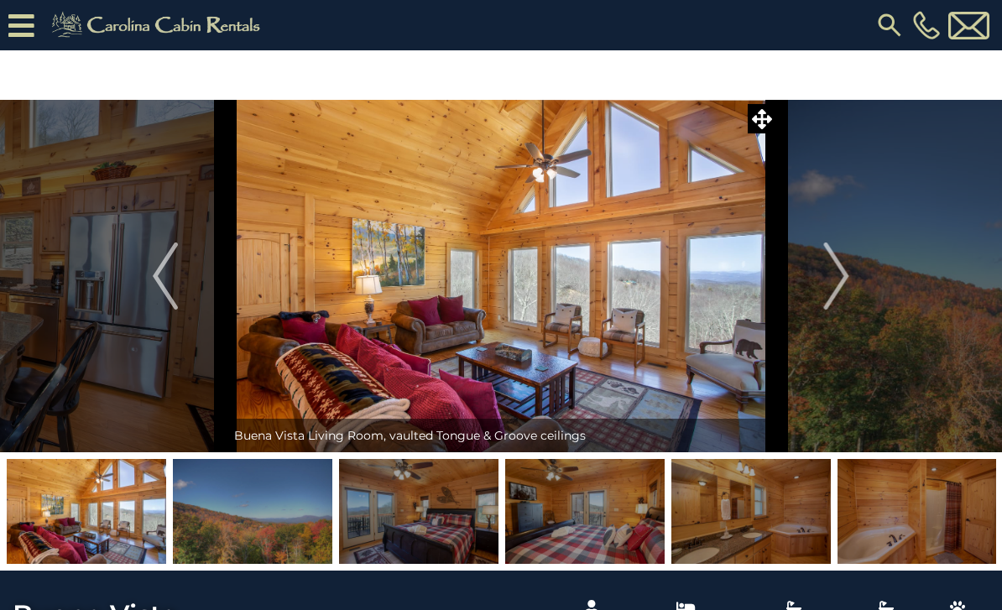
click at [838, 276] on img "Next" at bounding box center [836, 276] width 25 height 67
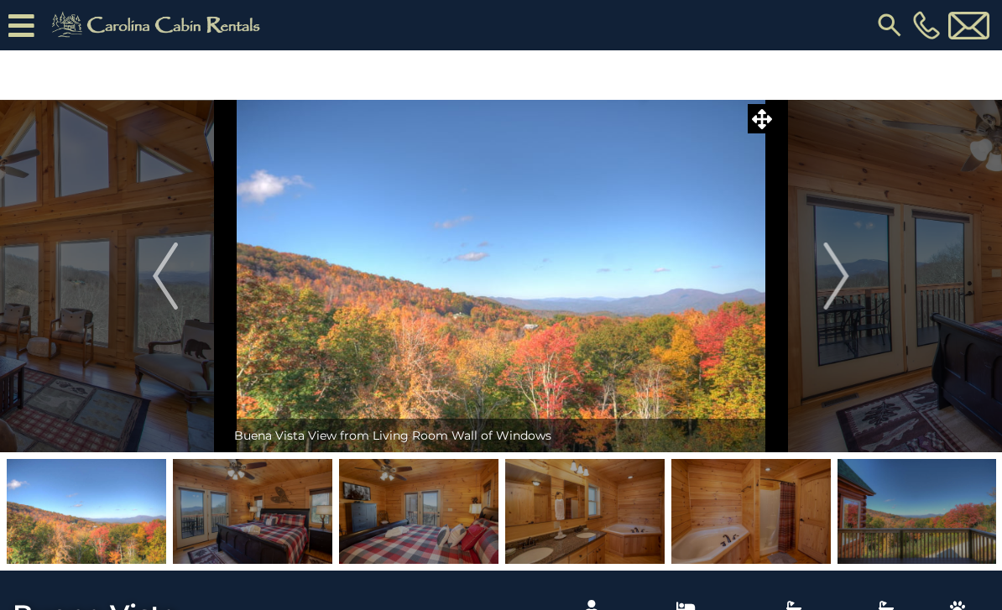
click at [840, 283] on img "Next" at bounding box center [836, 276] width 25 height 67
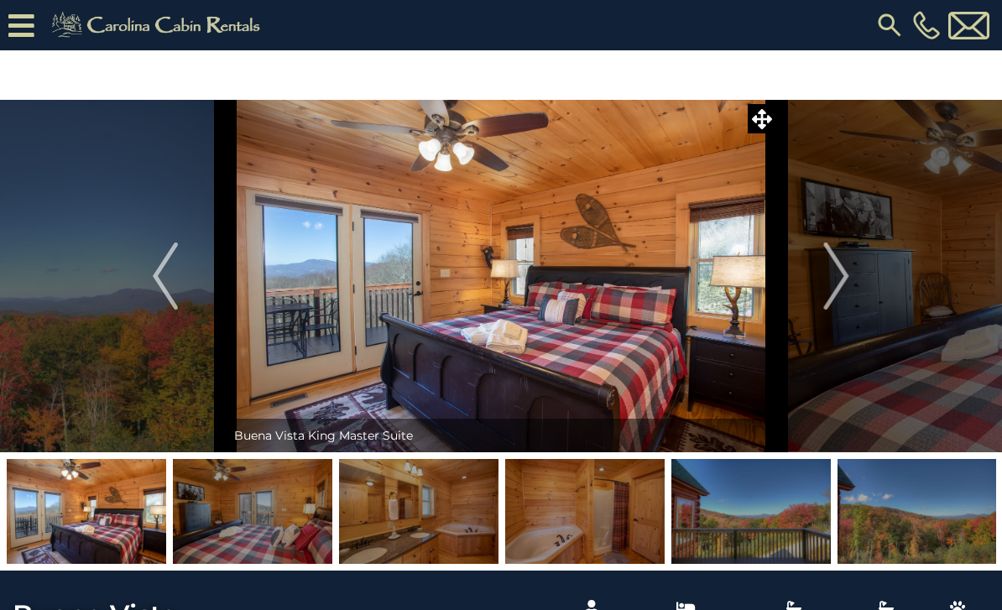
click at [842, 279] on img "Next" at bounding box center [836, 276] width 25 height 67
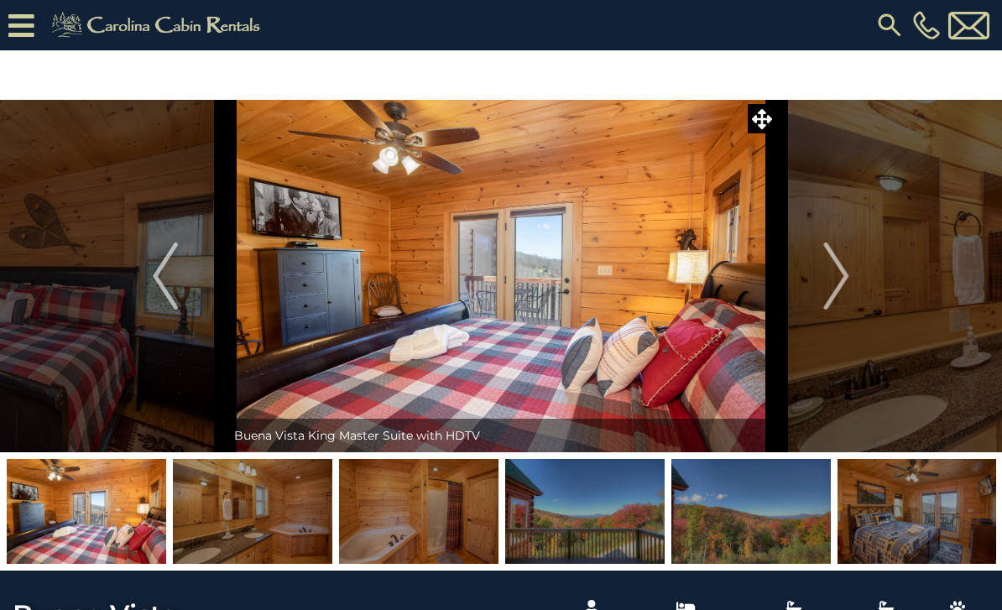
click at [842, 287] on img "Next" at bounding box center [836, 276] width 25 height 67
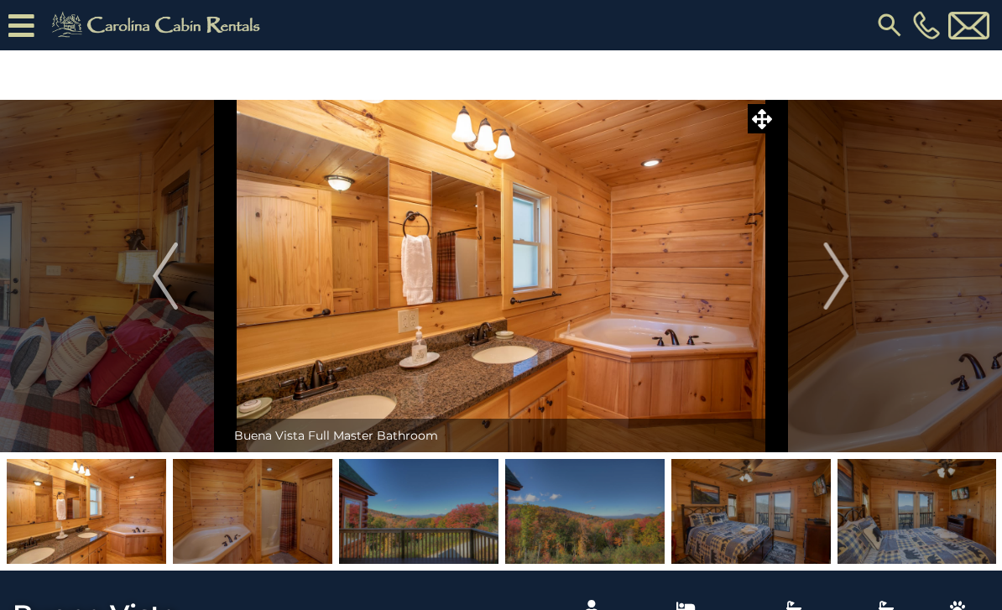
click at [835, 280] on img "Next" at bounding box center [836, 276] width 25 height 67
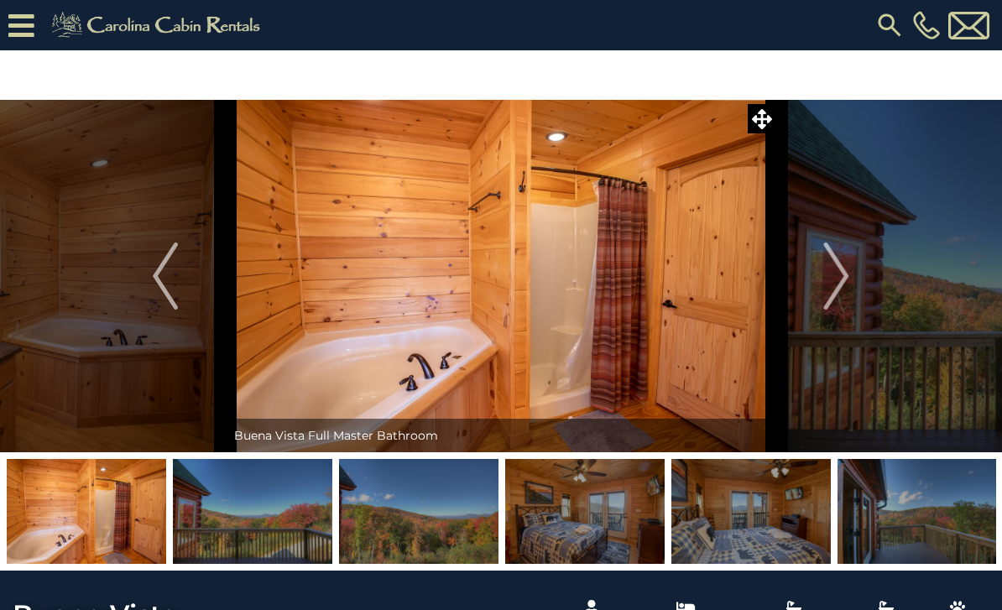
click at [844, 273] on img "Next" at bounding box center [836, 276] width 25 height 67
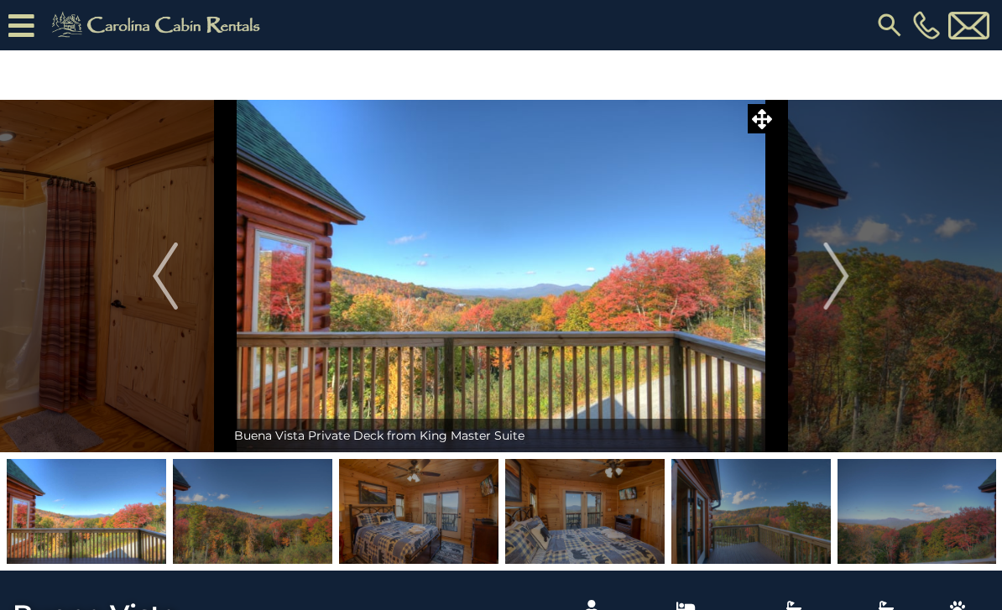
click at [844, 283] on img "Next" at bounding box center [836, 276] width 25 height 67
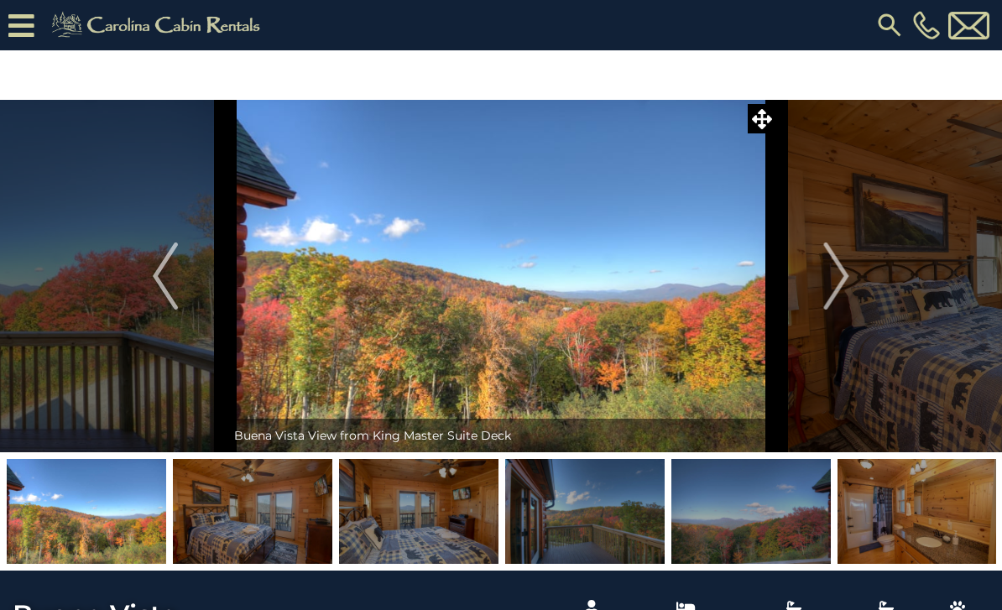
click at [845, 279] on img "Next" at bounding box center [836, 276] width 25 height 67
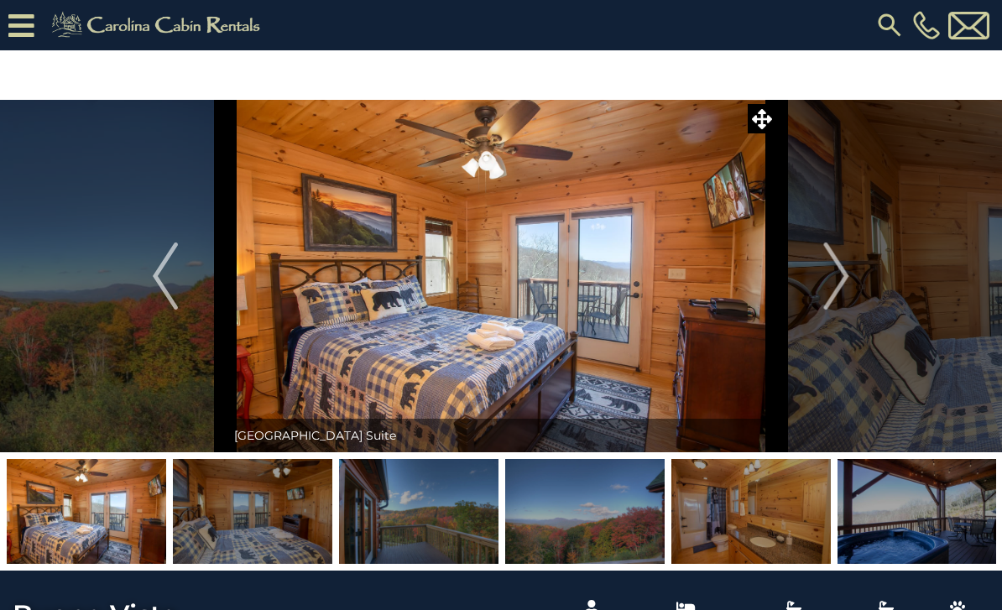
click at [845, 282] on img "Next" at bounding box center [836, 276] width 25 height 67
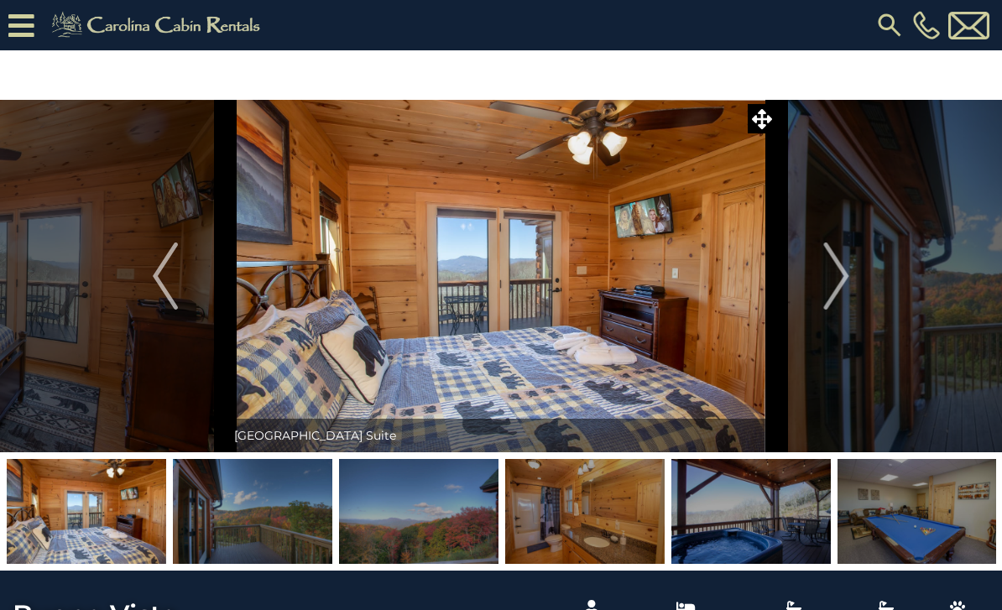
click at [841, 284] on img "Next" at bounding box center [836, 276] width 25 height 67
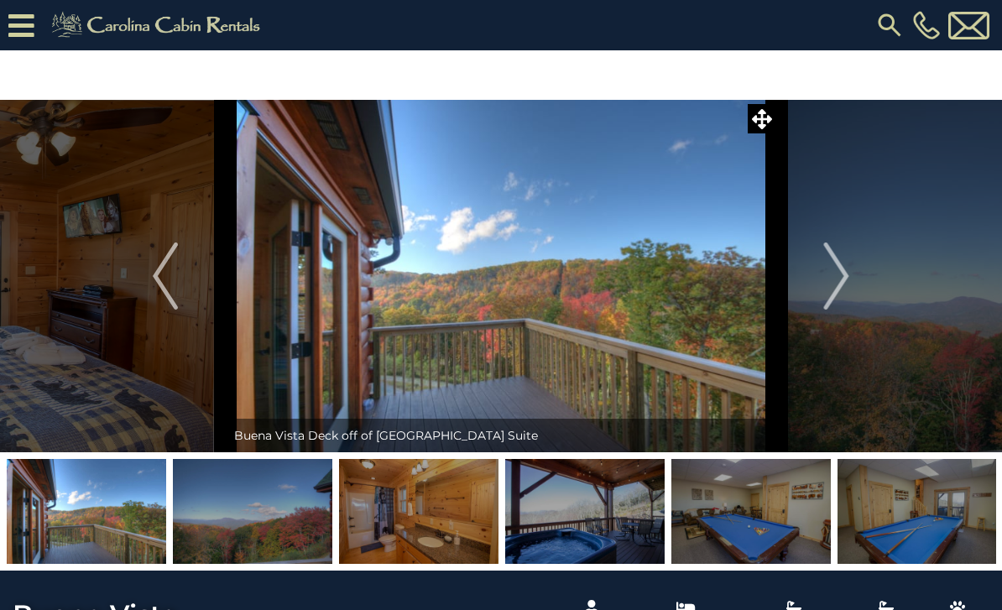
click at [851, 283] on button "Next" at bounding box center [837, 276] width 121 height 353
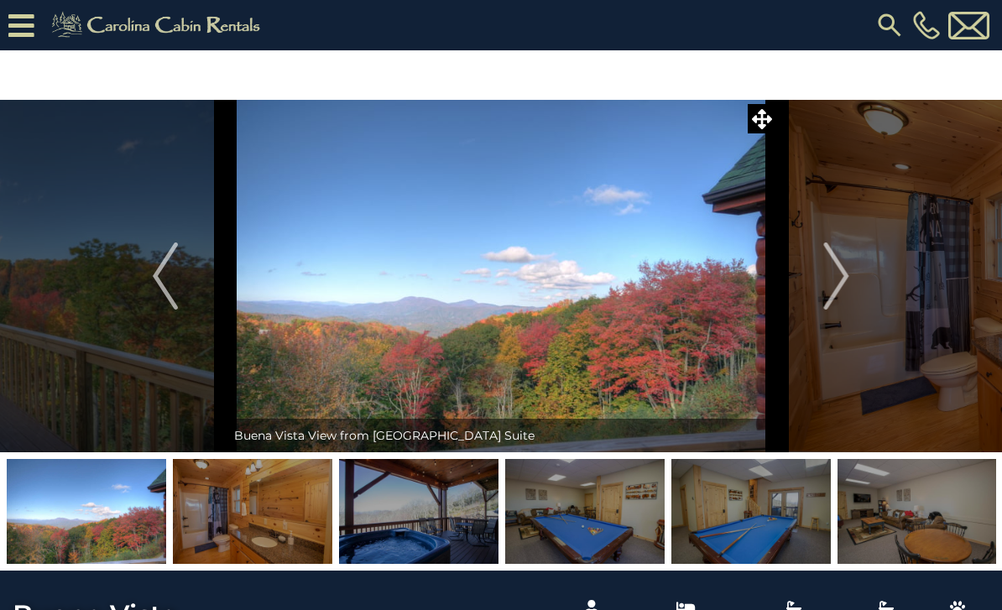
click at [849, 284] on img "Next" at bounding box center [836, 276] width 25 height 67
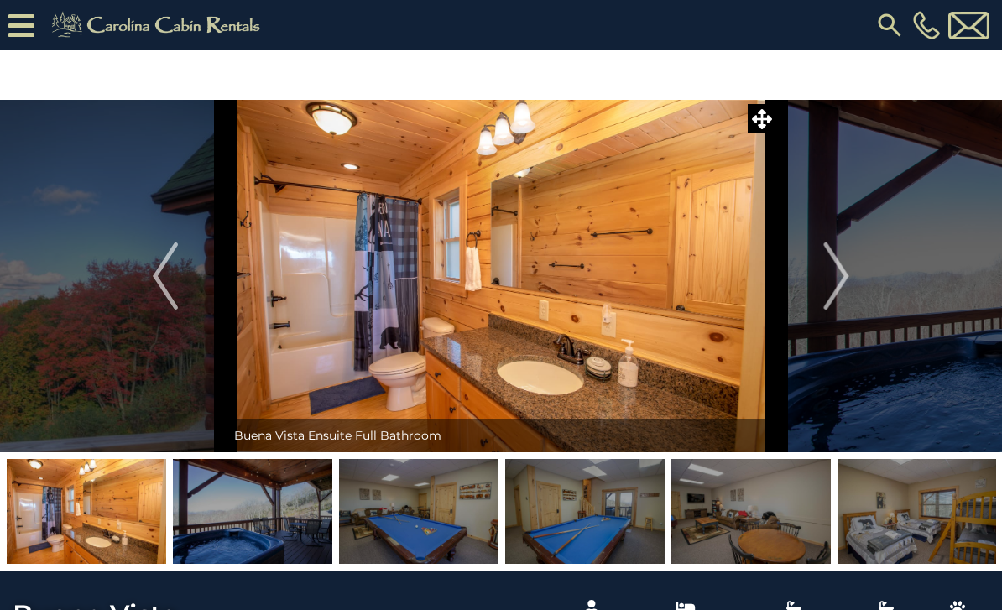
click at [853, 278] on button "Next" at bounding box center [837, 276] width 121 height 353
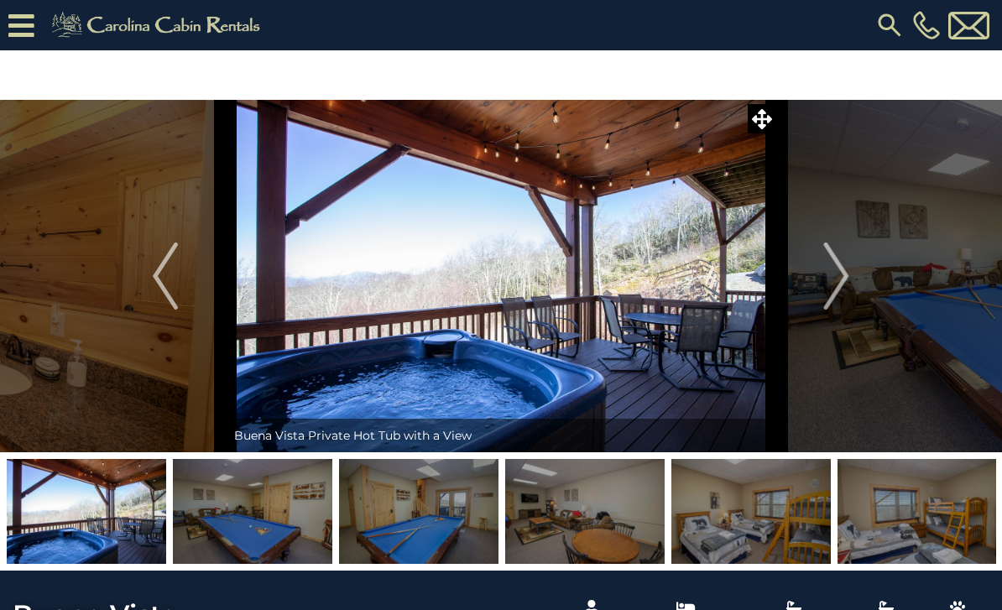
click at [851, 275] on button "Next" at bounding box center [837, 276] width 121 height 353
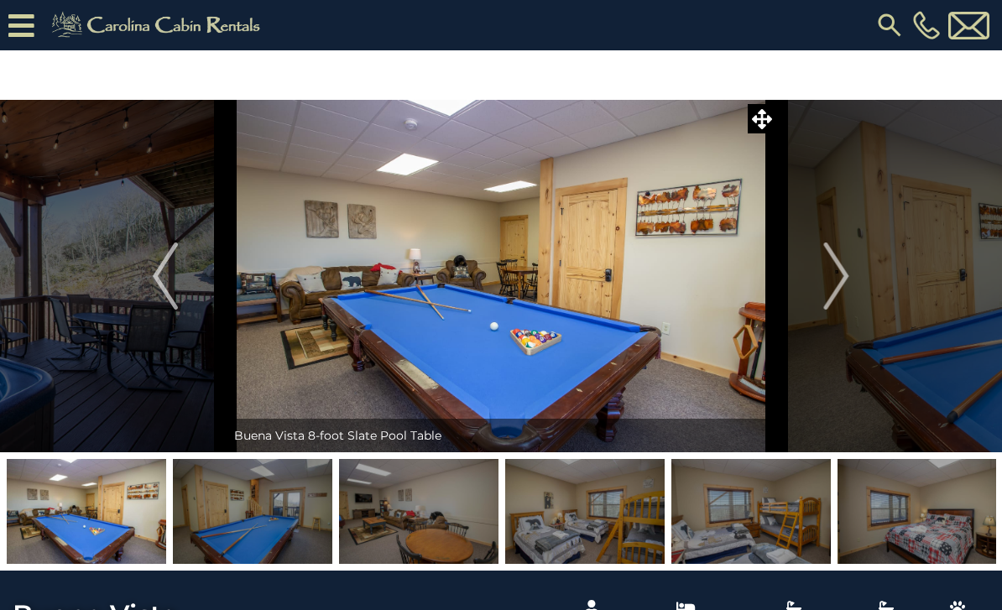
click at [844, 273] on img "Next" at bounding box center [836, 276] width 25 height 67
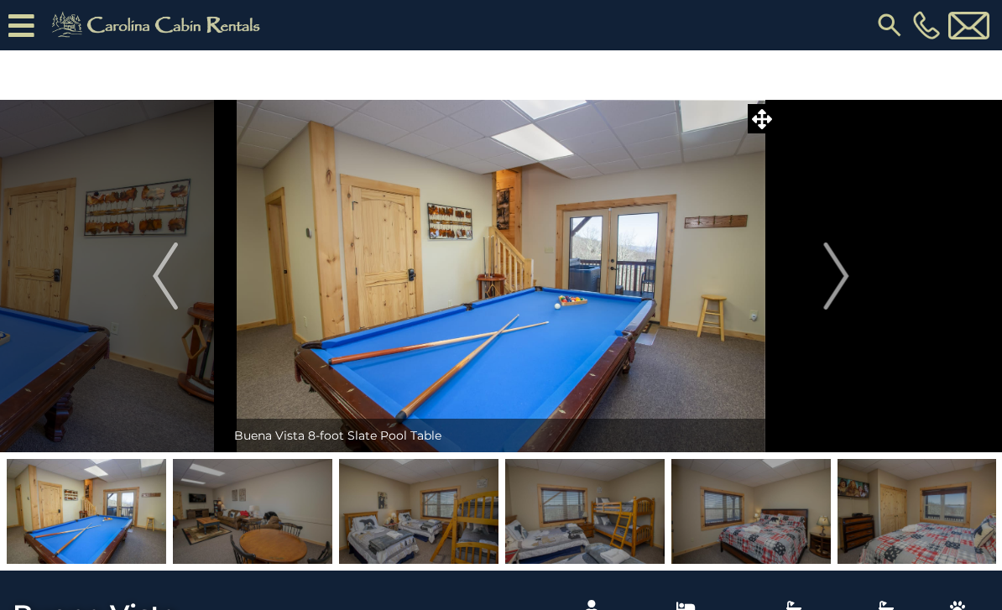
click at [842, 285] on img "Next" at bounding box center [836, 276] width 25 height 67
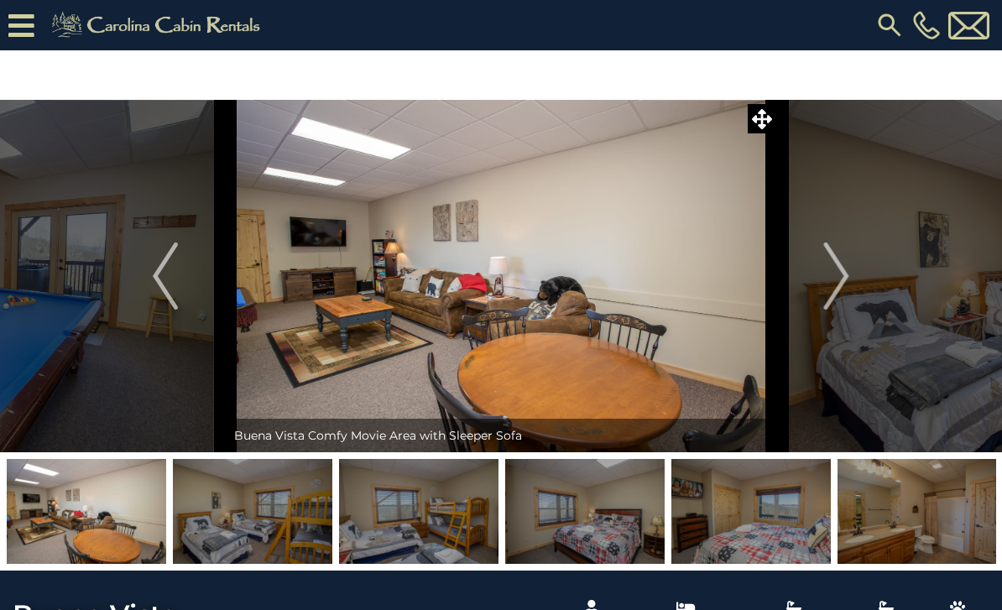
click at [850, 277] on button "Next" at bounding box center [837, 276] width 121 height 353
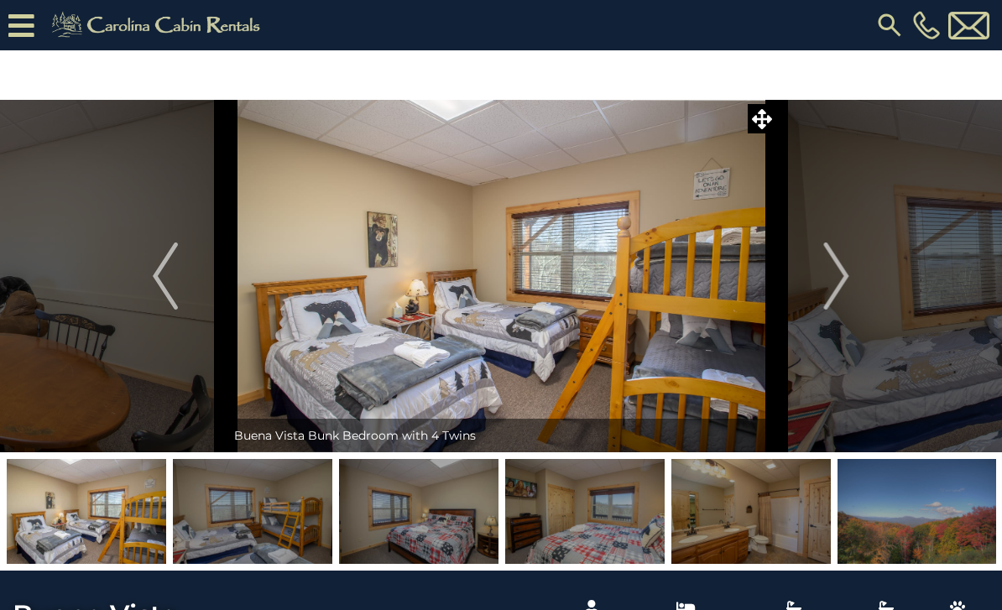
click at [851, 283] on button "Next" at bounding box center [837, 276] width 121 height 353
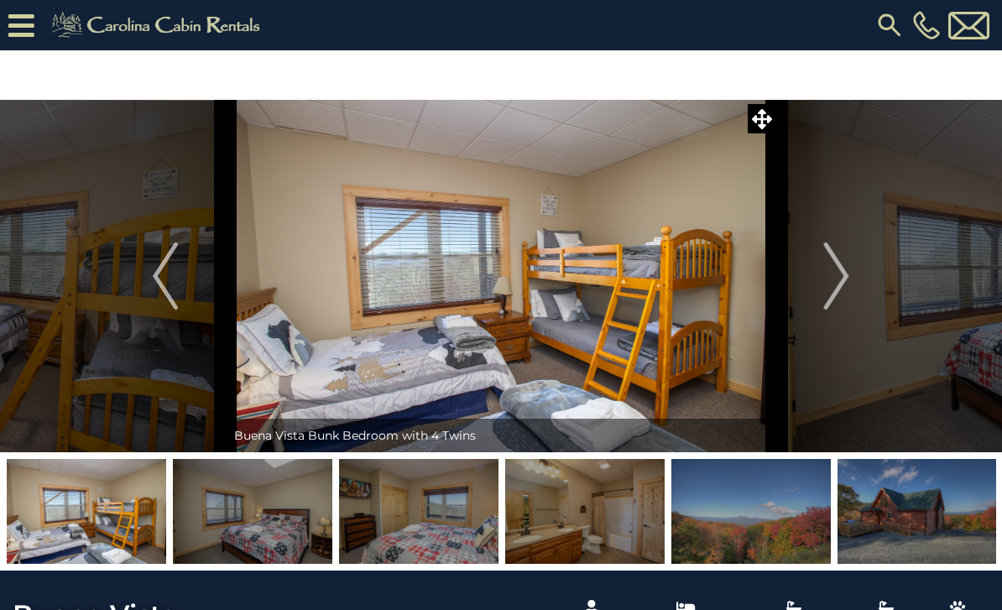
click at [844, 283] on img "Next" at bounding box center [836, 276] width 25 height 67
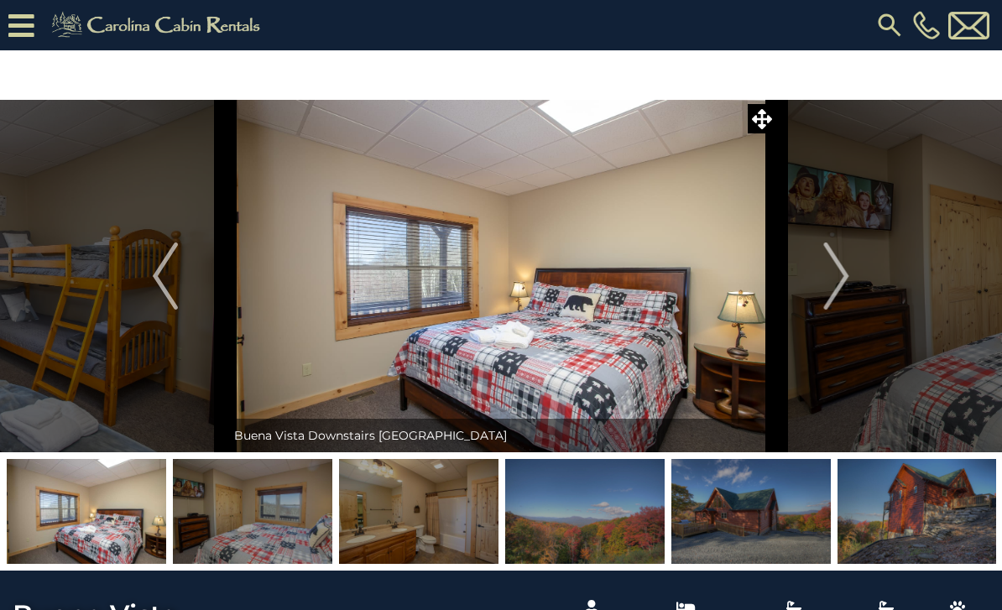
click at [851, 279] on button "Next" at bounding box center [837, 276] width 121 height 353
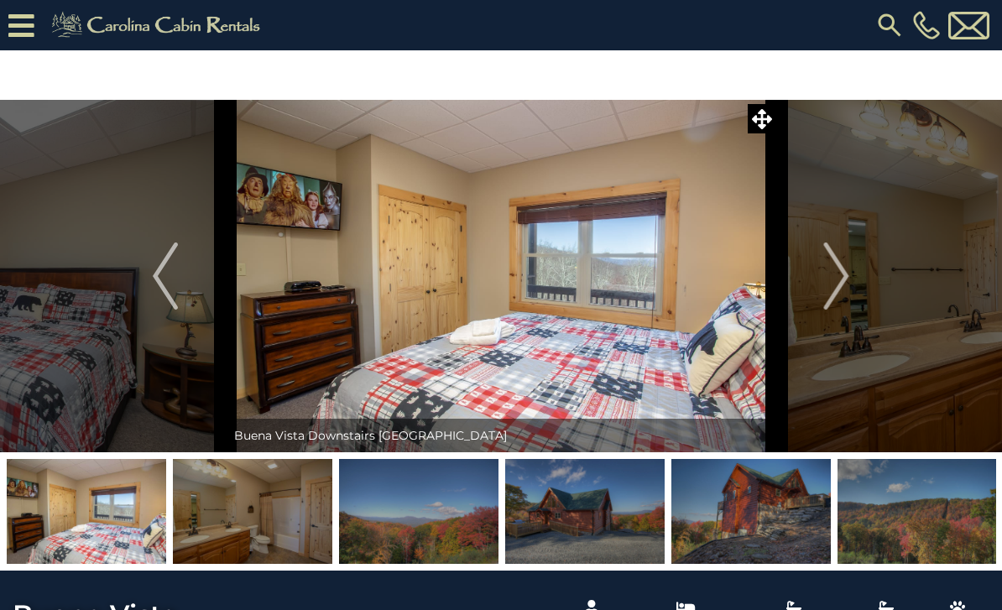
click at [849, 280] on img "Next" at bounding box center [836, 276] width 25 height 67
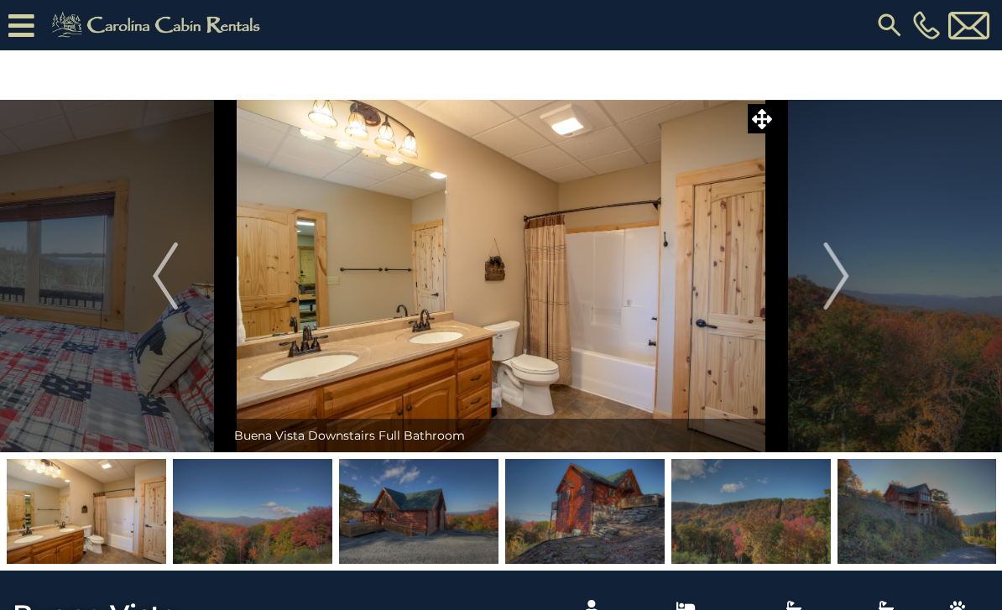
click at [852, 282] on button "Next" at bounding box center [837, 276] width 121 height 353
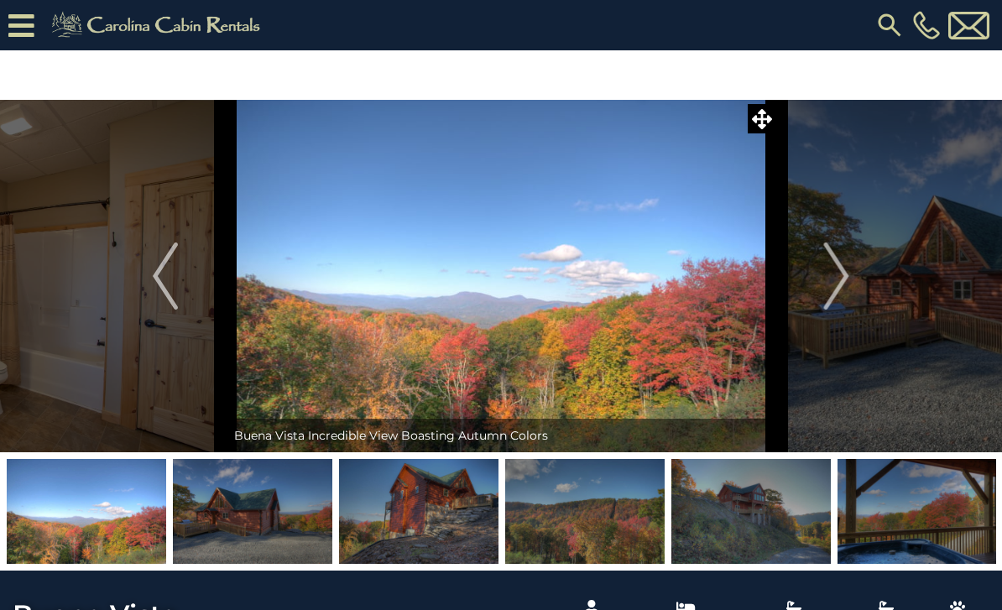
click at [846, 284] on img "Next" at bounding box center [836, 276] width 25 height 67
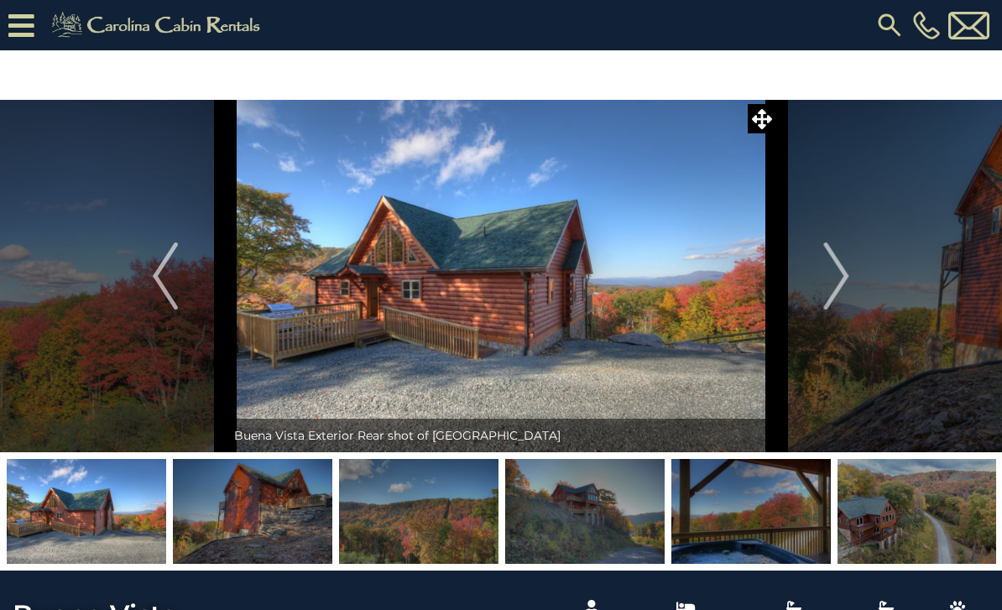
click at [846, 285] on img "Next" at bounding box center [836, 276] width 25 height 67
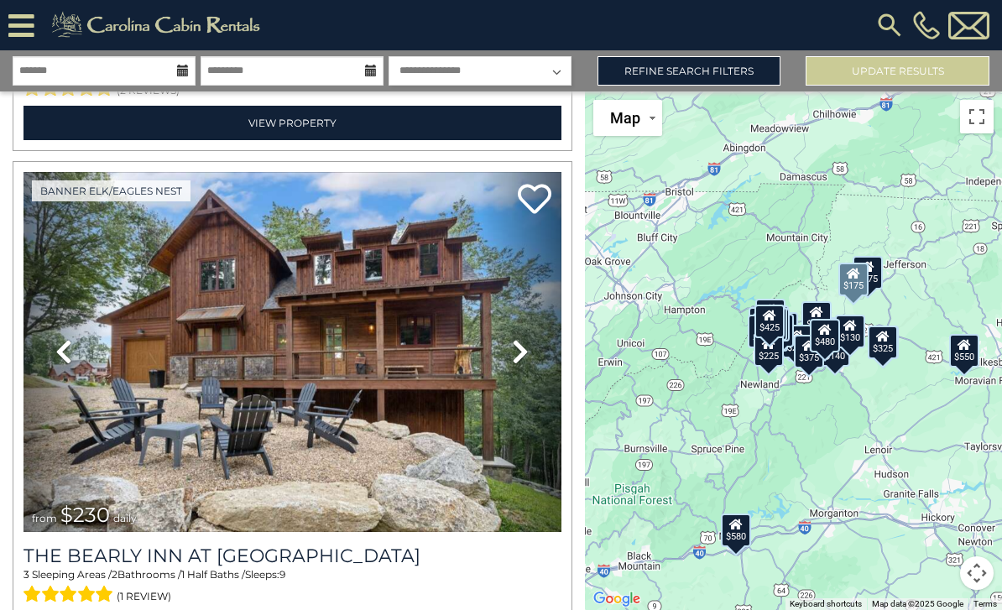
click at [885, 29] on img at bounding box center [890, 25] width 30 height 30
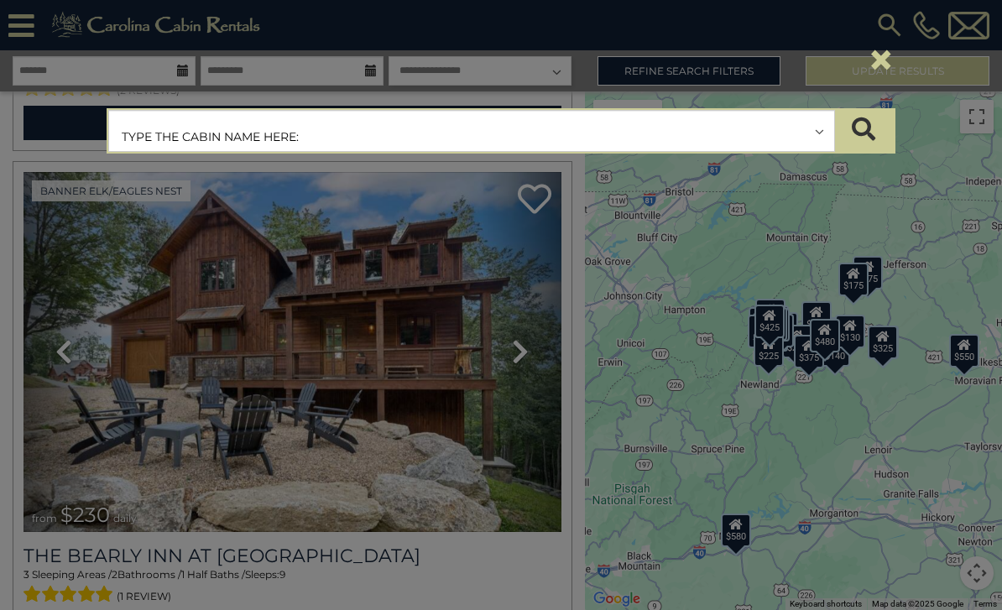
click at [134, 126] on input "text" at bounding box center [471, 132] width 725 height 42
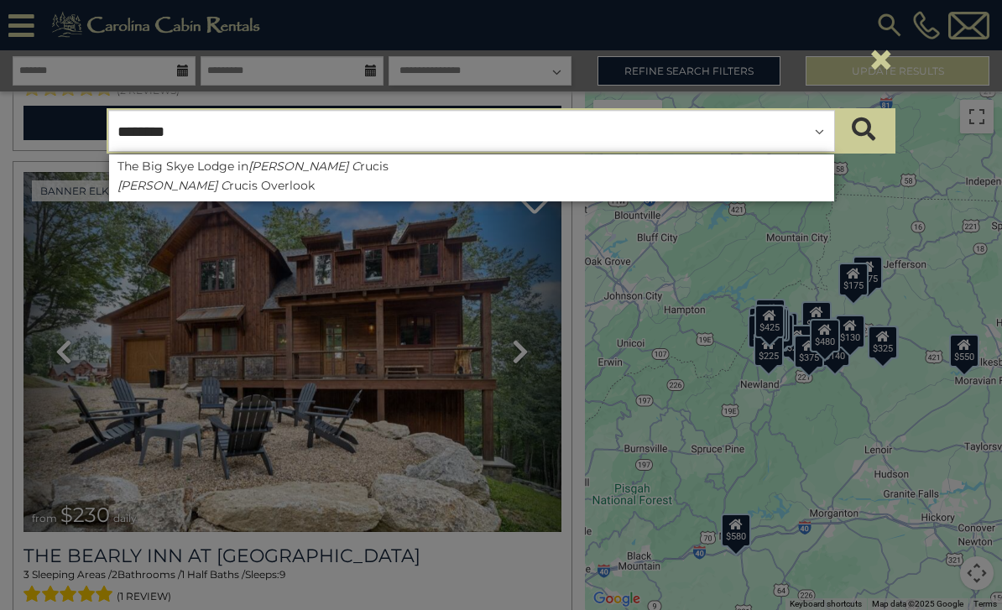
type input "*********"
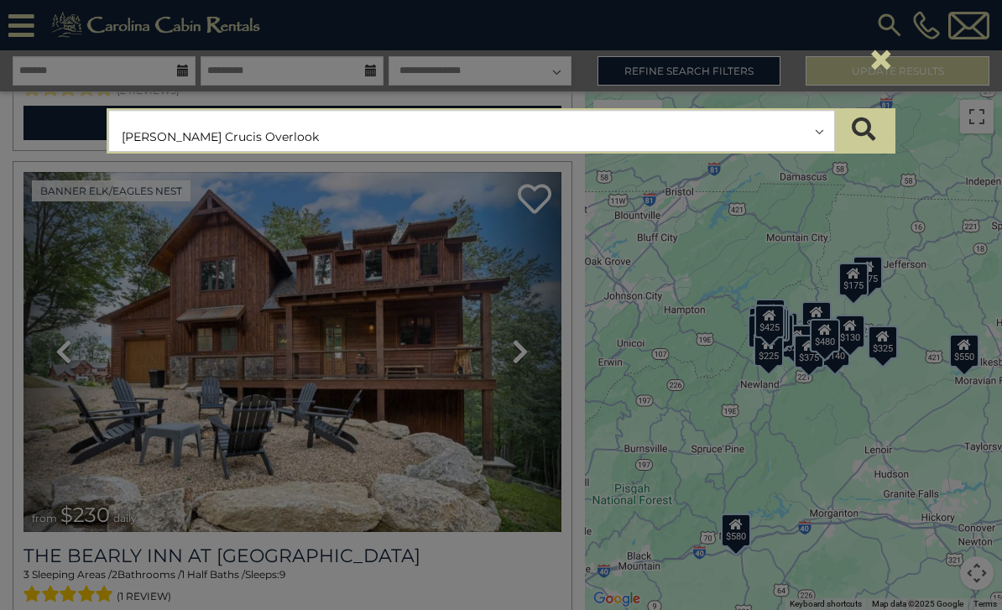
click at [864, 131] on button "submit" at bounding box center [864, 131] width 59 height 42
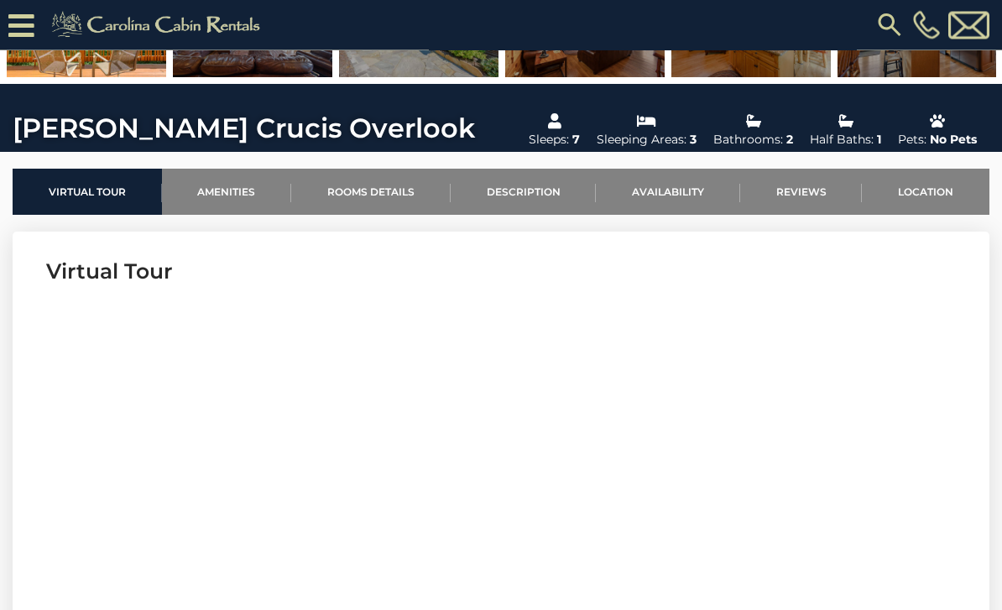
scroll to position [552, 0]
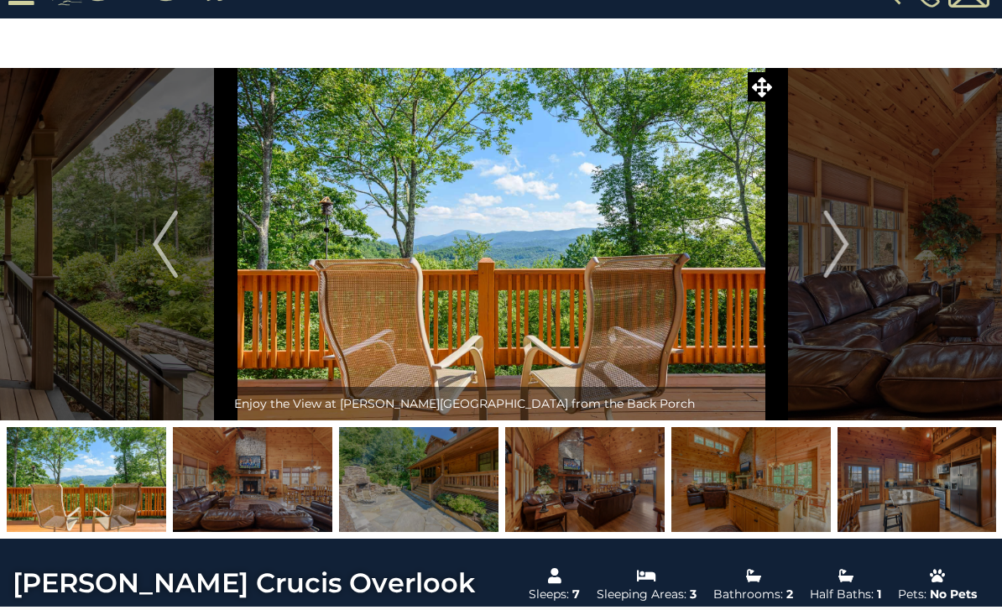
click at [839, 224] on img "Next" at bounding box center [836, 245] width 25 height 67
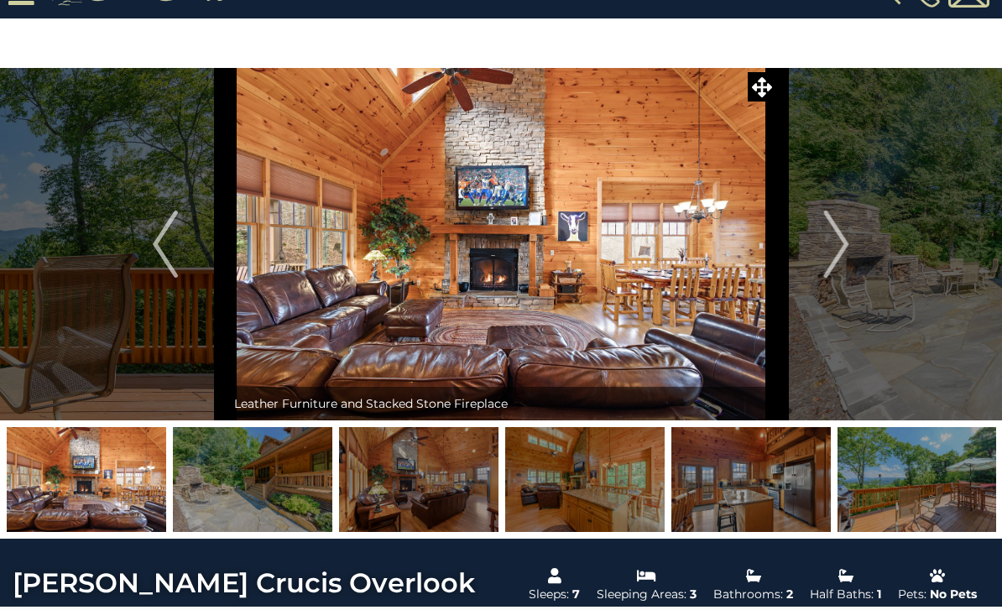
click at [845, 243] on img "Next" at bounding box center [836, 244] width 25 height 67
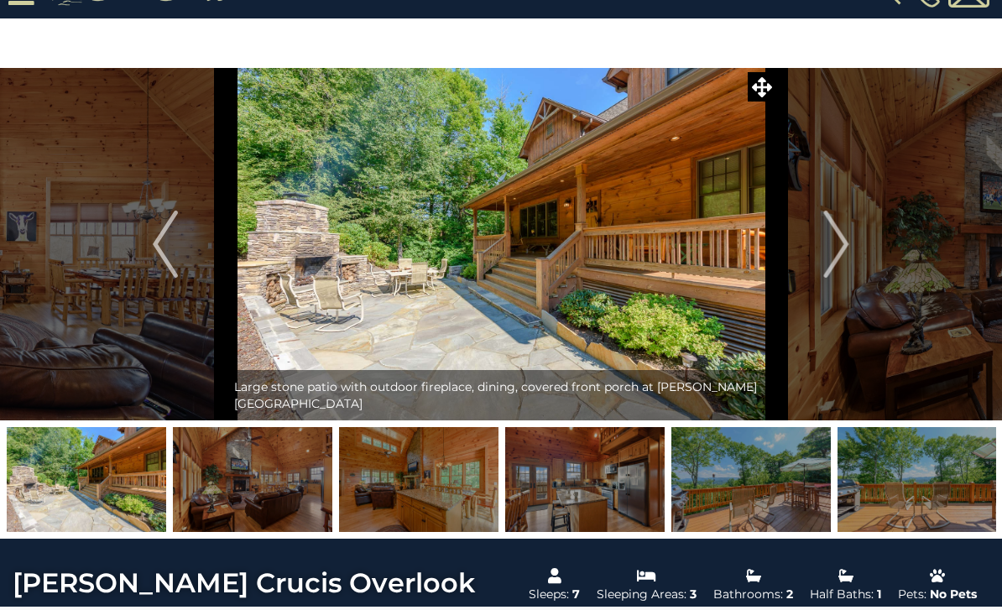
click at [845, 242] on img "Next" at bounding box center [836, 244] width 25 height 67
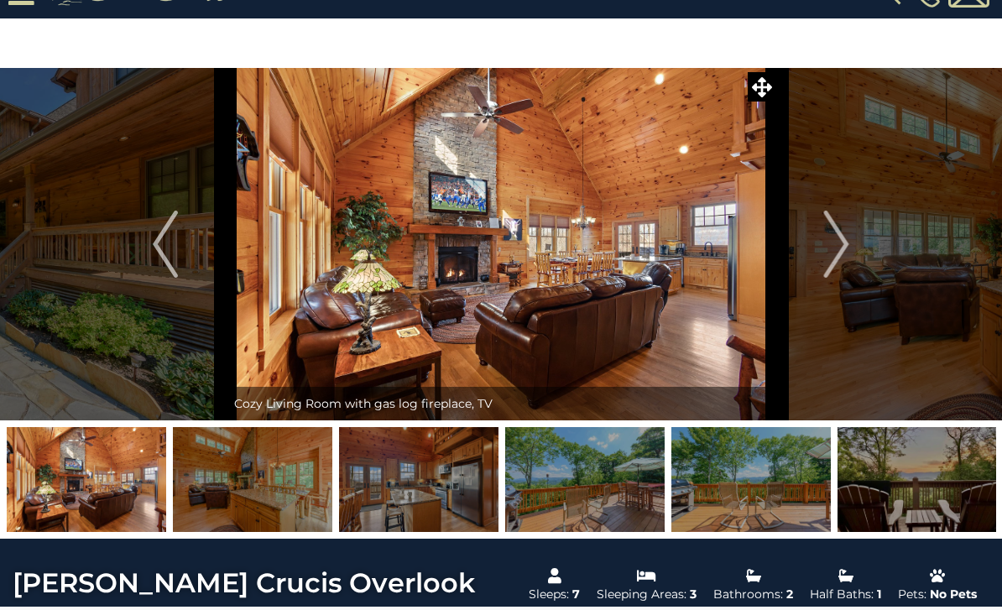
click at [846, 239] on img "Next" at bounding box center [836, 244] width 25 height 67
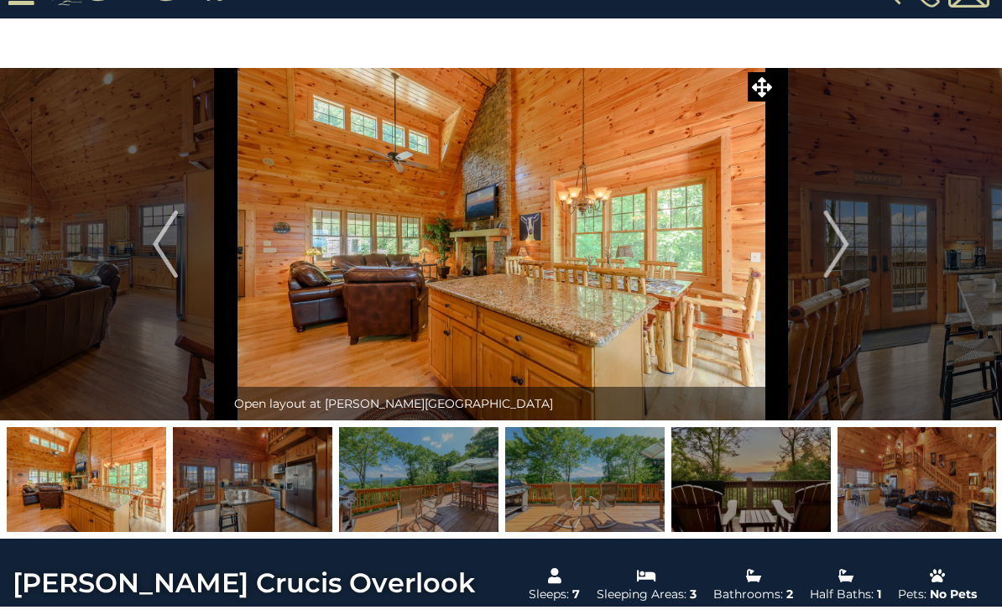
click at [846, 245] on img "Next" at bounding box center [836, 244] width 25 height 67
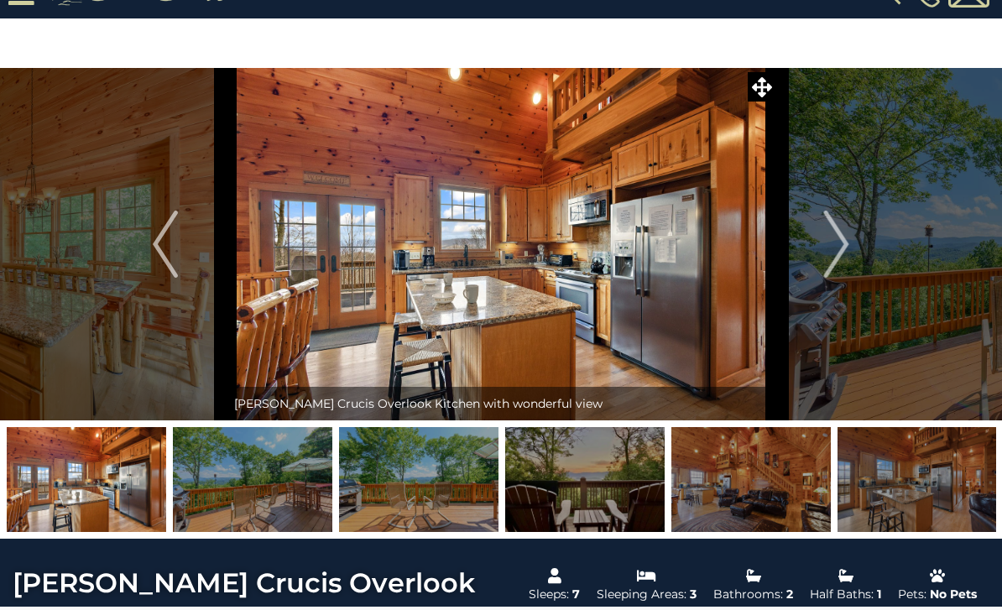
click at [850, 252] on button "Next" at bounding box center [837, 244] width 121 height 353
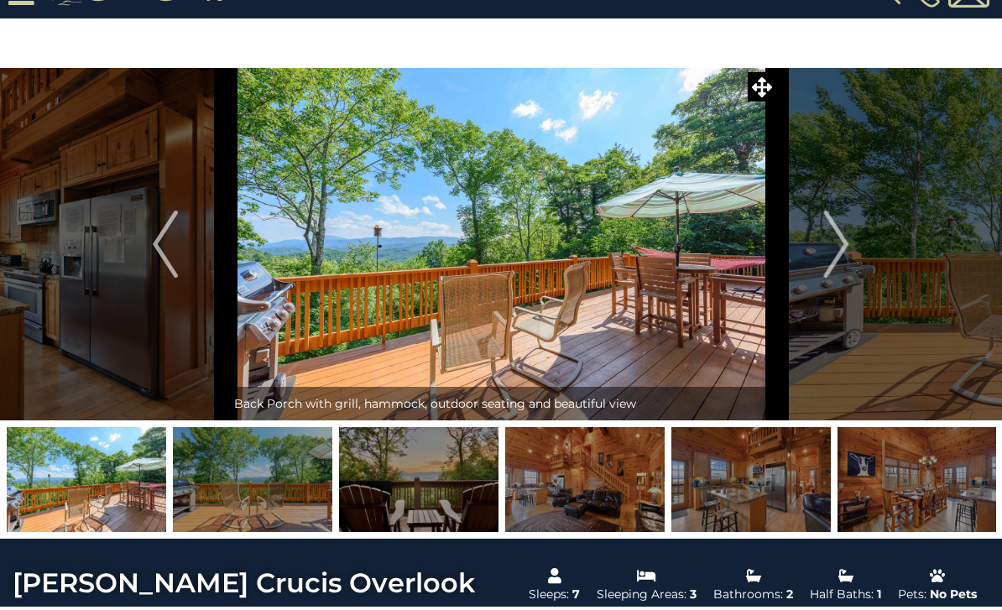
click at [845, 254] on img "Next" at bounding box center [836, 244] width 25 height 67
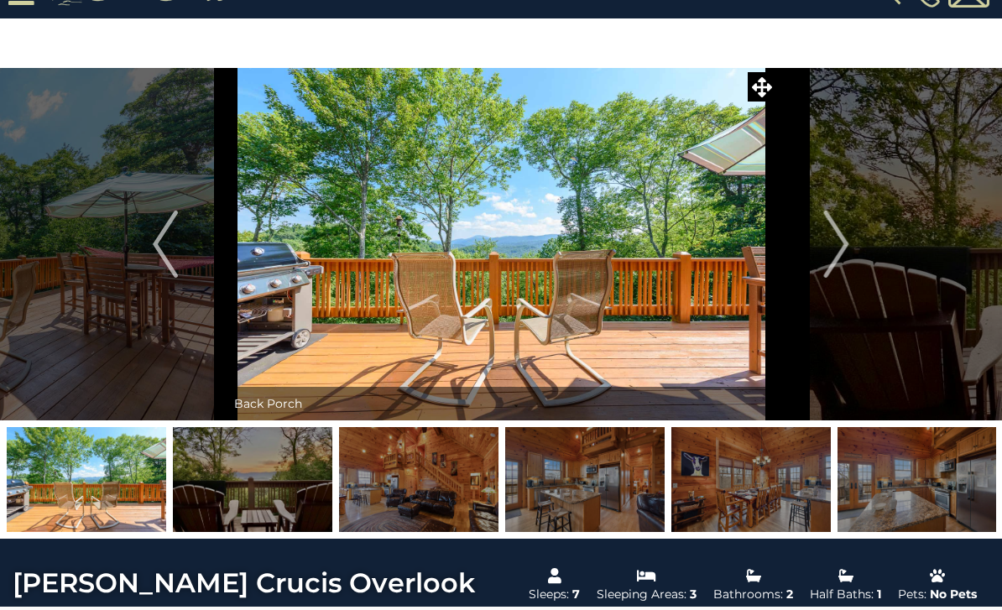
click at [850, 250] on button "Next" at bounding box center [837, 244] width 121 height 353
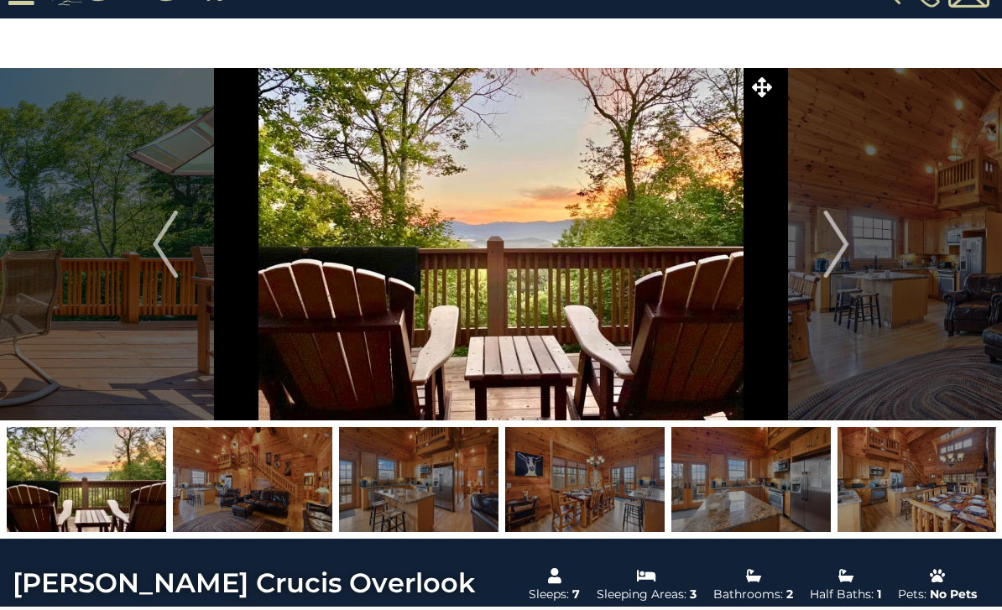
click at [844, 246] on img "Next" at bounding box center [836, 244] width 25 height 67
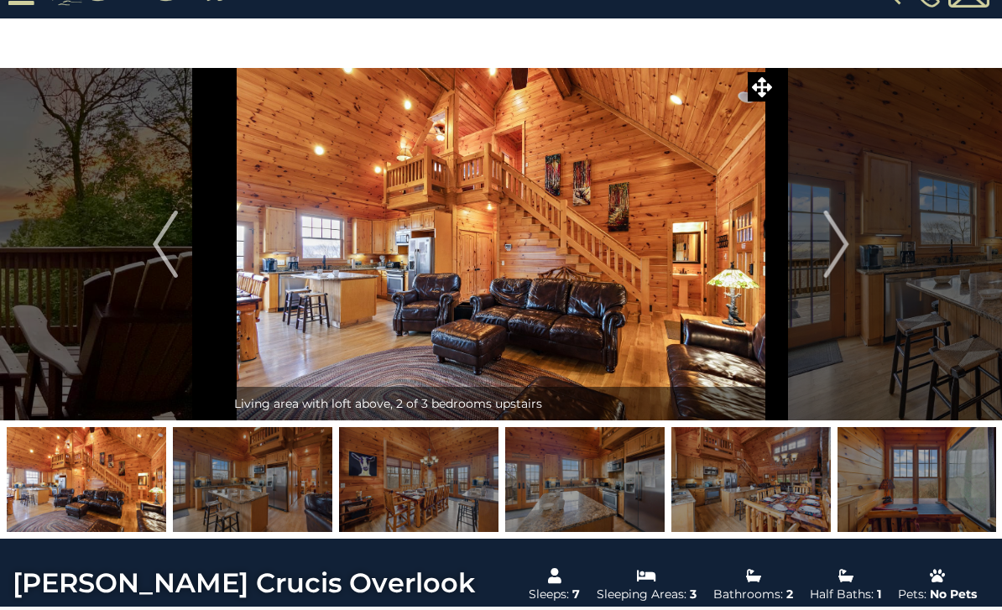
click at [845, 252] on img "Next" at bounding box center [836, 244] width 25 height 67
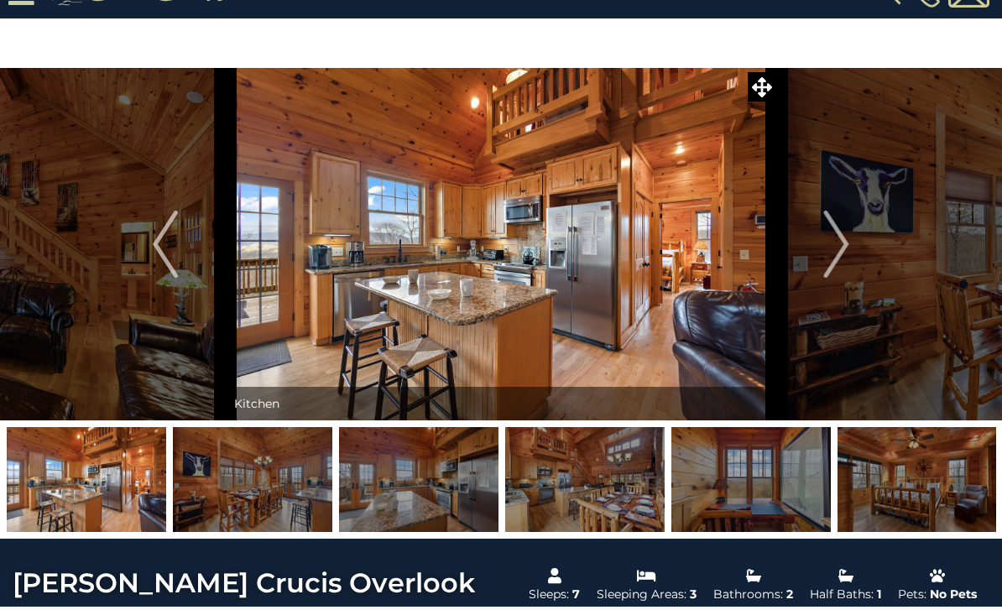
click at [836, 249] on img "Next" at bounding box center [836, 244] width 25 height 67
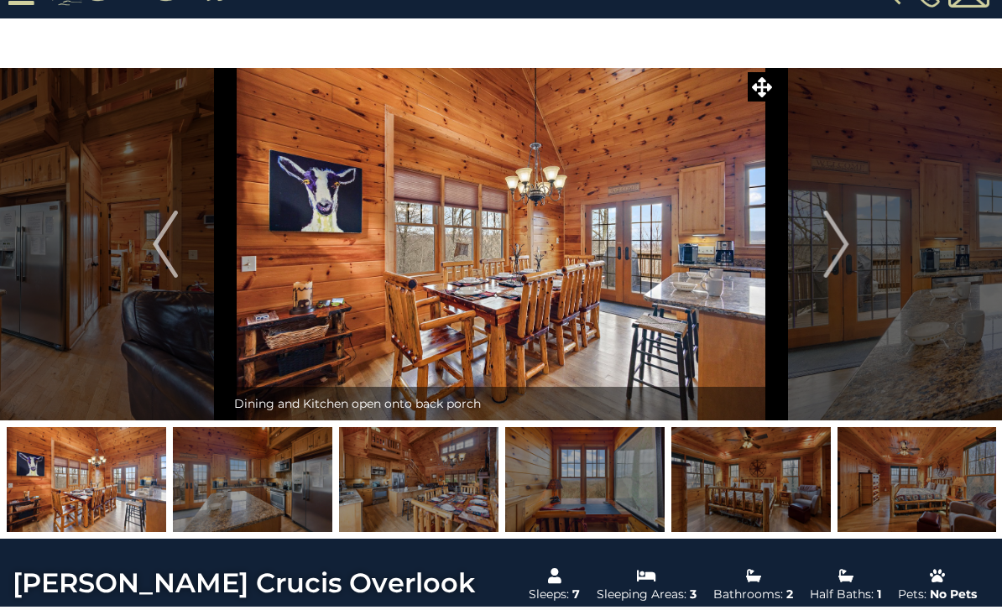
click at [848, 249] on img "Next" at bounding box center [836, 244] width 25 height 67
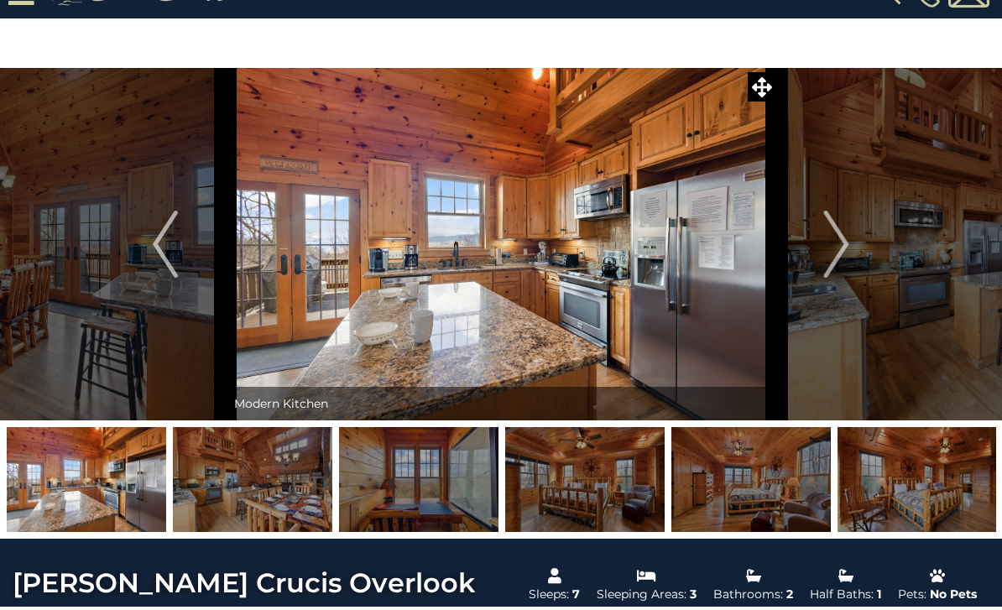
click at [845, 242] on img "Next" at bounding box center [836, 244] width 25 height 67
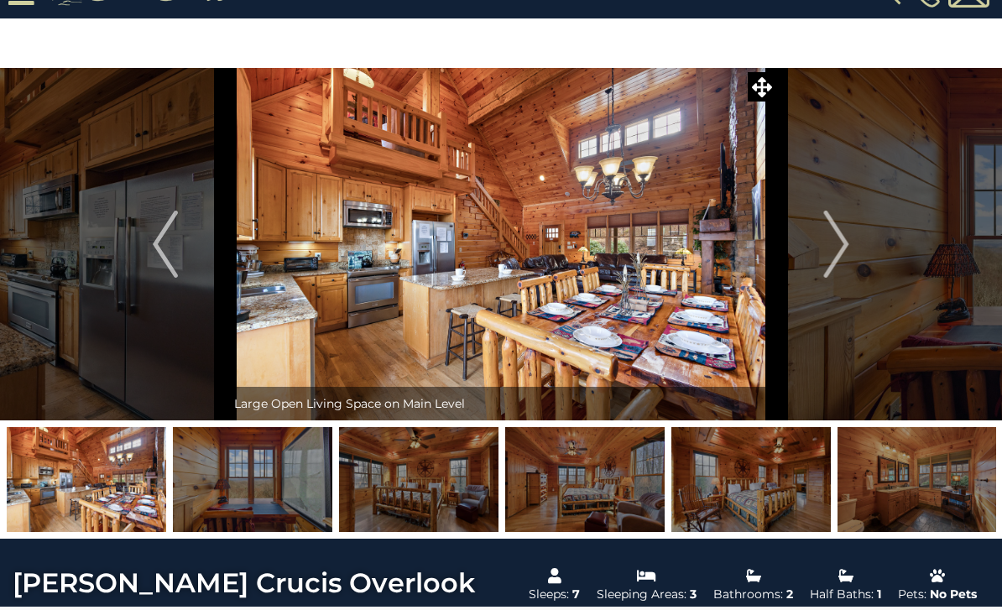
click at [832, 237] on img "Next" at bounding box center [836, 244] width 25 height 67
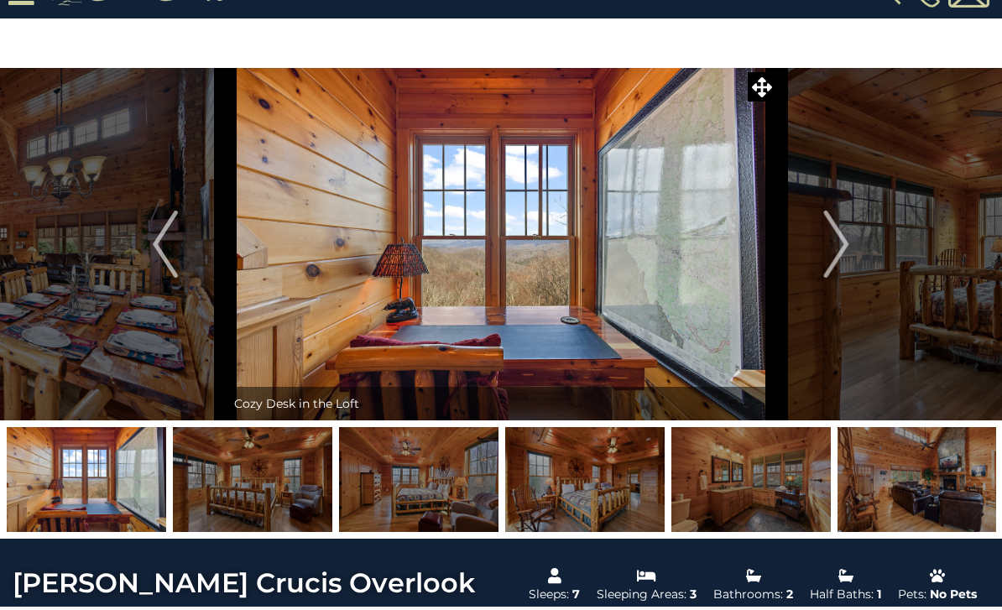
click at [840, 247] on img "Next" at bounding box center [836, 244] width 25 height 67
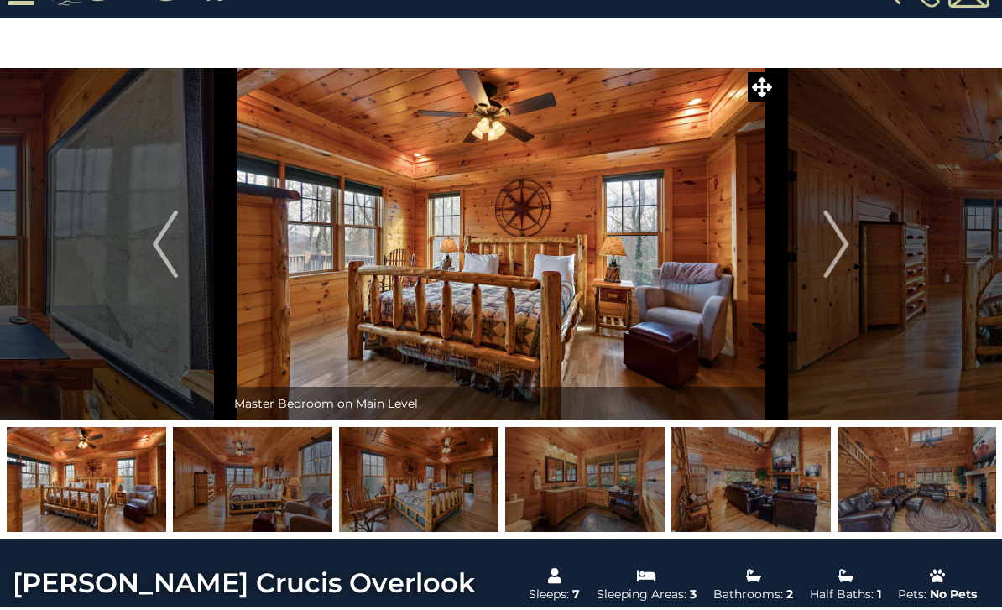
click at [842, 249] on img "Next" at bounding box center [836, 244] width 25 height 67
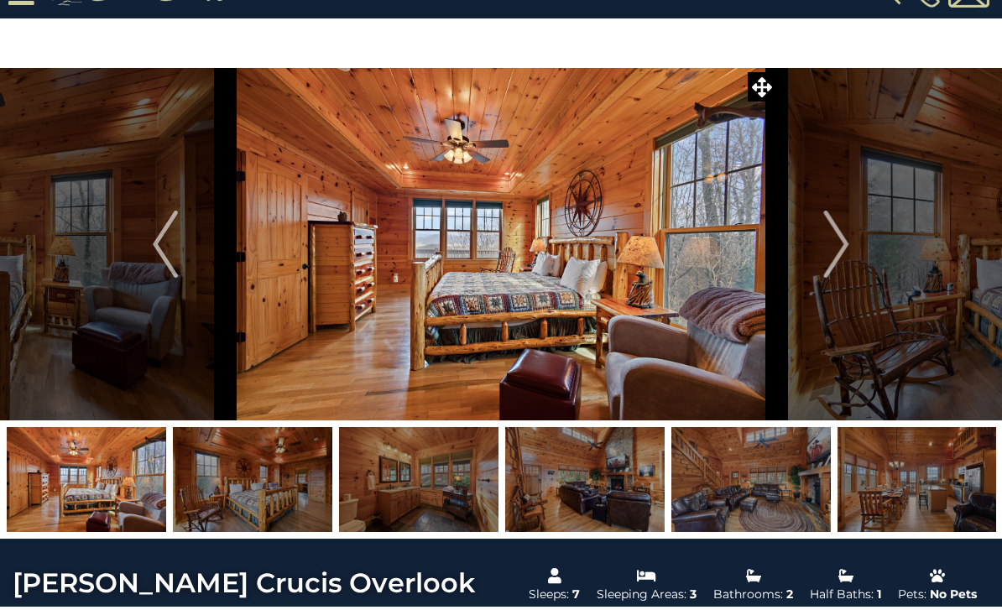
click at [840, 247] on img "Next" at bounding box center [836, 244] width 25 height 67
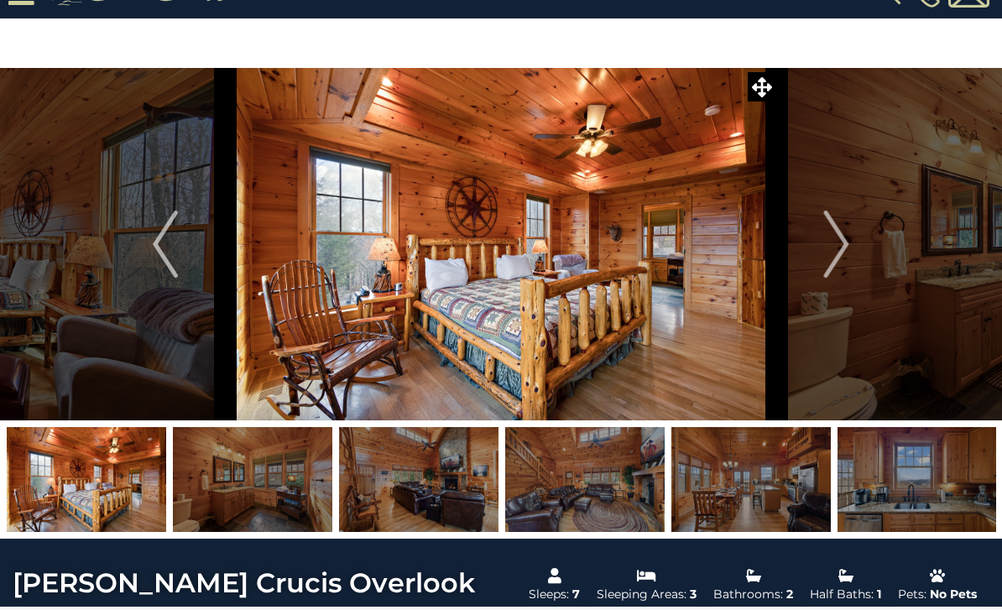
click at [850, 238] on button "Next" at bounding box center [837, 244] width 121 height 353
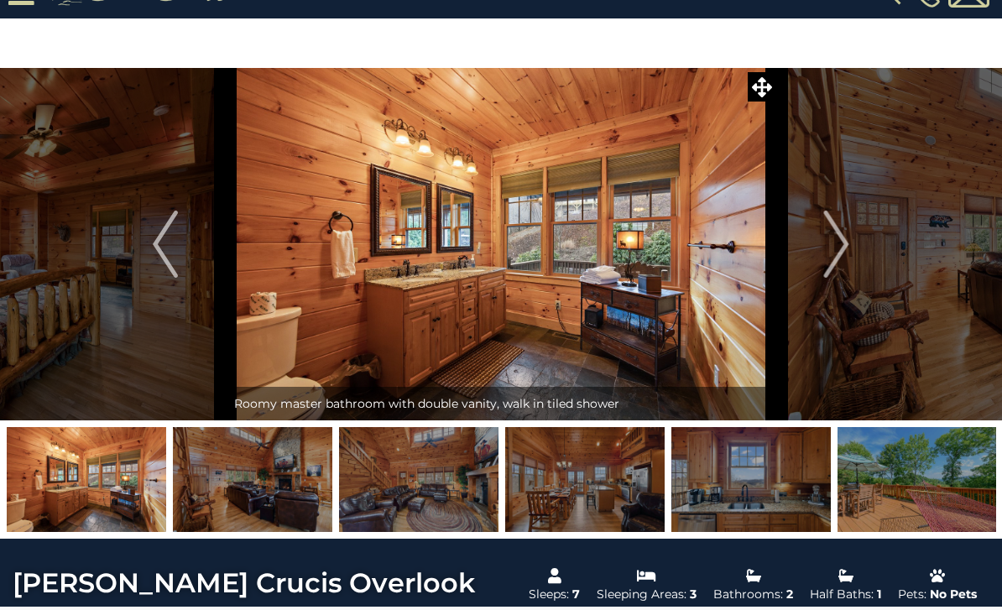
click at [841, 242] on img "Next" at bounding box center [836, 244] width 25 height 67
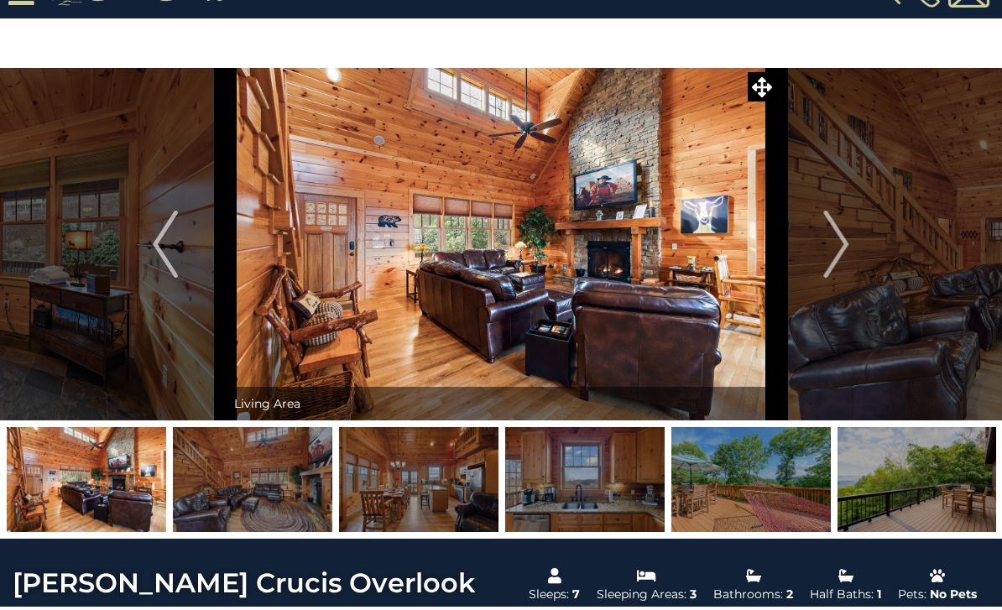
click at [842, 252] on img "Next" at bounding box center [836, 244] width 25 height 67
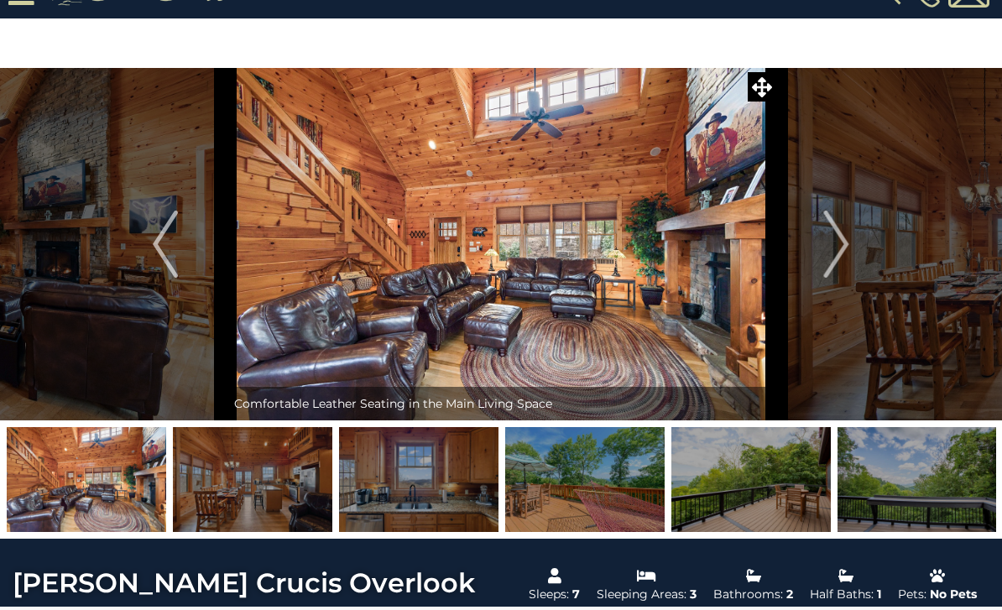
click at [837, 258] on img "Next" at bounding box center [836, 244] width 25 height 67
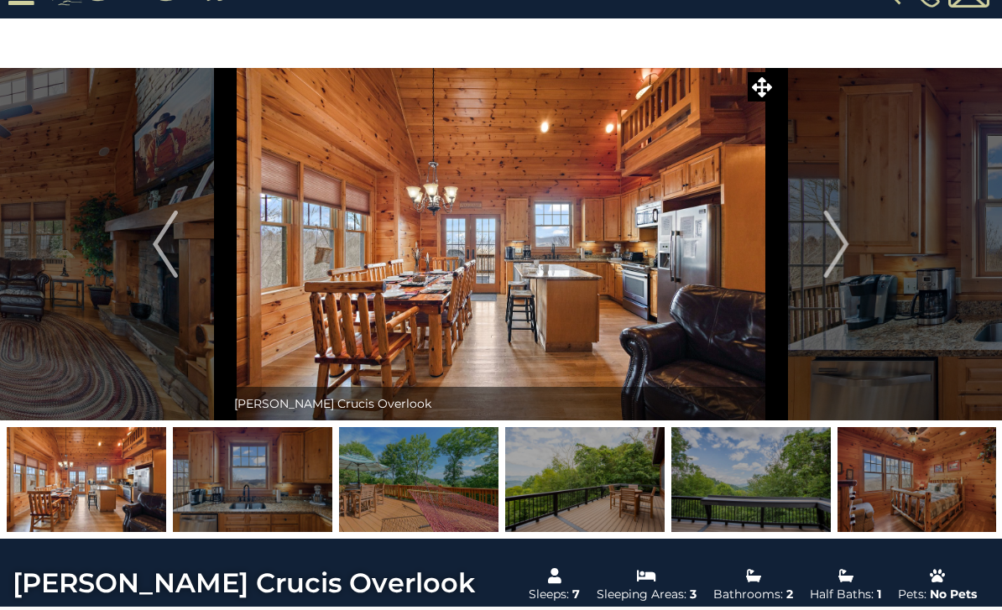
click at [851, 248] on button "Next" at bounding box center [837, 244] width 121 height 353
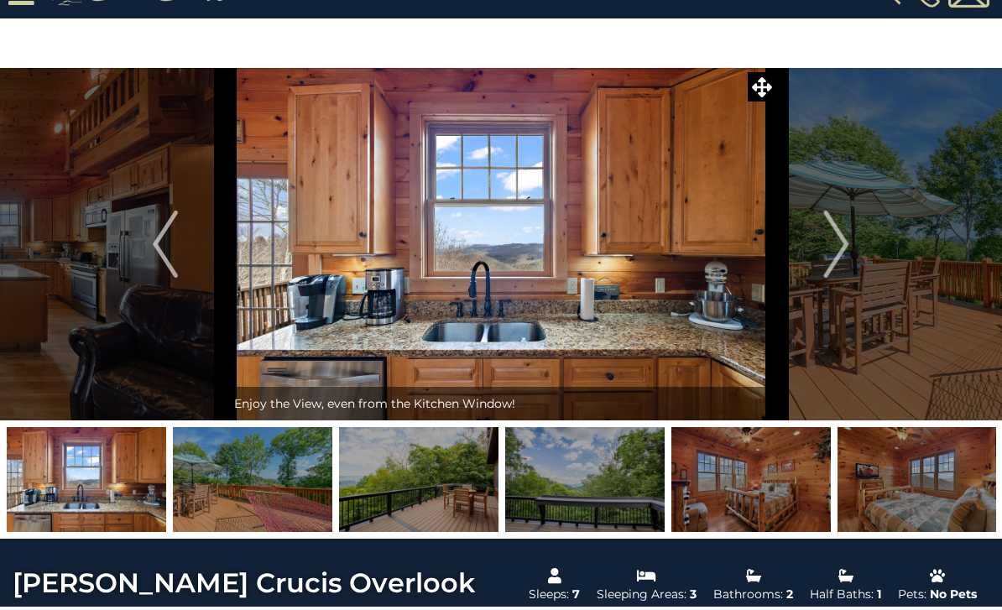
click at [842, 249] on img "Next" at bounding box center [836, 244] width 25 height 67
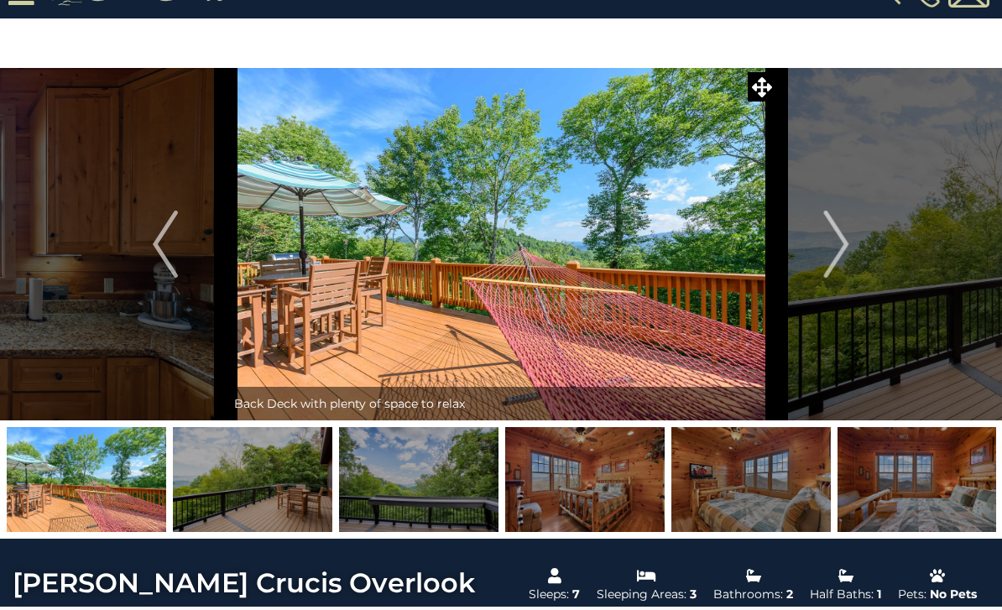
click at [846, 245] on img "Next" at bounding box center [836, 244] width 25 height 67
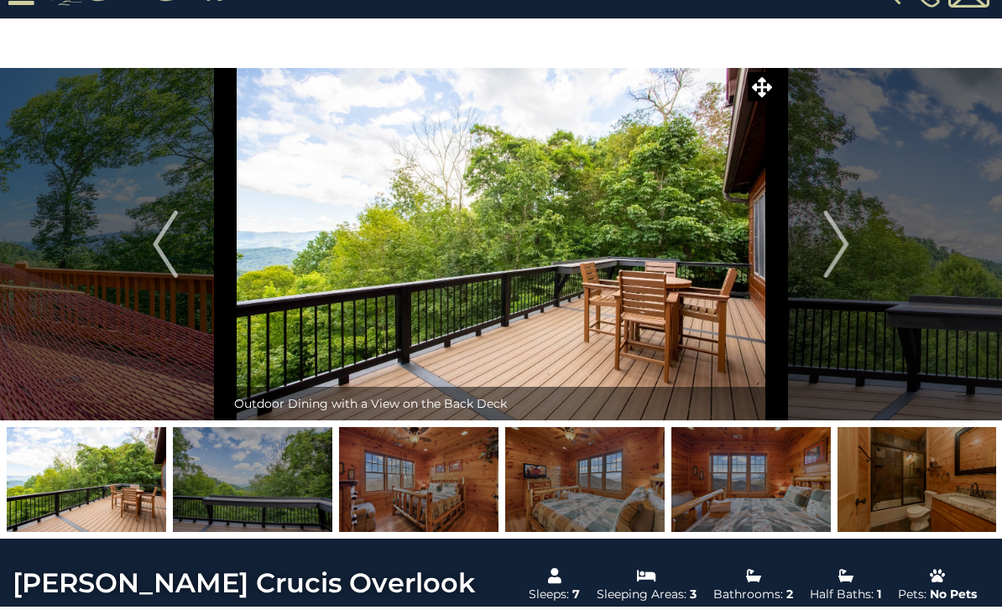
click at [843, 249] on img "Next" at bounding box center [836, 244] width 25 height 67
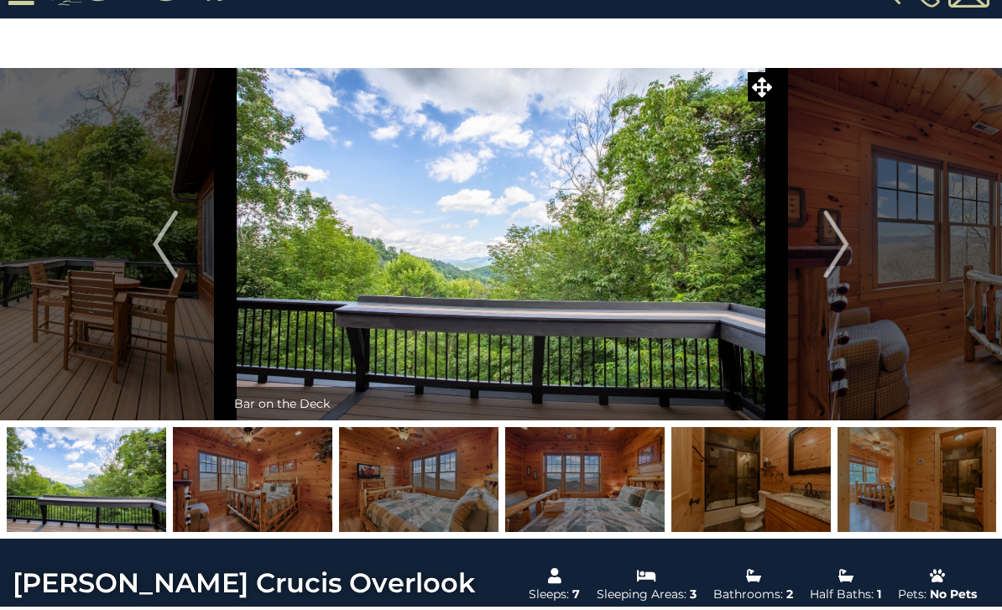
click at [849, 246] on img "Next" at bounding box center [836, 244] width 25 height 67
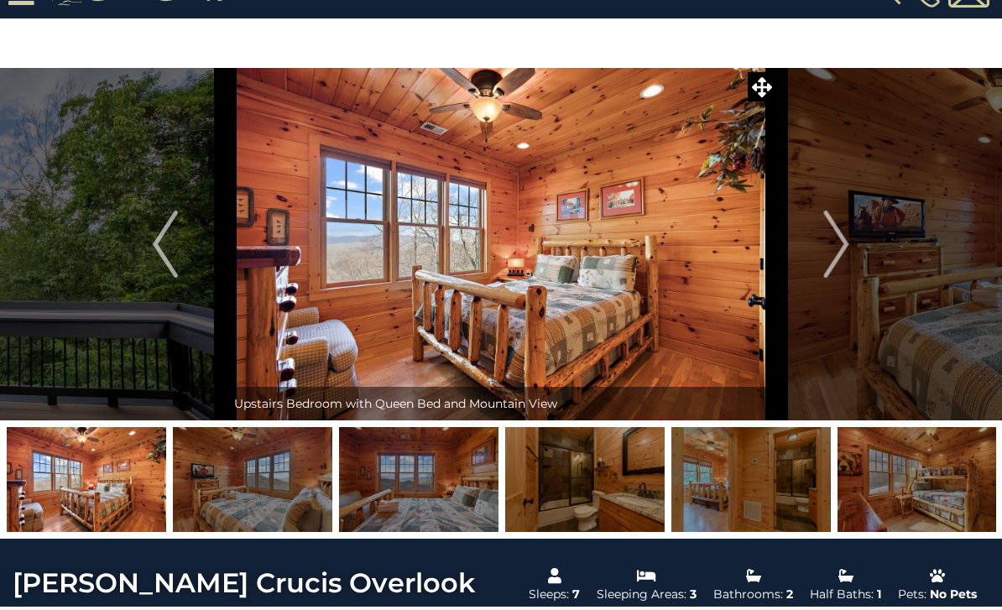
click at [840, 255] on img "Next" at bounding box center [836, 244] width 25 height 67
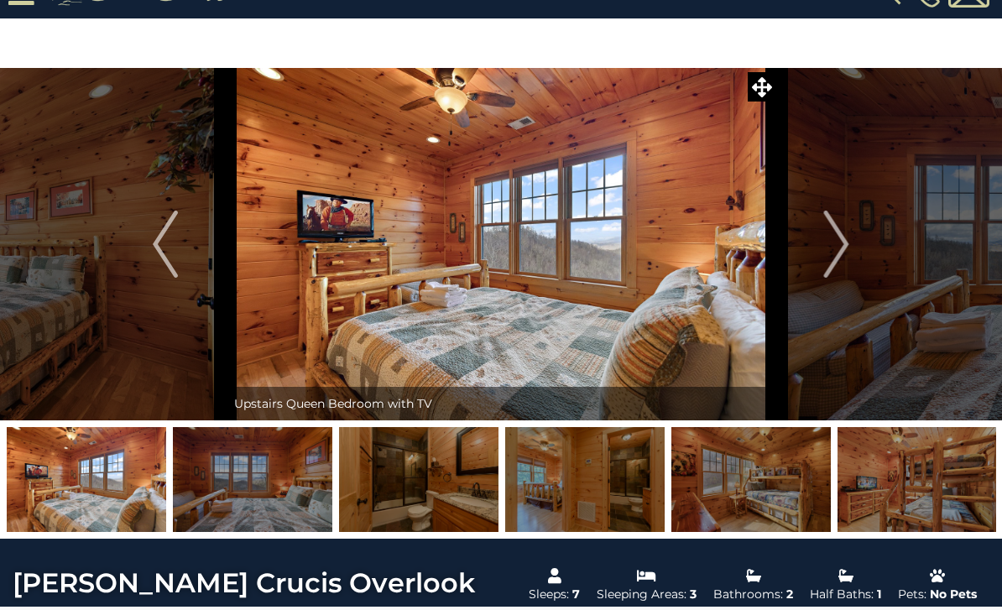
click at [838, 250] on img "Next" at bounding box center [836, 244] width 25 height 67
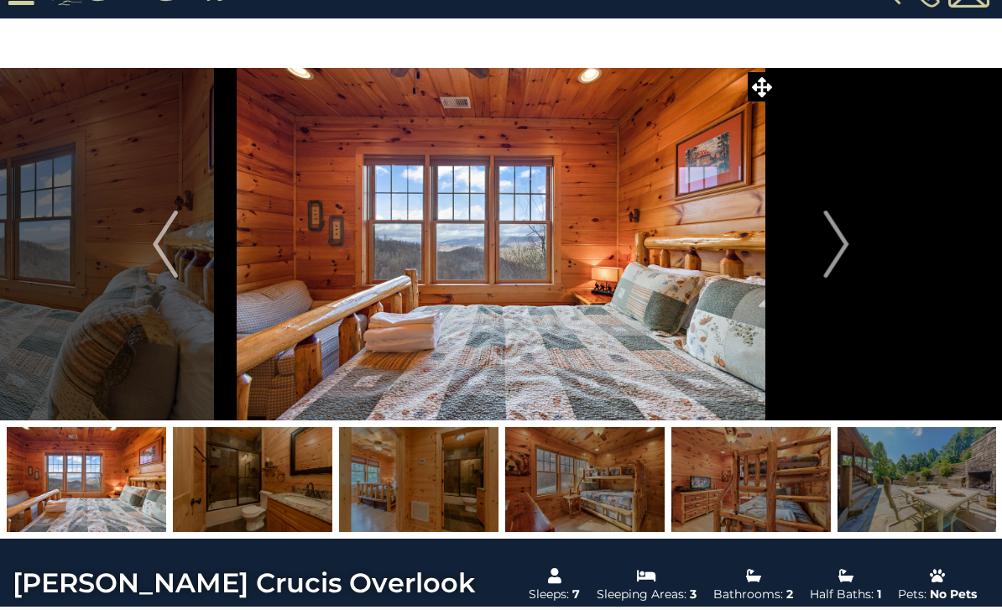
click at [840, 247] on img "Next" at bounding box center [836, 244] width 25 height 67
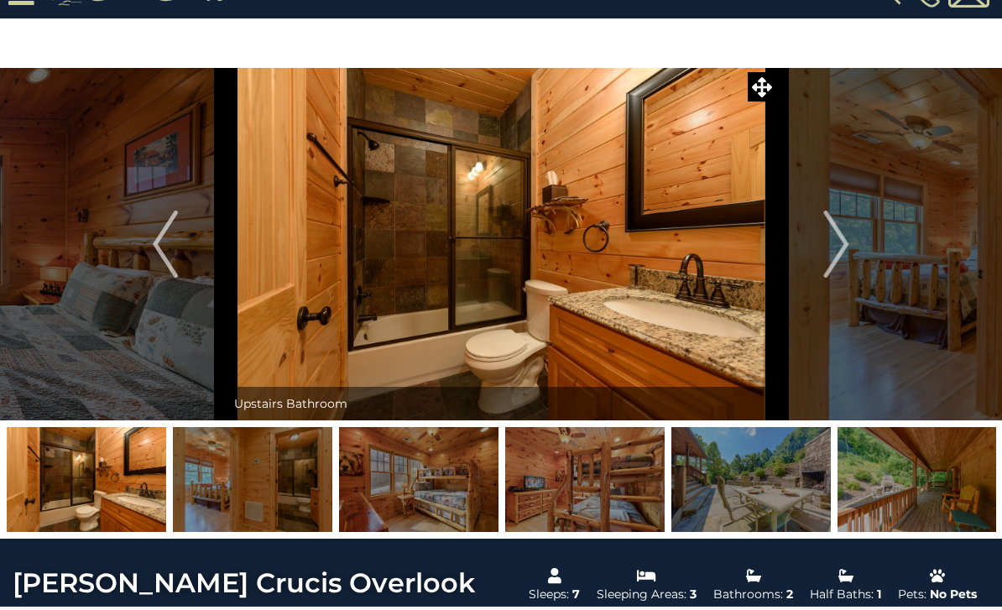
click at [840, 249] on img "Next" at bounding box center [836, 244] width 25 height 67
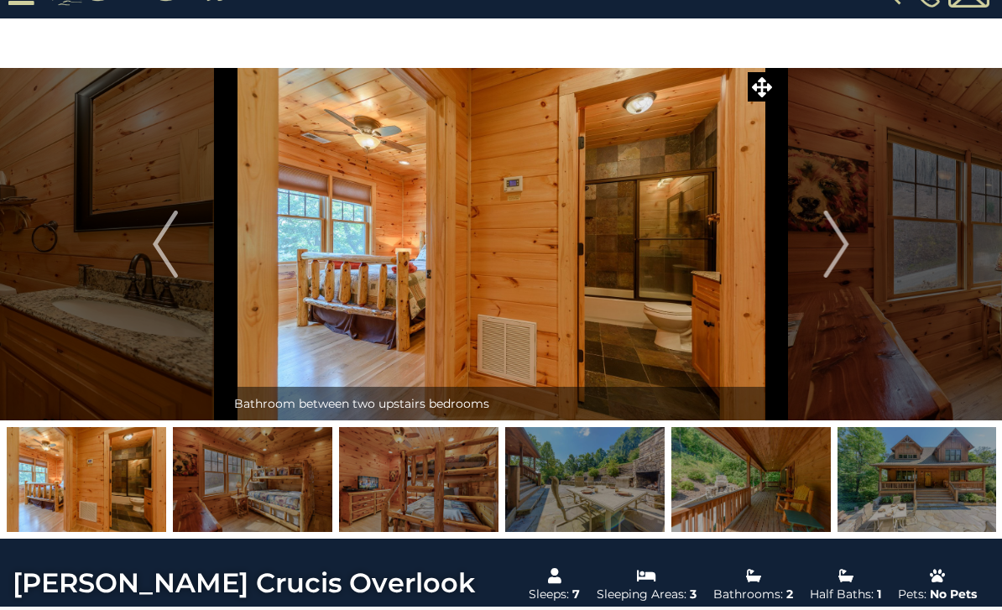
click at [850, 238] on button "Next" at bounding box center [837, 244] width 121 height 353
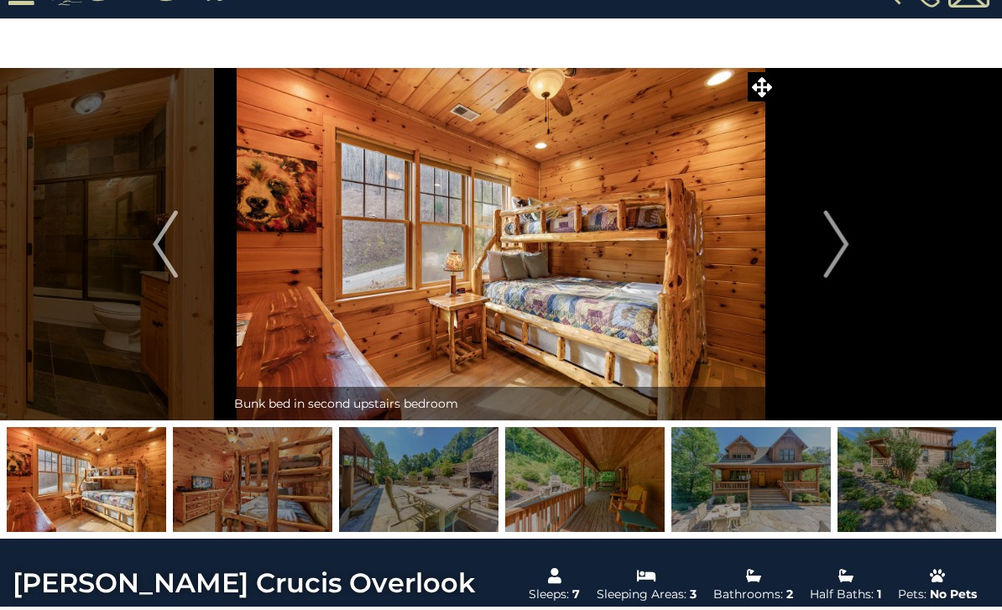
click at [845, 256] on img "Next" at bounding box center [836, 244] width 25 height 67
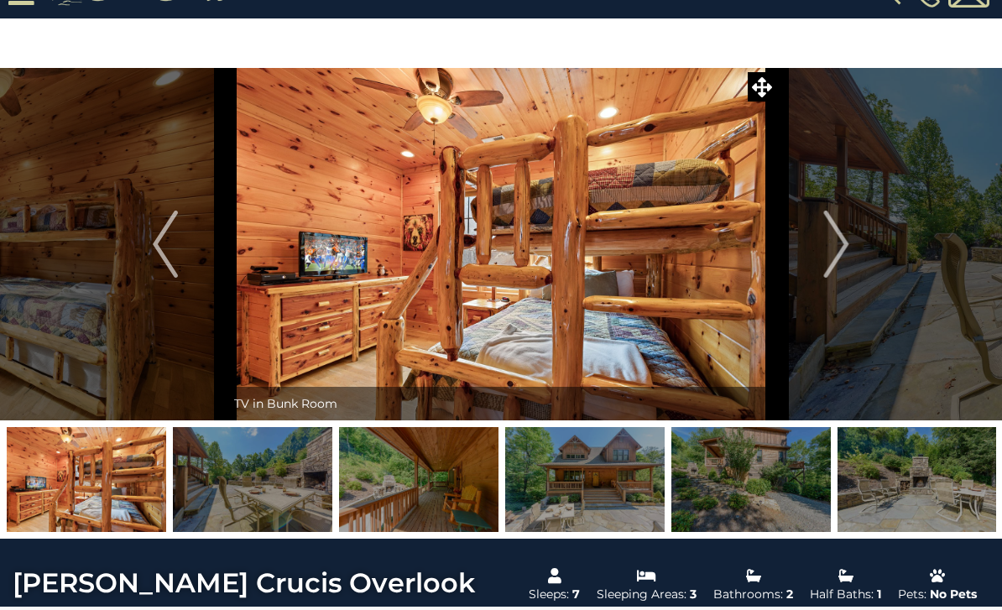
click at [841, 254] on img "Next" at bounding box center [836, 244] width 25 height 67
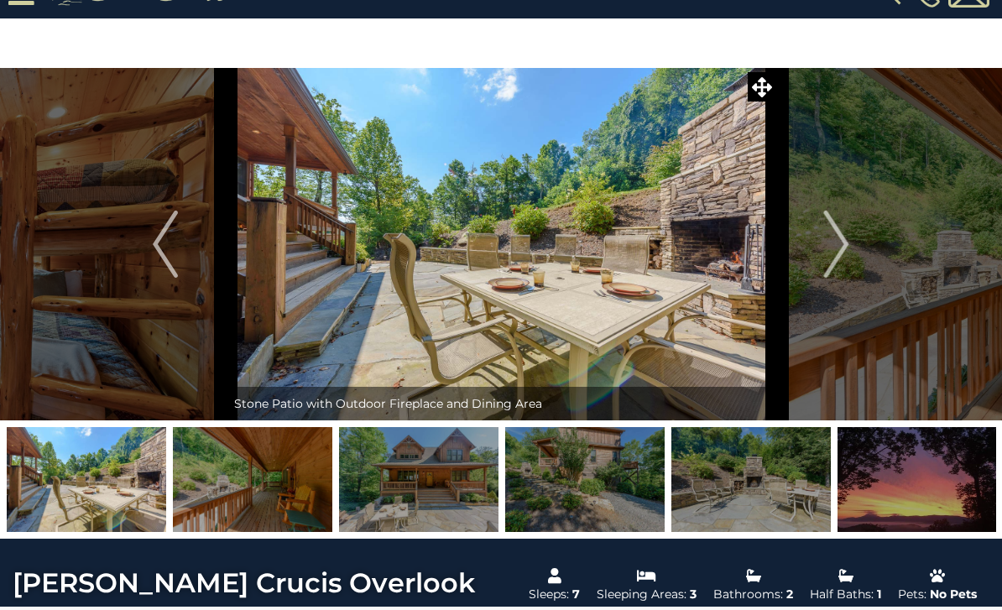
click at [842, 251] on img "Next" at bounding box center [836, 244] width 25 height 67
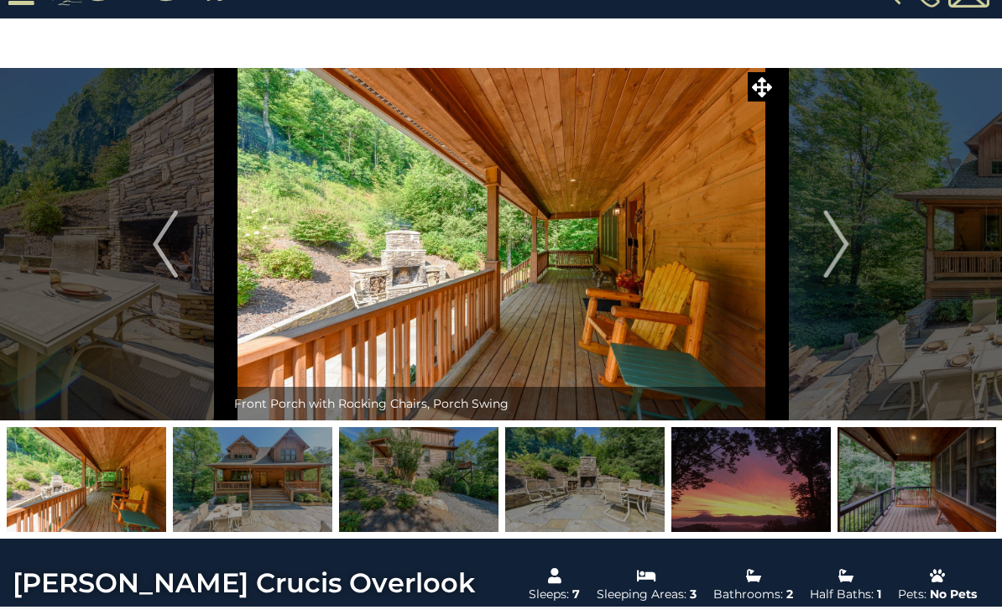
click at [840, 240] on img "Next" at bounding box center [836, 244] width 25 height 67
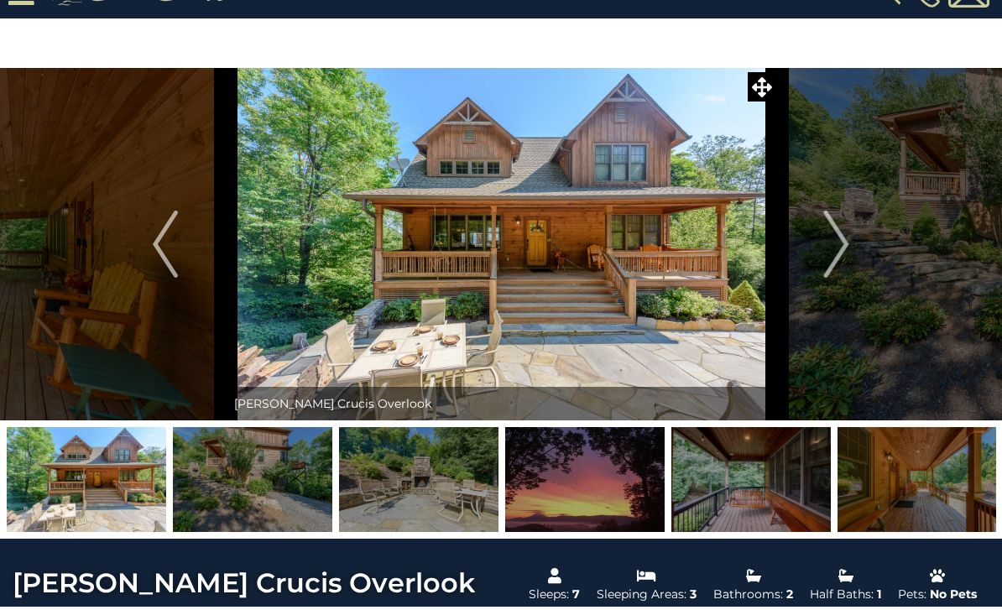
click at [840, 238] on img "Next" at bounding box center [836, 244] width 25 height 67
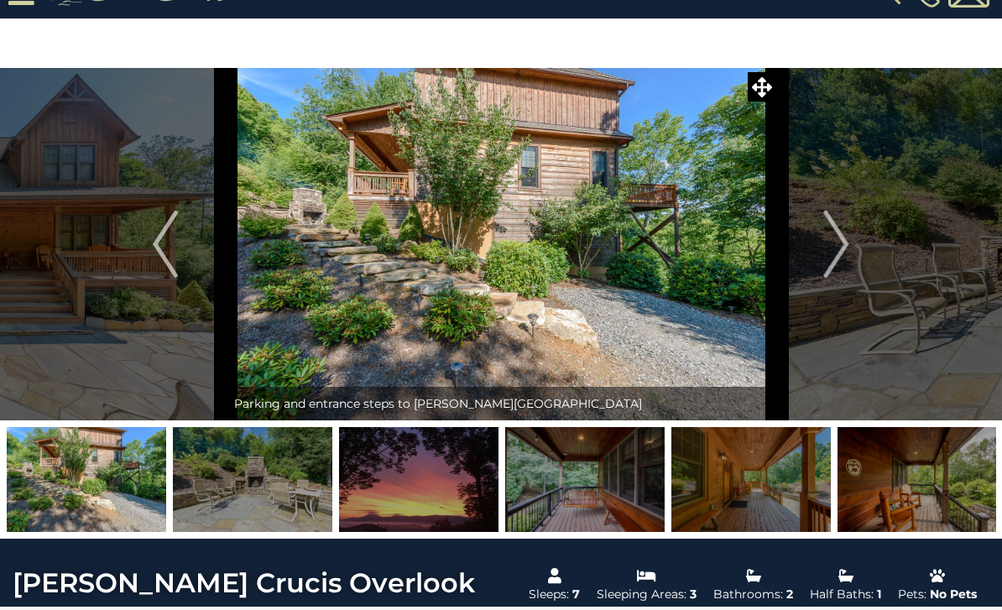
click at [844, 245] on img "Next" at bounding box center [836, 244] width 25 height 67
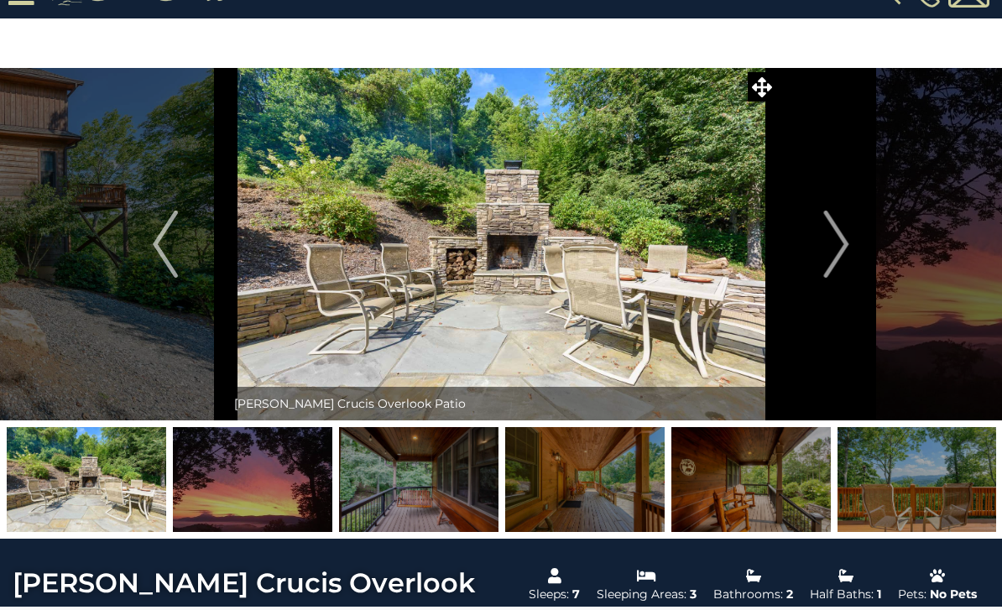
click at [840, 252] on img "Next" at bounding box center [836, 244] width 25 height 67
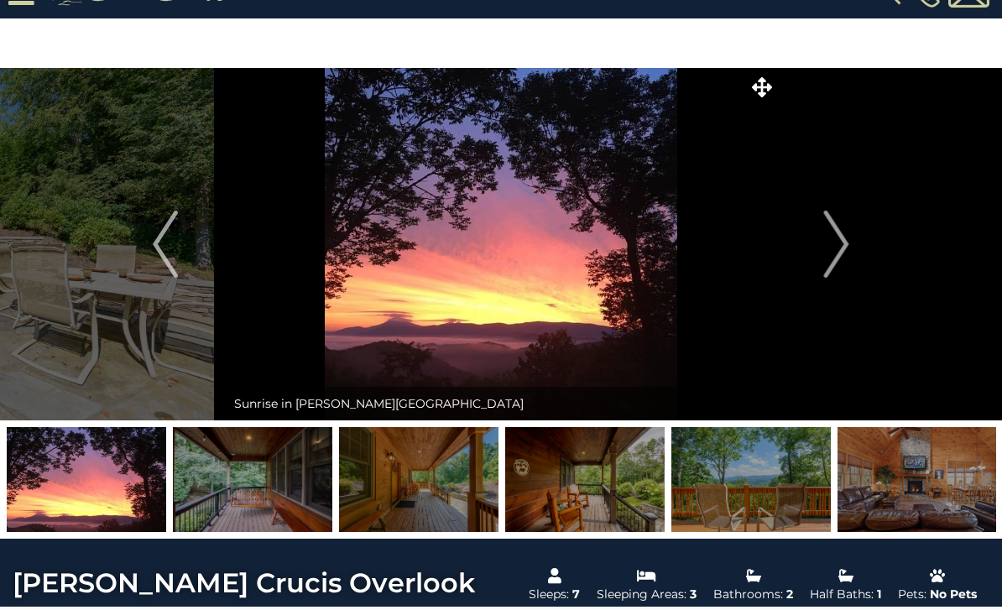
click at [838, 249] on img "Next" at bounding box center [836, 244] width 25 height 67
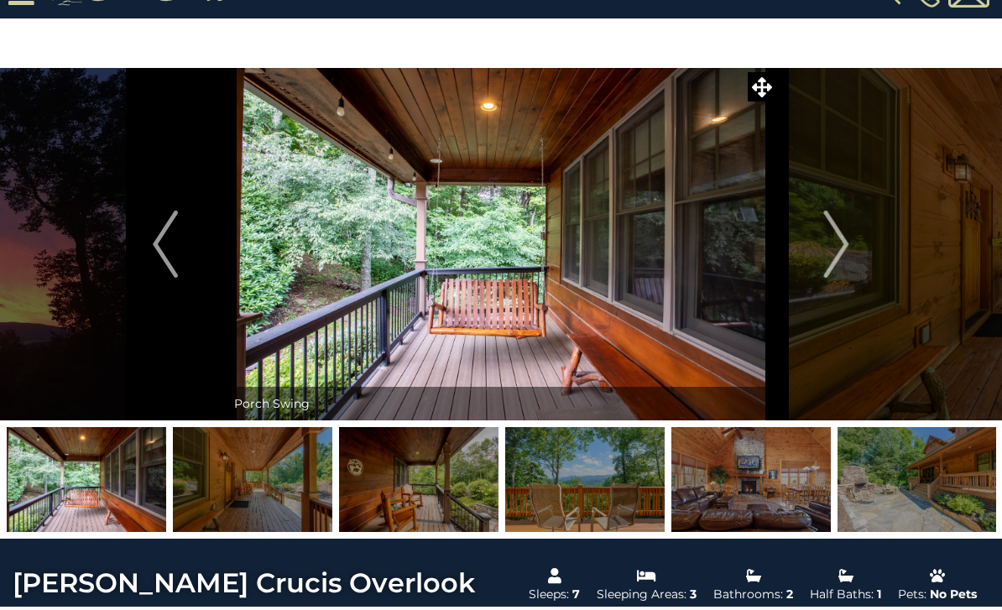
click at [844, 254] on img "Next" at bounding box center [836, 244] width 25 height 67
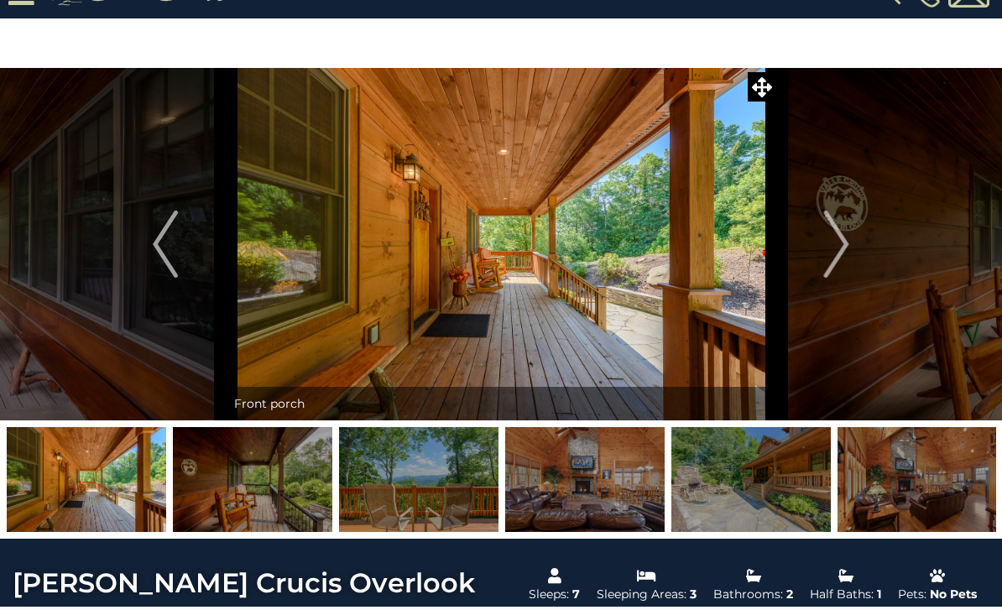
click at [835, 252] on img "Next" at bounding box center [836, 244] width 25 height 67
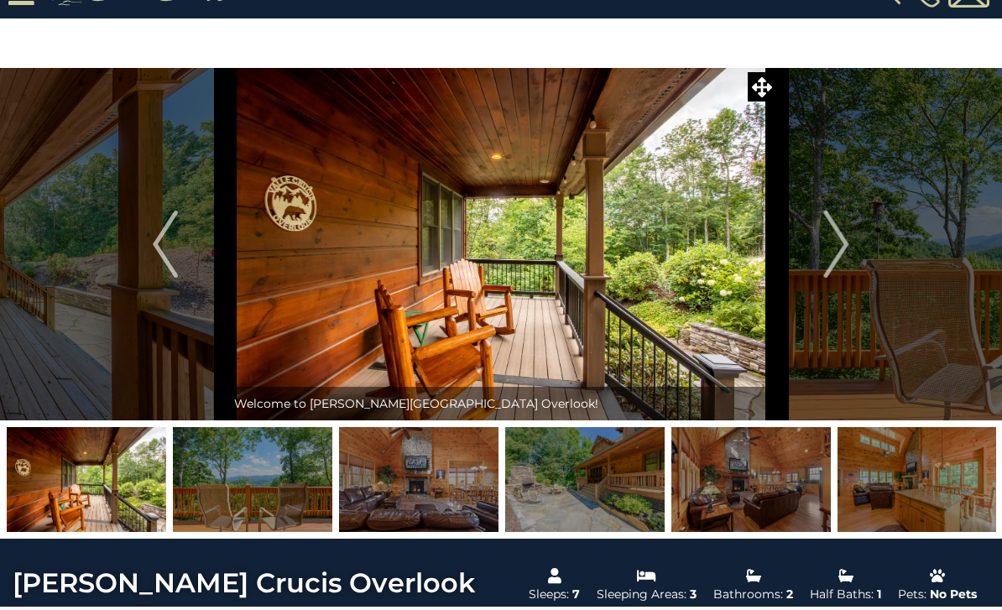
click at [840, 252] on img "Next" at bounding box center [836, 244] width 25 height 67
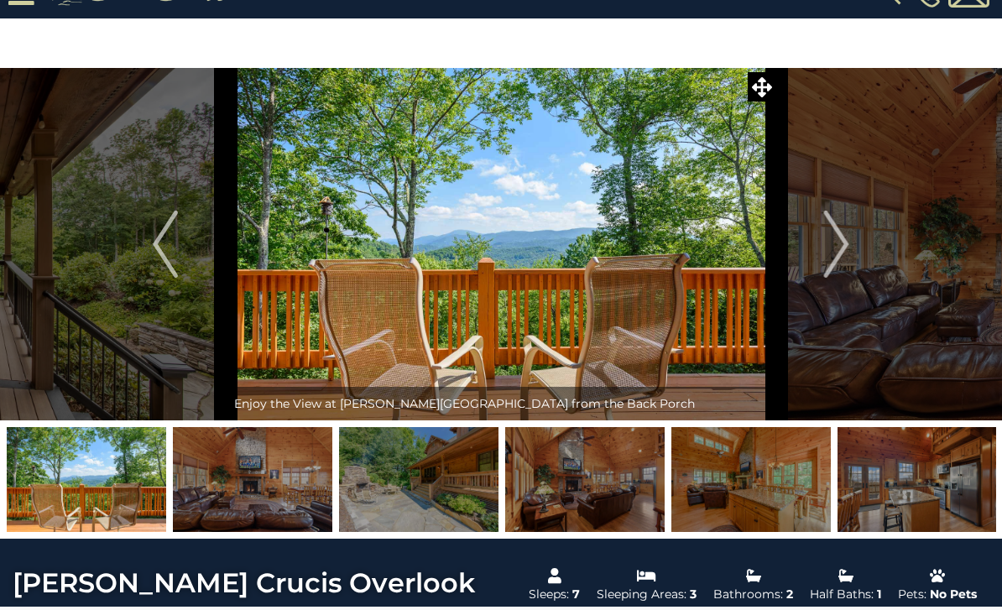
click at [843, 246] on img "Next" at bounding box center [836, 244] width 25 height 67
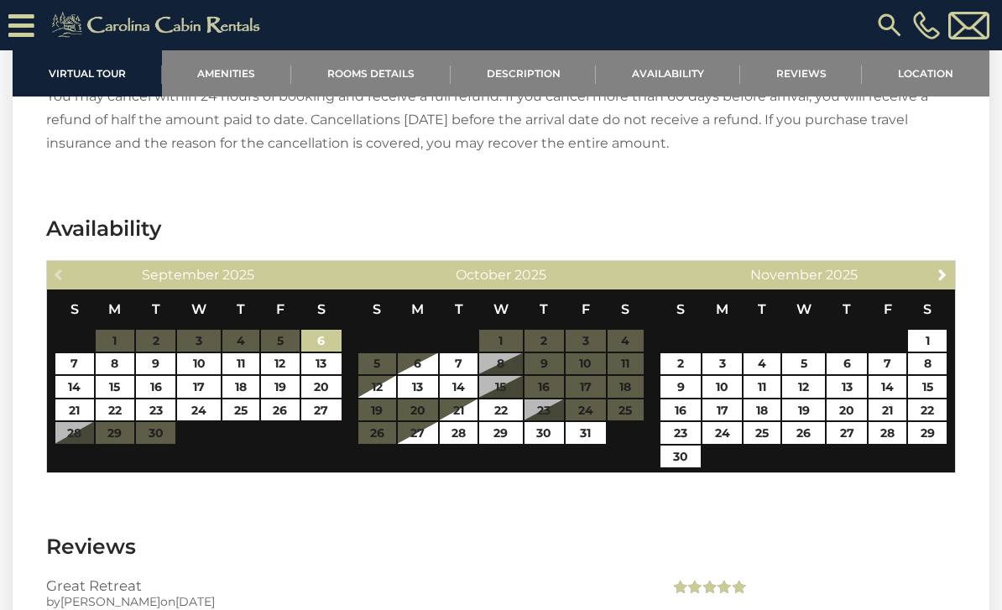
scroll to position [3030, 0]
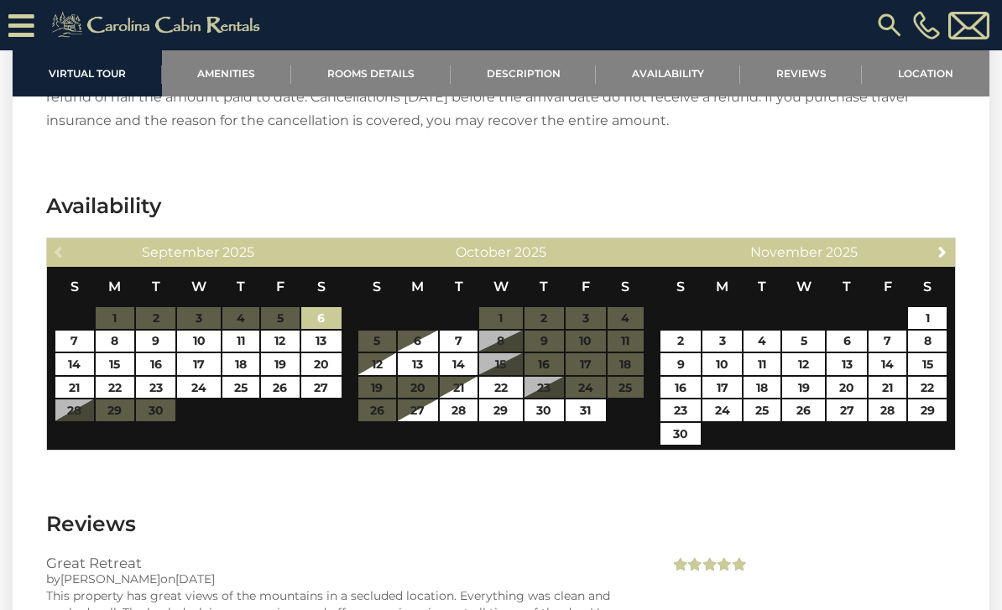
click at [946, 245] on span "Next" at bounding box center [942, 251] width 13 height 13
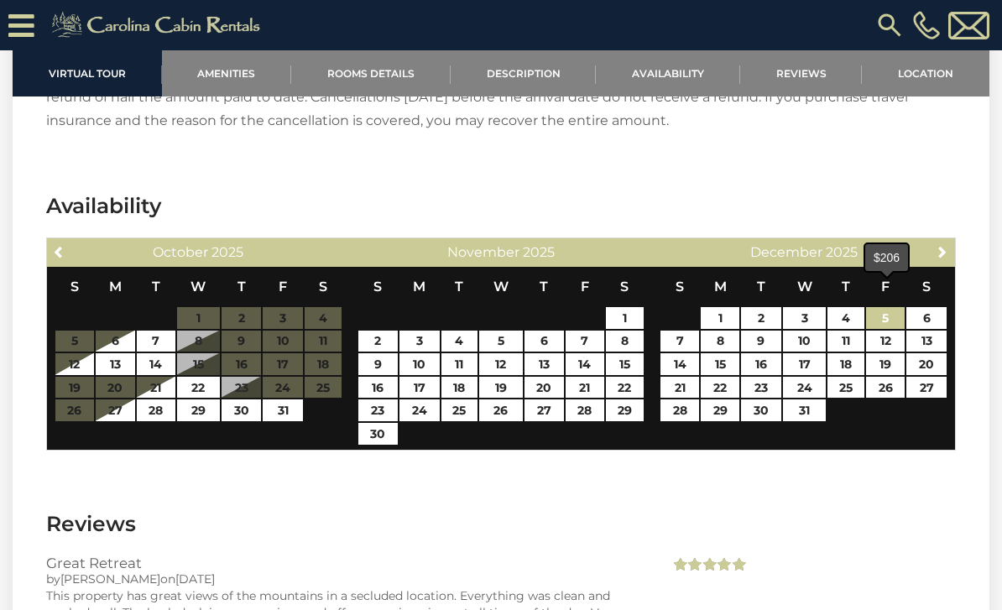
click at [892, 307] on link "5" at bounding box center [885, 318] width 39 height 22
type input "**********"
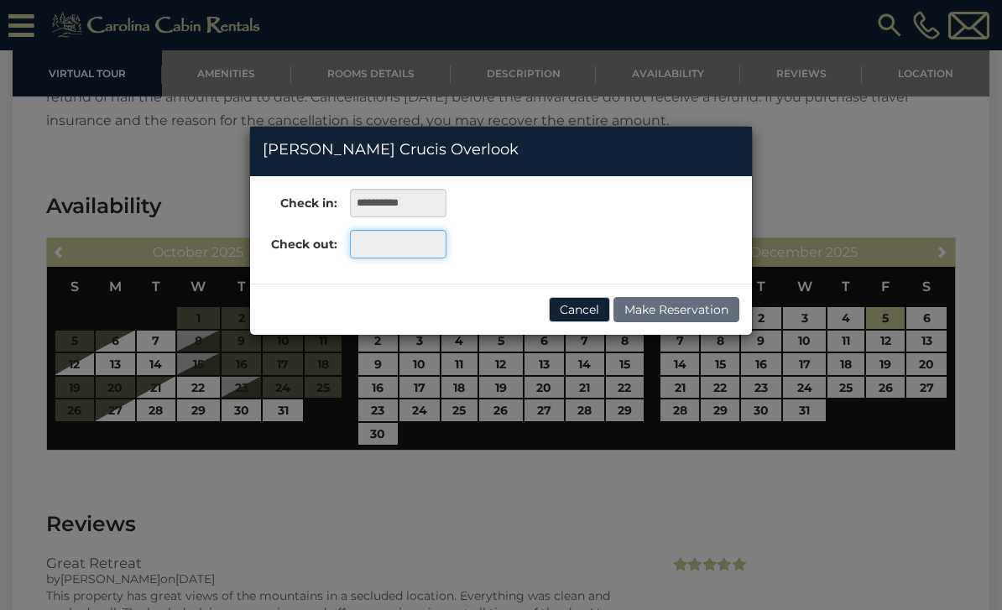
click at [414, 247] on input "text" at bounding box center [398, 244] width 97 height 29
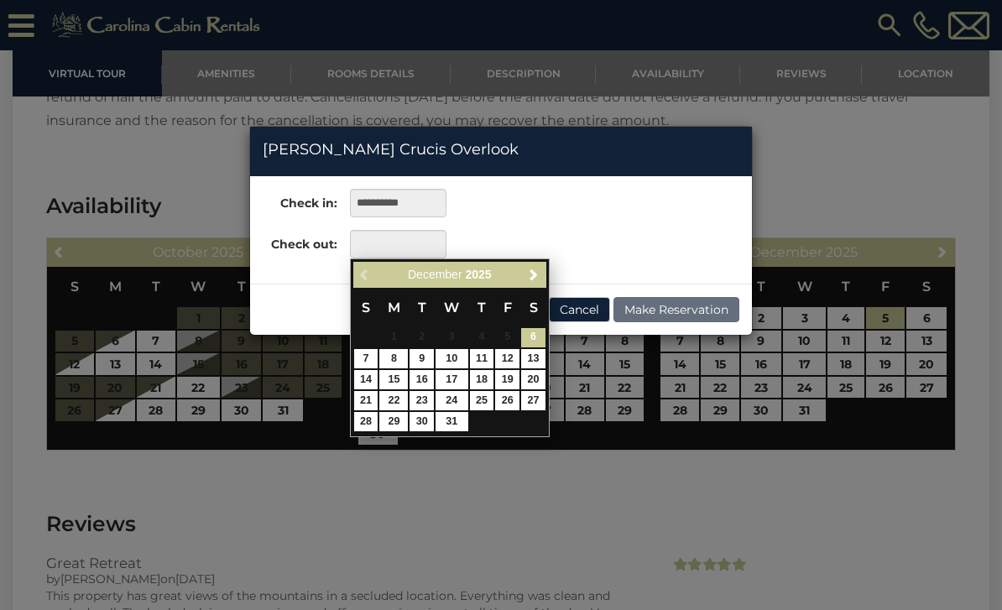
click at [429, 360] on link "9" at bounding box center [422, 358] width 24 height 19
type input "**********"
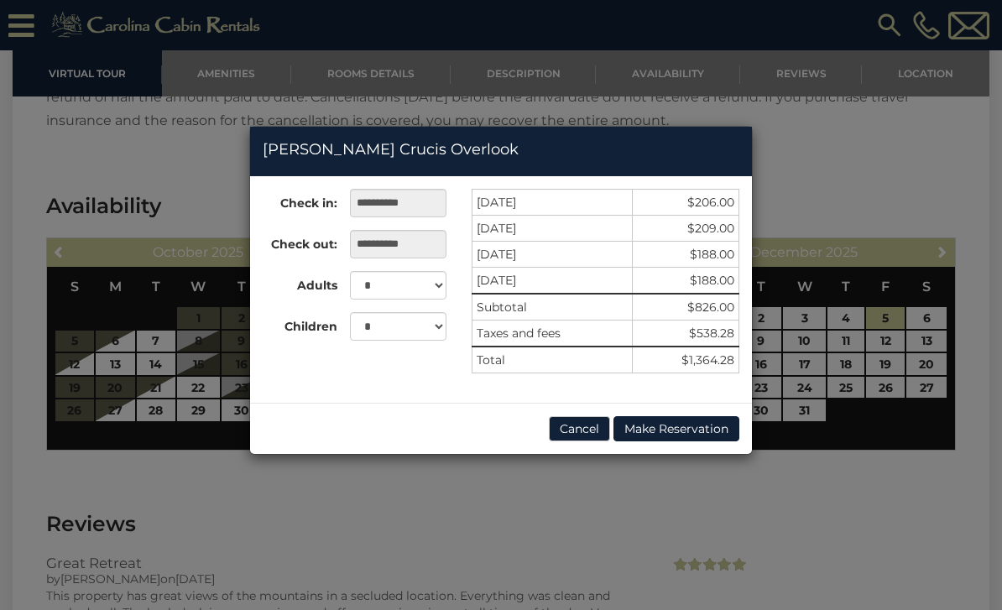
click at [884, 465] on div "**********" at bounding box center [501, 305] width 1002 height 610
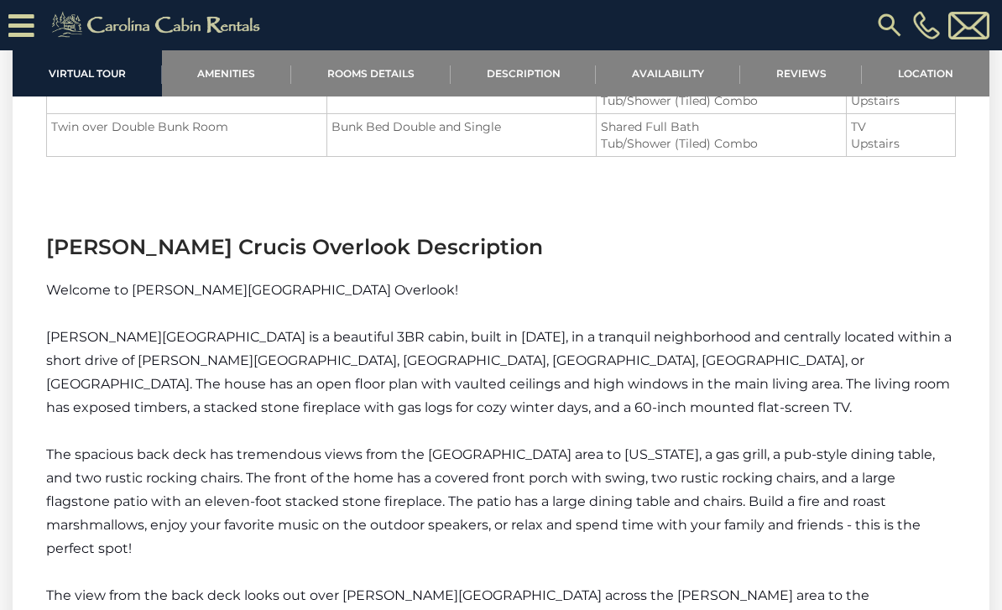
scroll to position [1895, 0]
